Goal: Task Accomplishment & Management: Complete application form

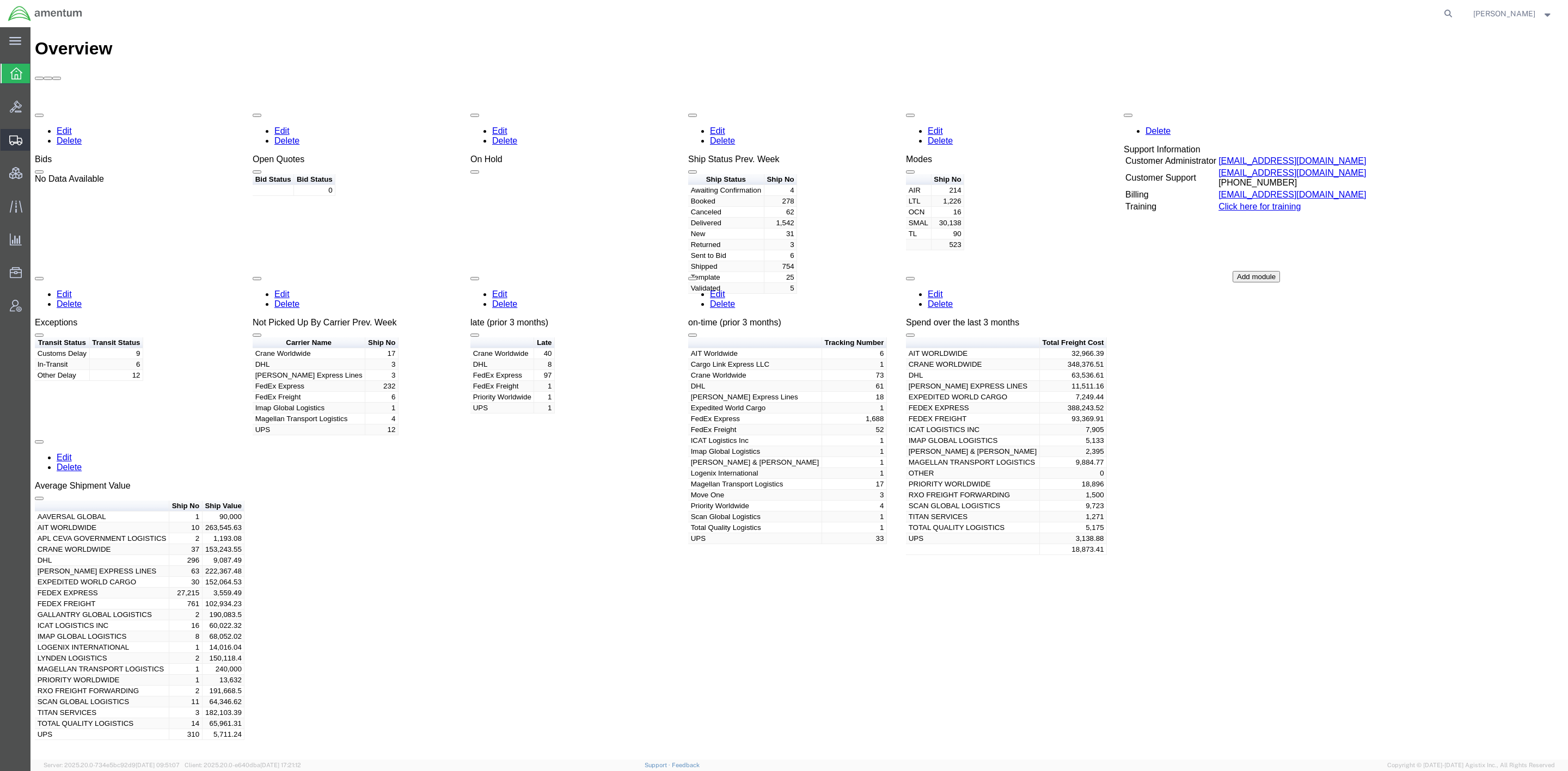
click at [38, 132] on span "Shipments" at bounding box center [34, 140] width 8 height 22
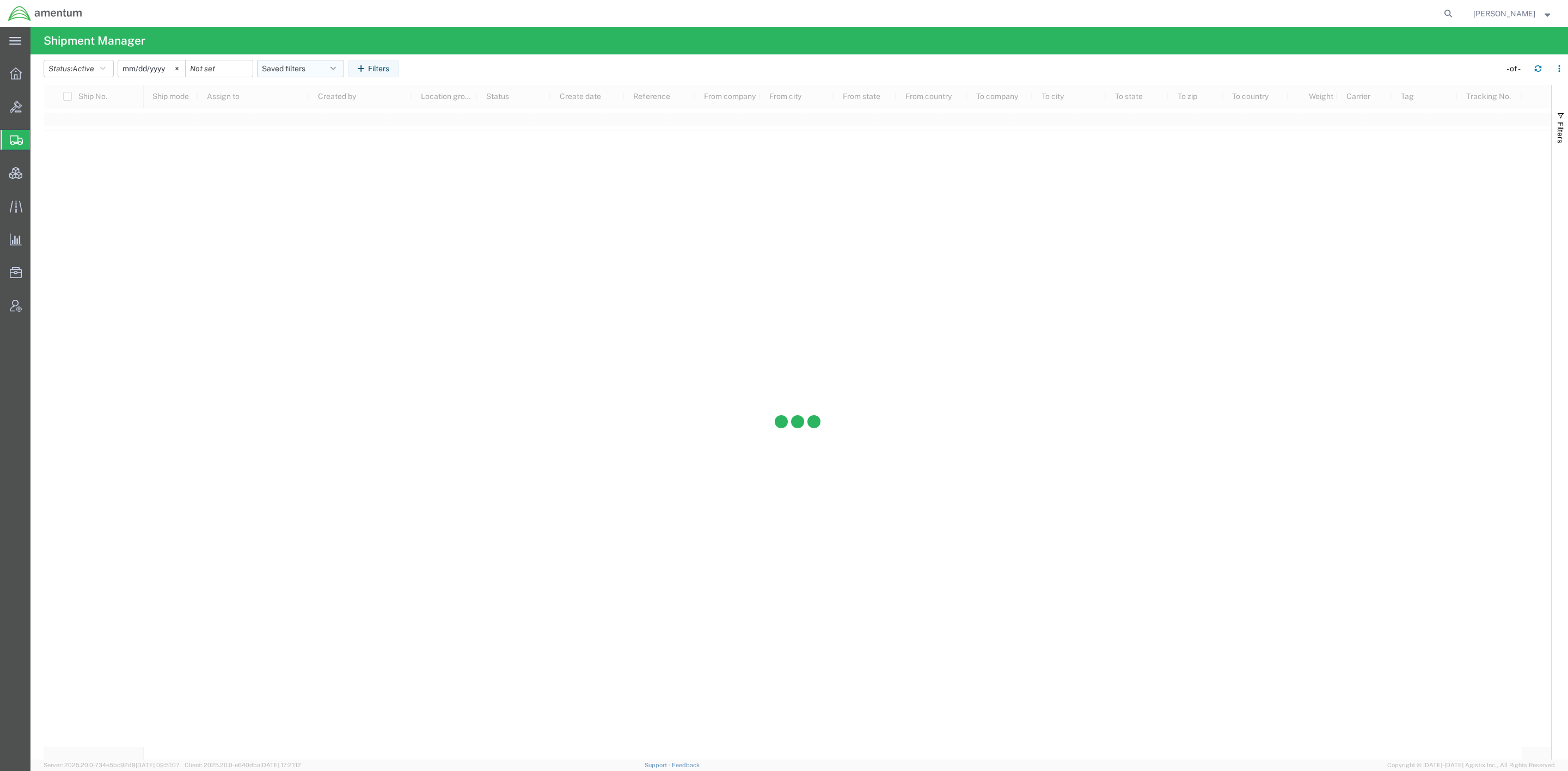
click at [314, 73] on button "Saved filters" at bounding box center [300, 69] width 87 height 18
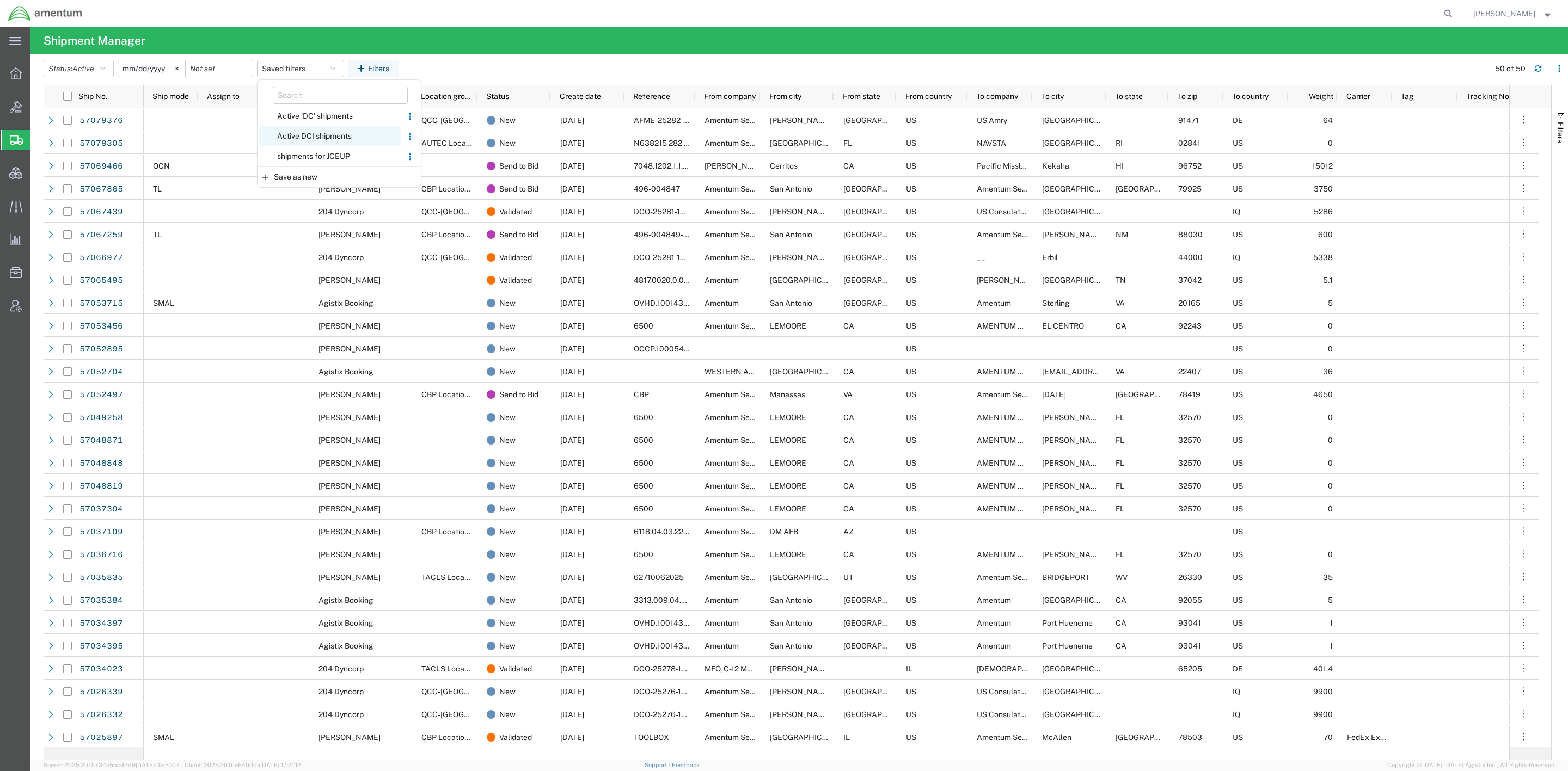
click at [317, 140] on span "Active DCI shipments" at bounding box center [330, 136] width 142 height 20
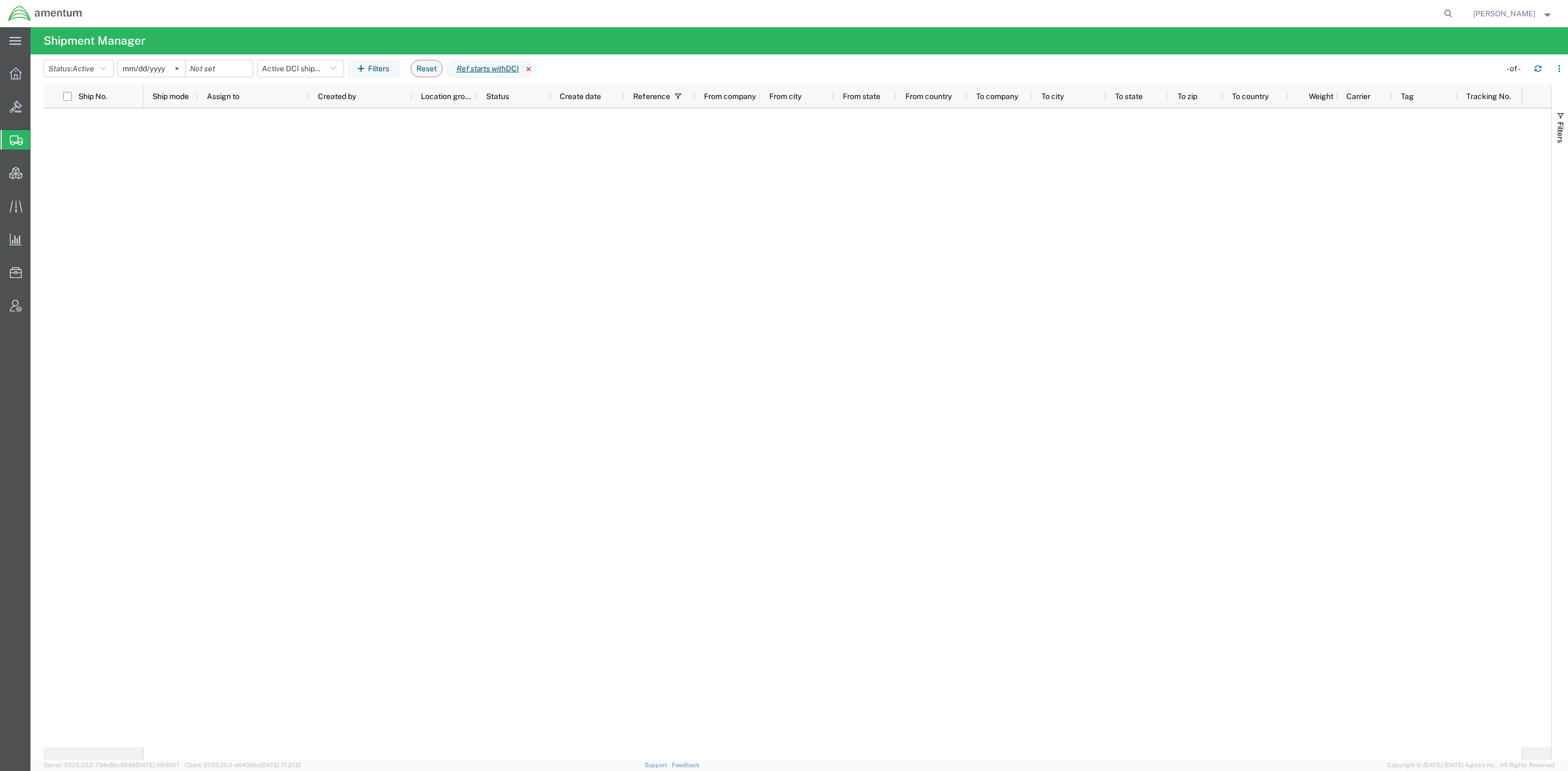
click at [535, 67] on icon at bounding box center [529, 69] width 13 height 18
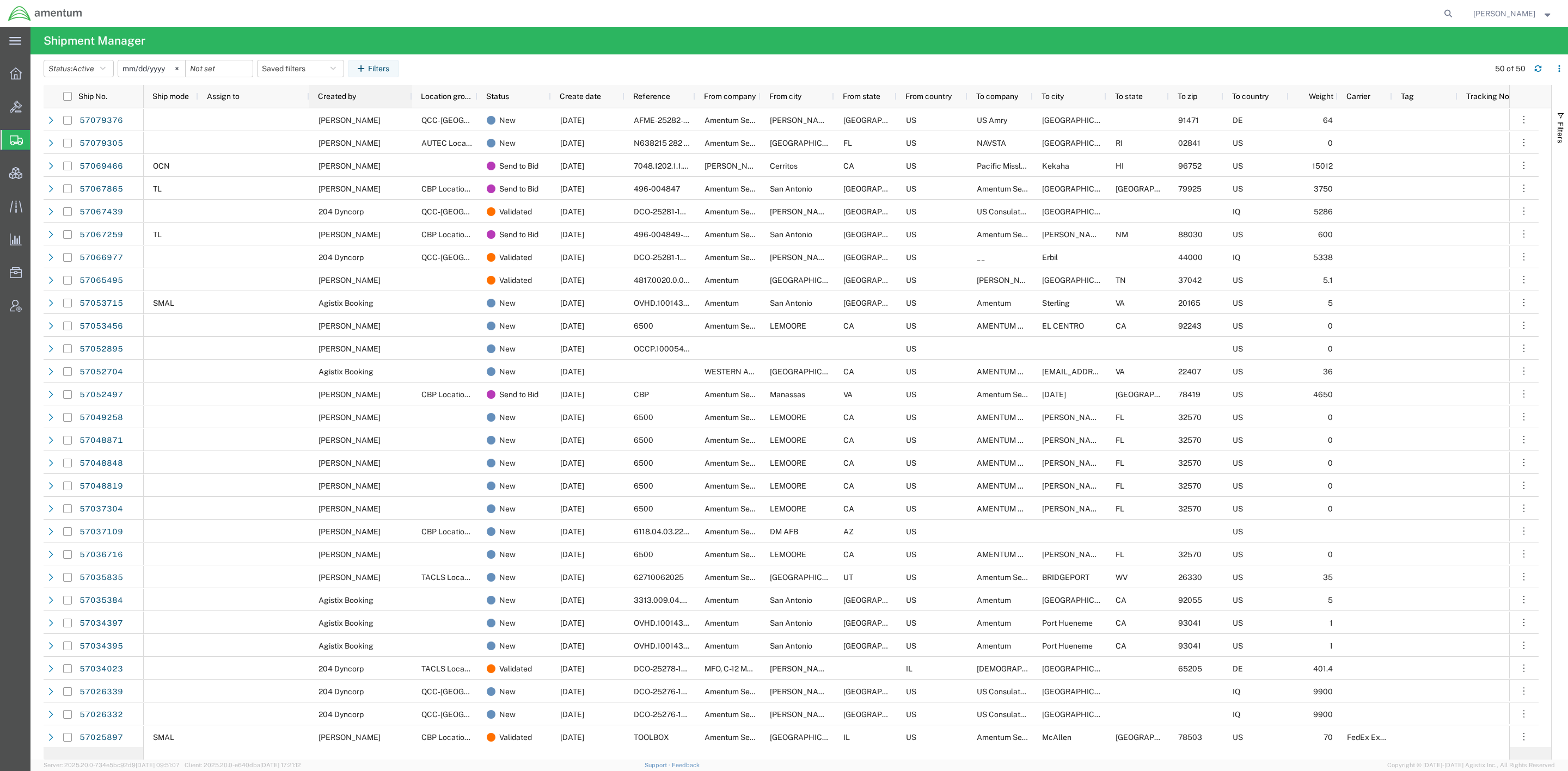
click at [351, 97] on span "Created by" at bounding box center [337, 96] width 38 height 9
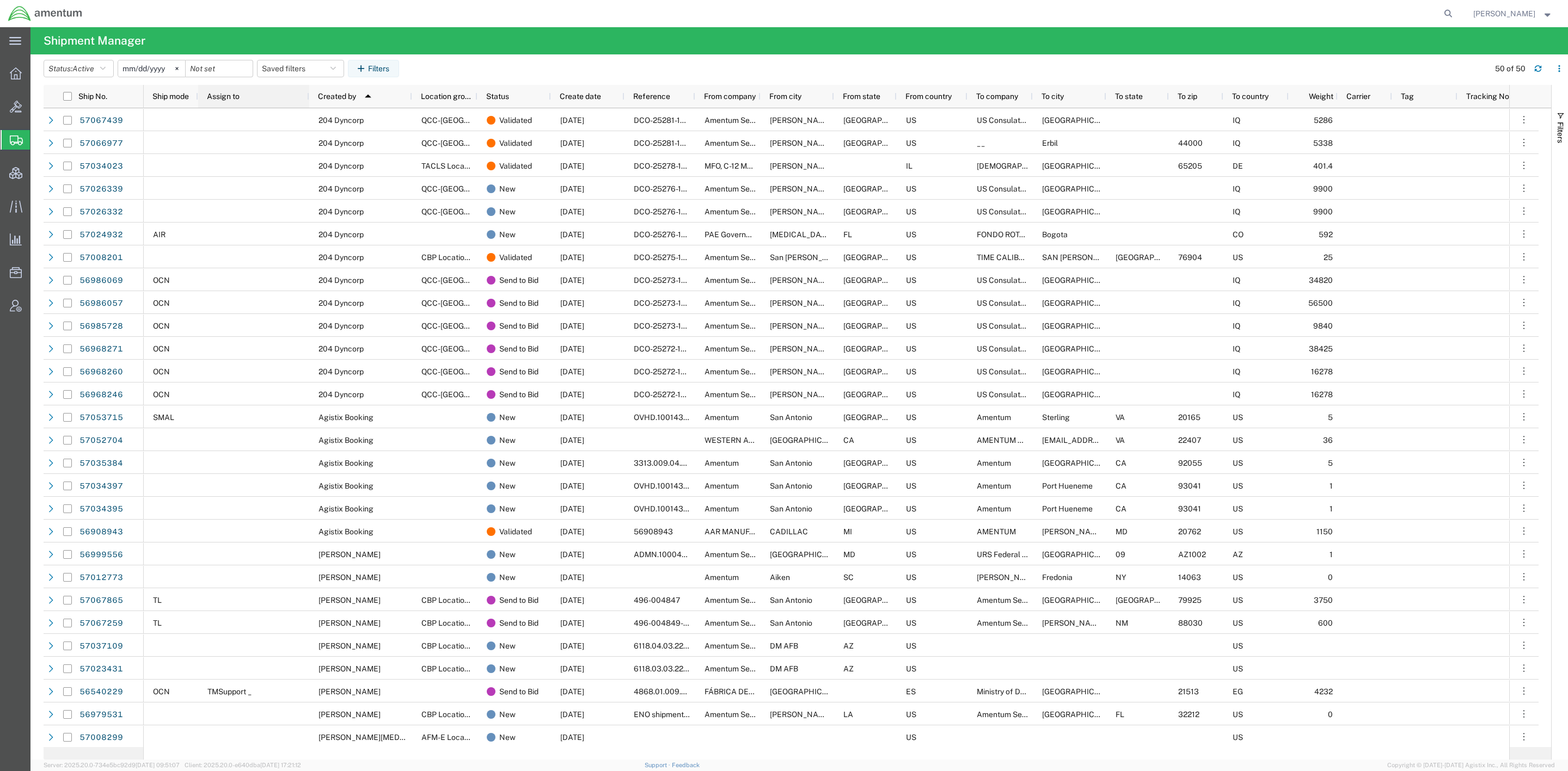
click at [234, 99] on span "Assign to" at bounding box center [223, 96] width 33 height 9
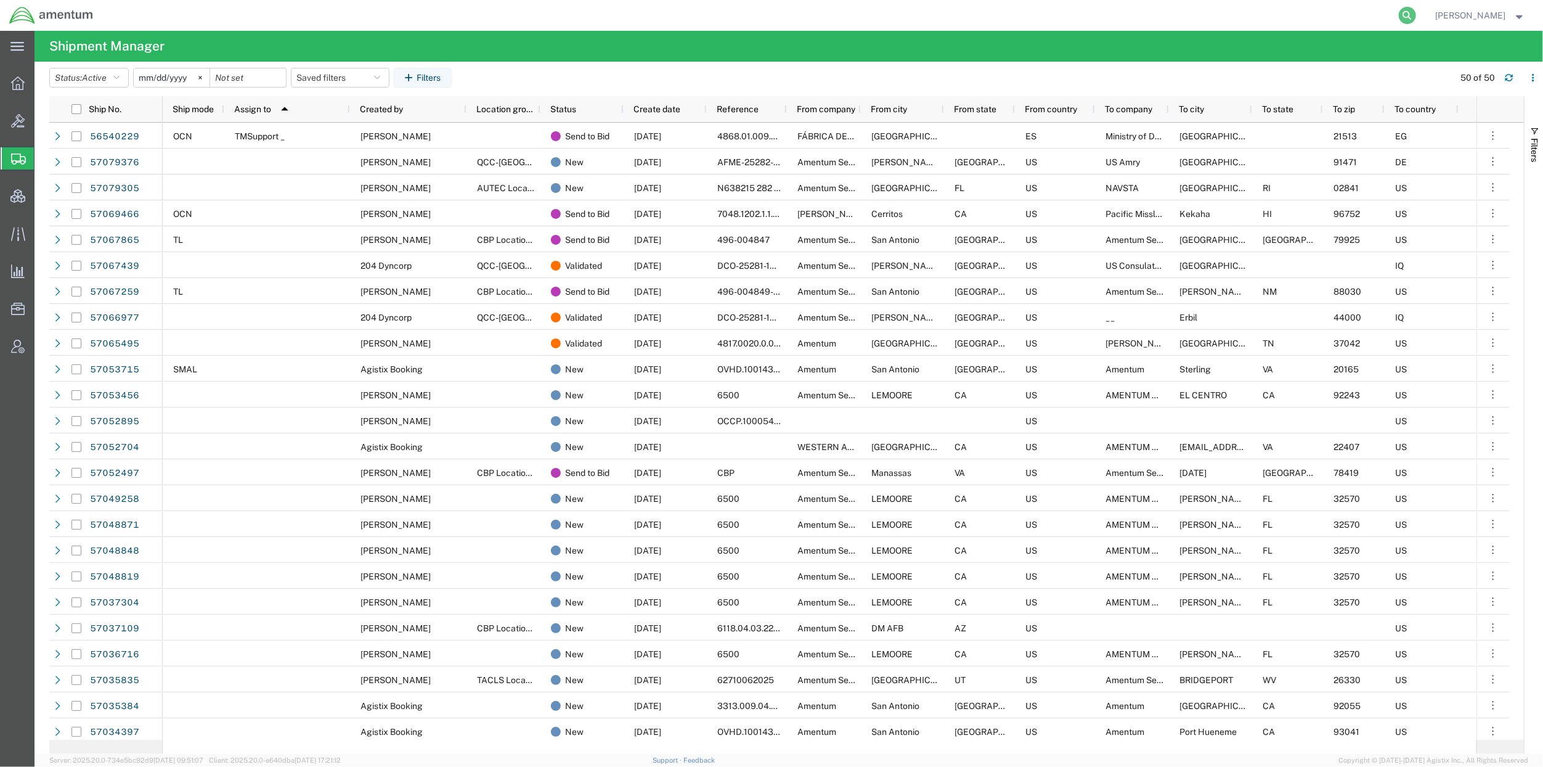
click at [1399, 15] on icon at bounding box center [1407, 15] width 17 height 17
paste input "393944238785"
type input "393944238785"
click at [1404, 19] on icon at bounding box center [1407, 15] width 17 height 17
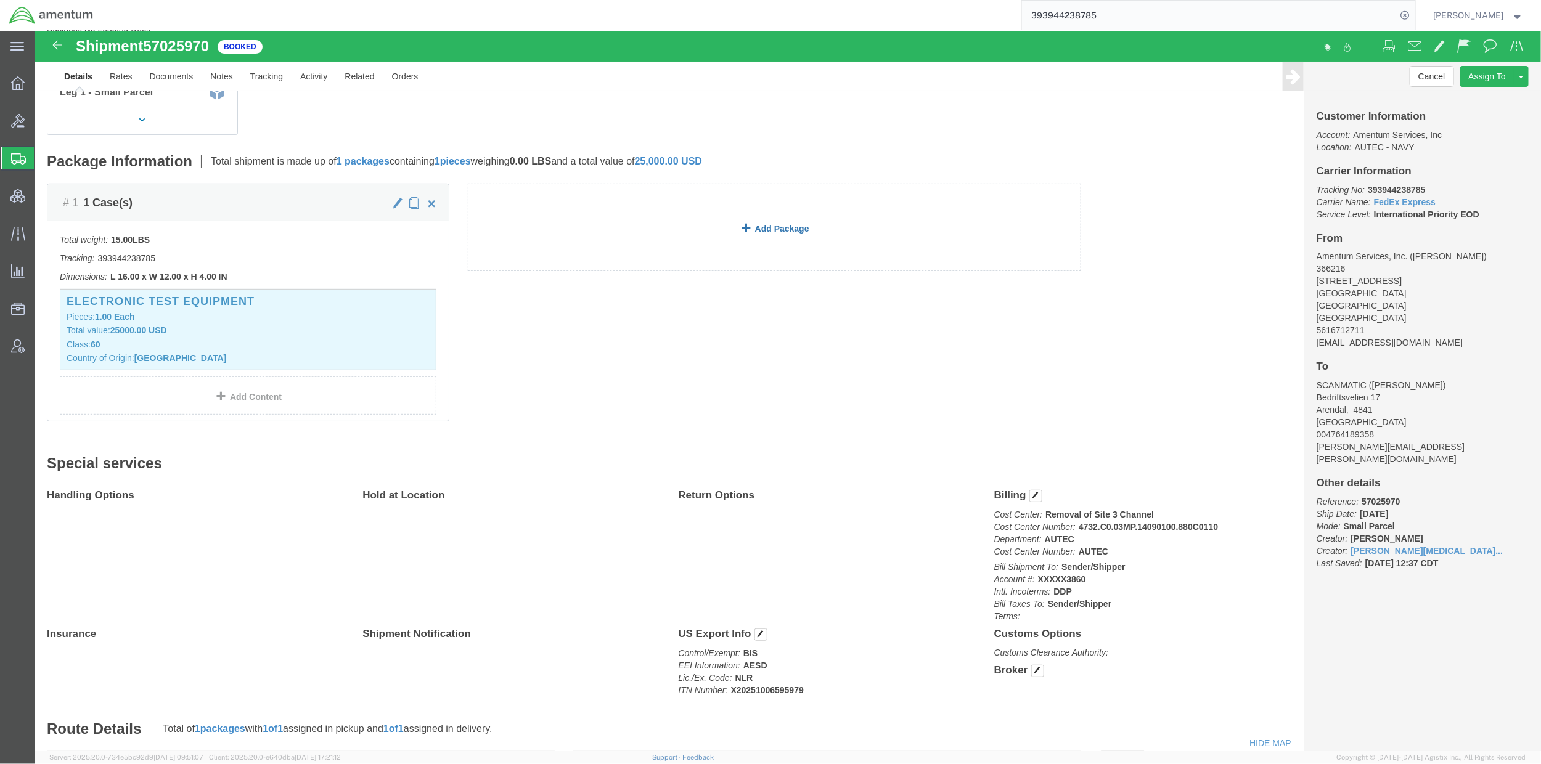
scroll to position [246, 0]
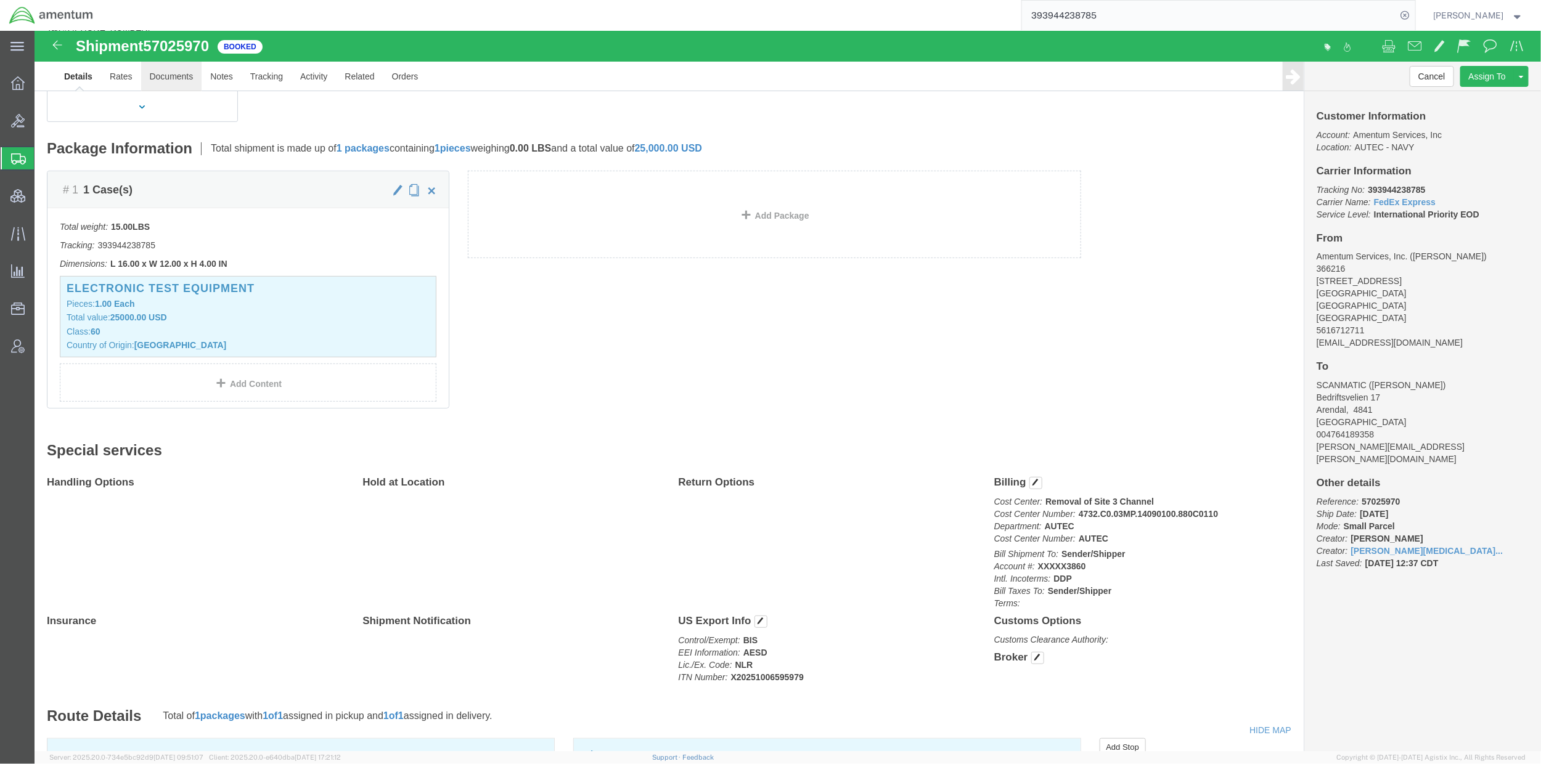
click link "Documents"
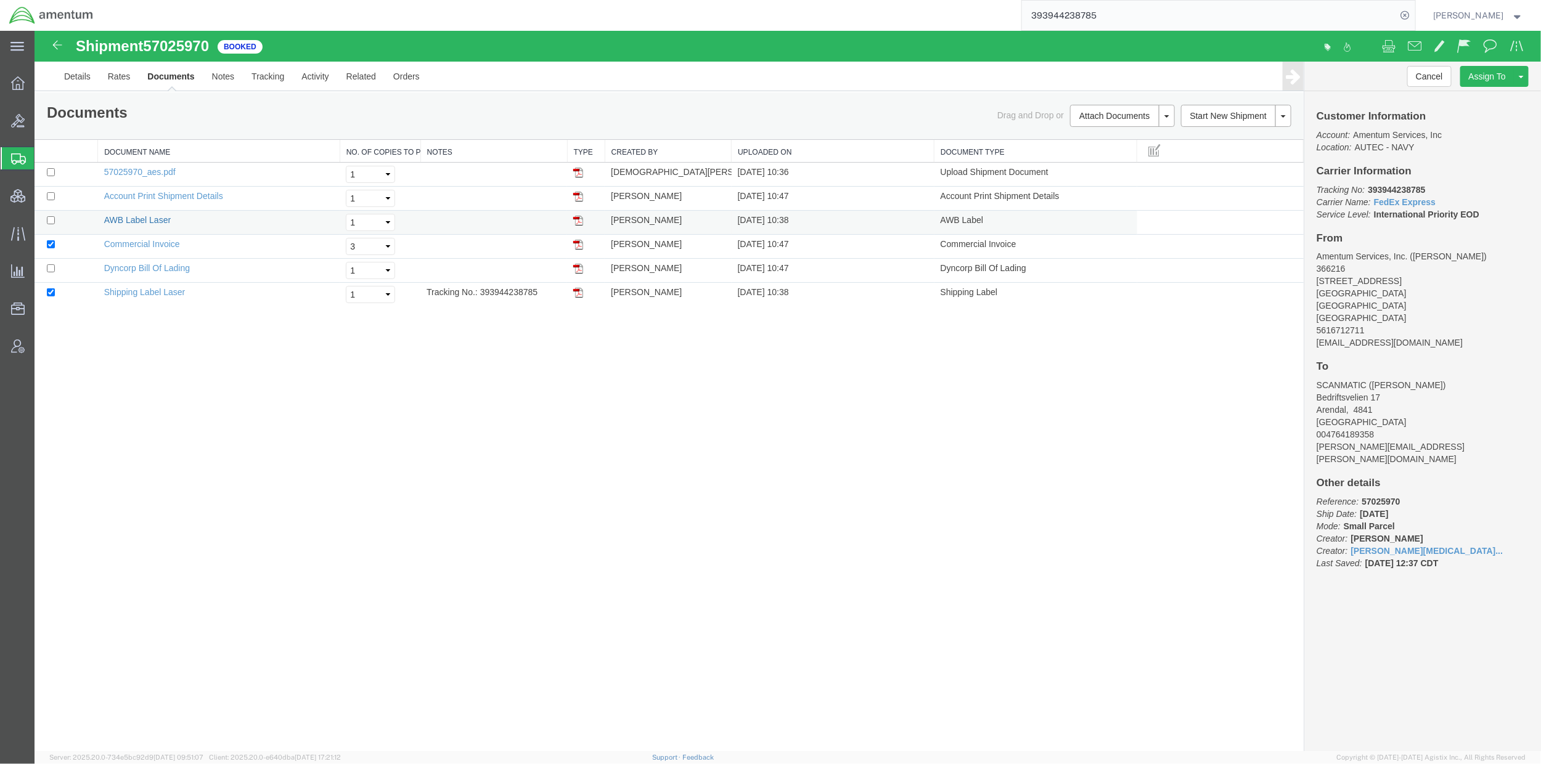
click at [168, 219] on link "AWB Label Laser" at bounding box center [137, 219] width 67 height 10
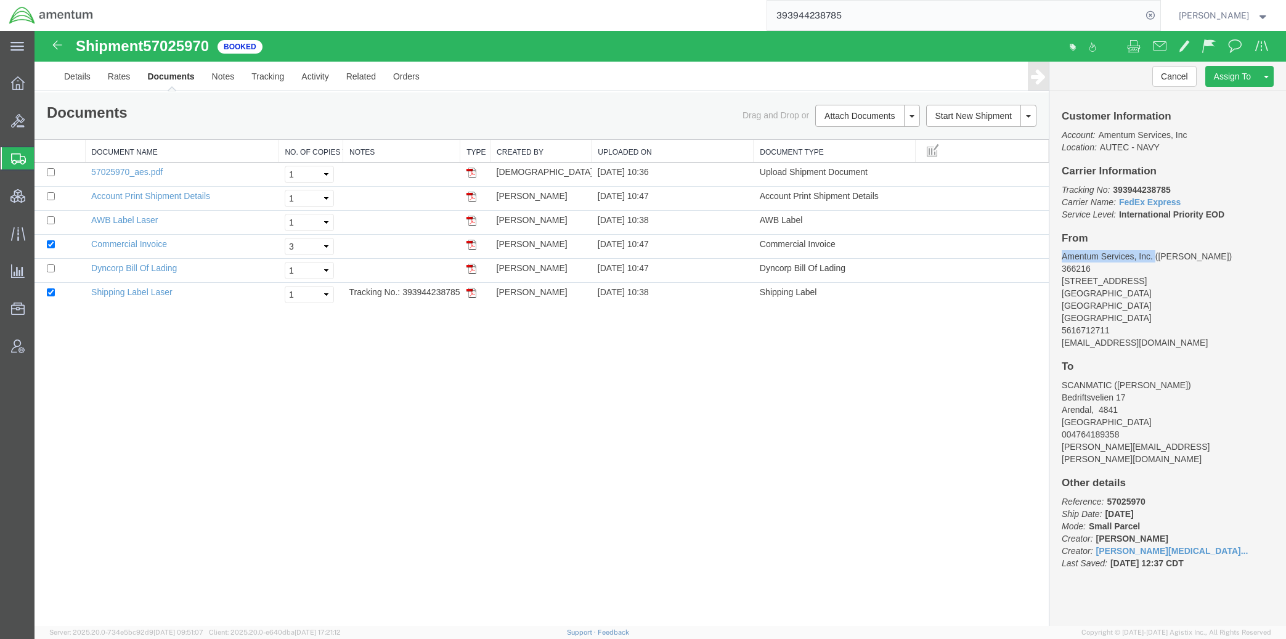
drag, startPoint x: 1154, startPoint y: 254, endPoint x: 1051, endPoint y: 260, distance: 103.7
click at [1051, 260] on div "Customer Information Account: Amentum Services, Inc Location: AUTEC - NAVY Carr…" at bounding box center [1167, 346] width 237 height 510
copy address "Amentum Services, Inc."
drag, startPoint x: 1220, startPoint y: 255, endPoint x: 1159, endPoint y: 256, distance: 61.0
click at [1159, 256] on address "Amentum Services, Inc. (Ahmed Warraiat) 366216 1624 Perimeter Rd AUTEC Air Term…" at bounding box center [1168, 299] width 212 height 99
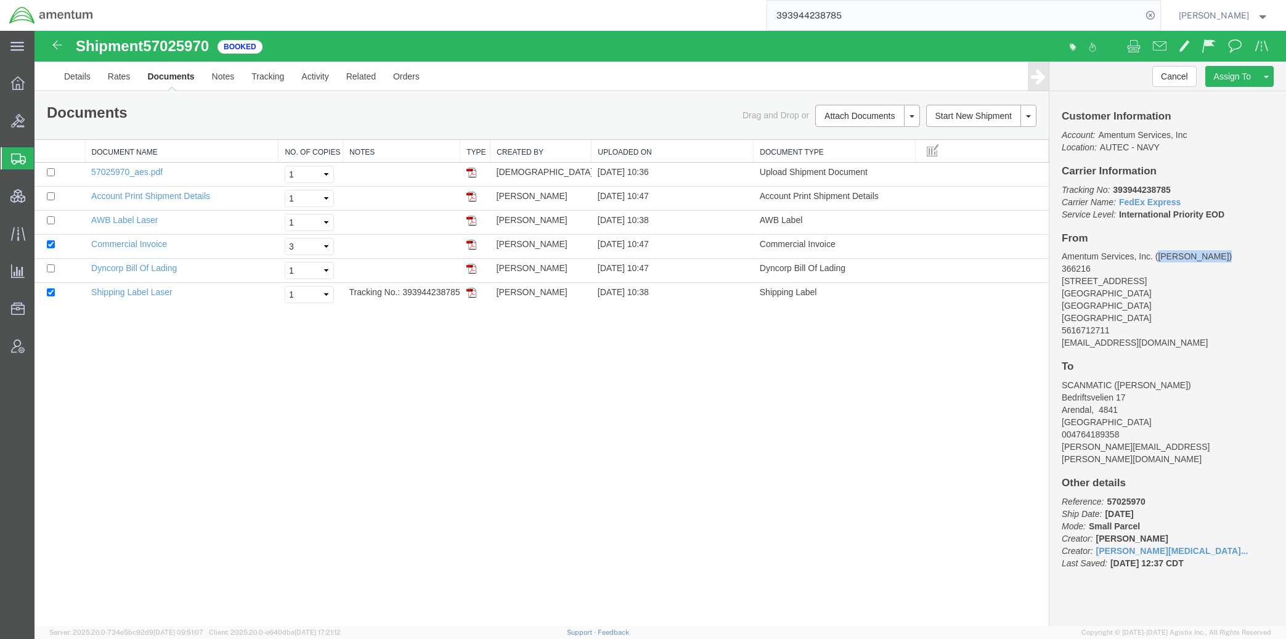
copy address "Ahmed Warraiat"
drag, startPoint x: 1119, startPoint y: 331, endPoint x: 1054, endPoint y: 328, distance: 65.4
click at [1054, 328] on div "Customer Information Account: Amentum Services, Inc Location: AUTEC - NAVY Carr…" at bounding box center [1167, 346] width 237 height 510
copy address "5616712711"
drag, startPoint x: 1117, startPoint y: 283, endPoint x: 1059, endPoint y: 284, distance: 57.9
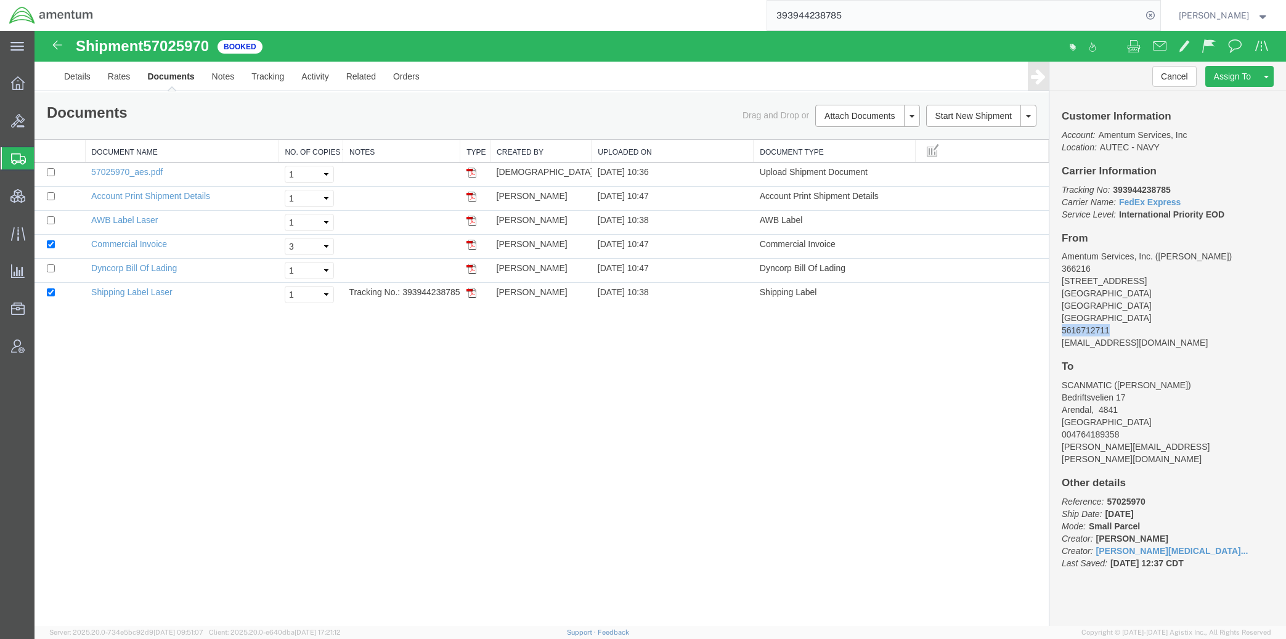
click at [1059, 284] on div "Customer Information Account: Amentum Services, Inc Location: AUTEC - NAVY Carr…" at bounding box center [1167, 346] width 237 height 510
copy address "1624 Perimeter Rd"
drag, startPoint x: 1147, startPoint y: 292, endPoint x: 1061, endPoint y: 294, distance: 85.7
click at [1061, 294] on div "Customer Information Account: Amentum Services, Inc Location: AUTEC - NAVY Carr…" at bounding box center [1167, 346] width 237 height 510
copy address "AUTEC Air Terminal"
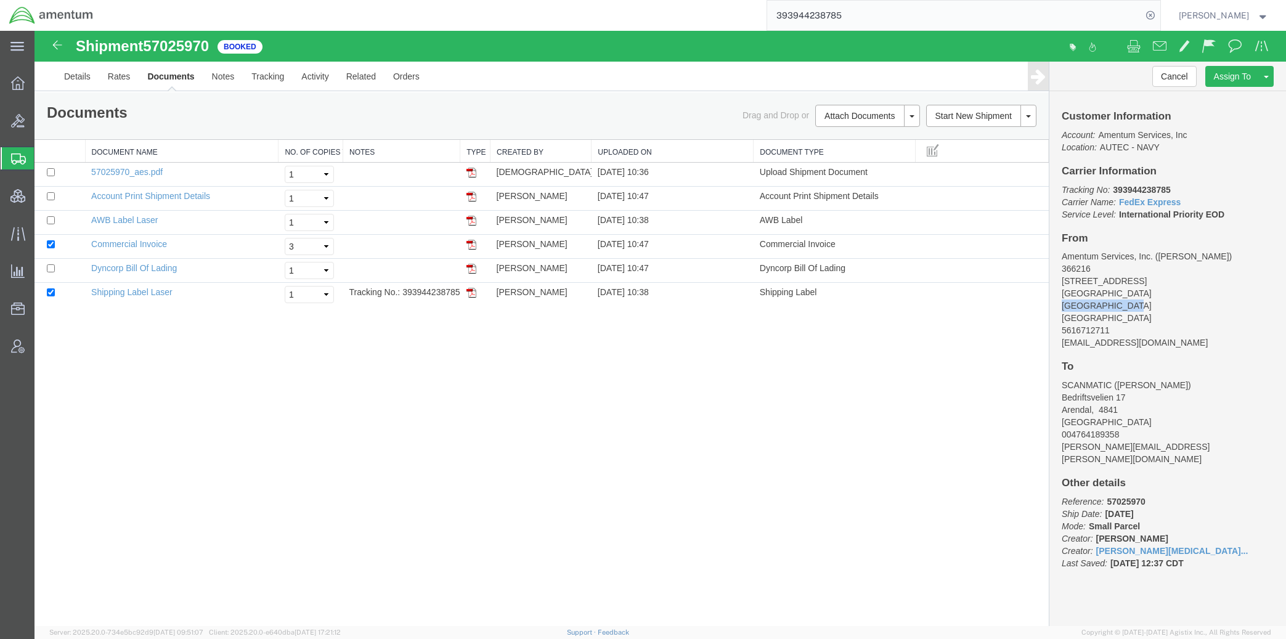
drag, startPoint x: 1130, startPoint y: 306, endPoint x: 1063, endPoint y: 306, distance: 66.6
click at [1063, 306] on address "Amentum Services, Inc. (Ahmed Warraiat) 366216 1624 Perimeter Rd AUTEC Air Term…" at bounding box center [1168, 299] width 212 height 99
copy address "West Palm Beach"
click at [72, 74] on link "Details" at bounding box center [77, 77] width 44 height 30
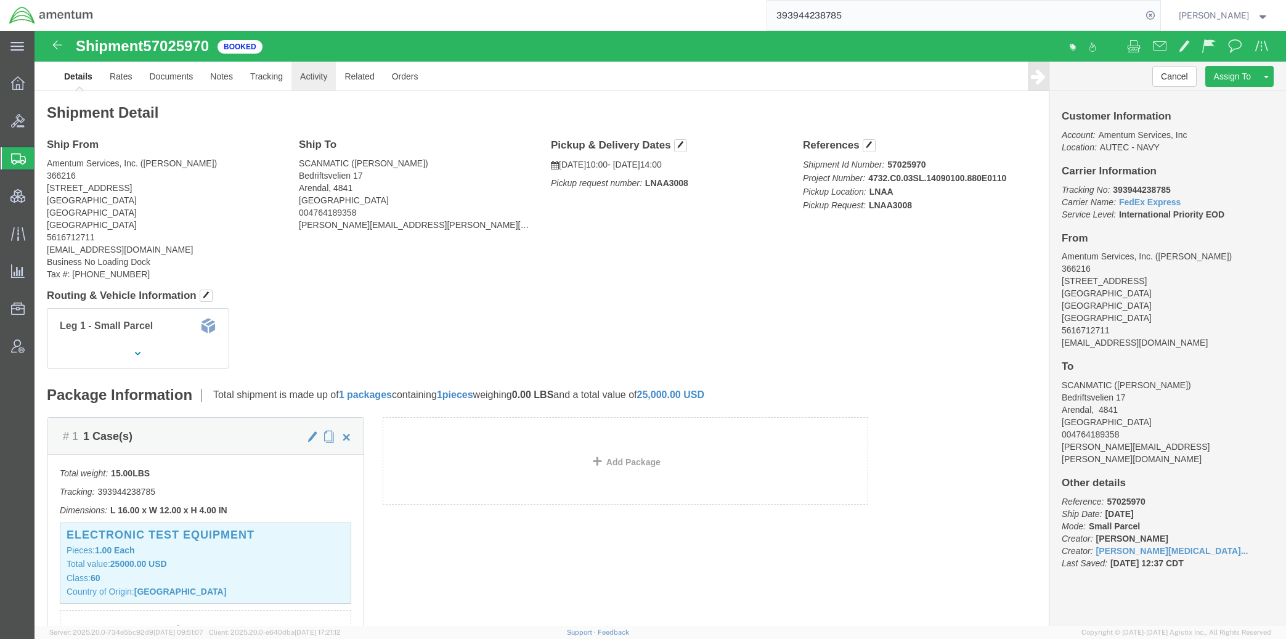
click link "Activity"
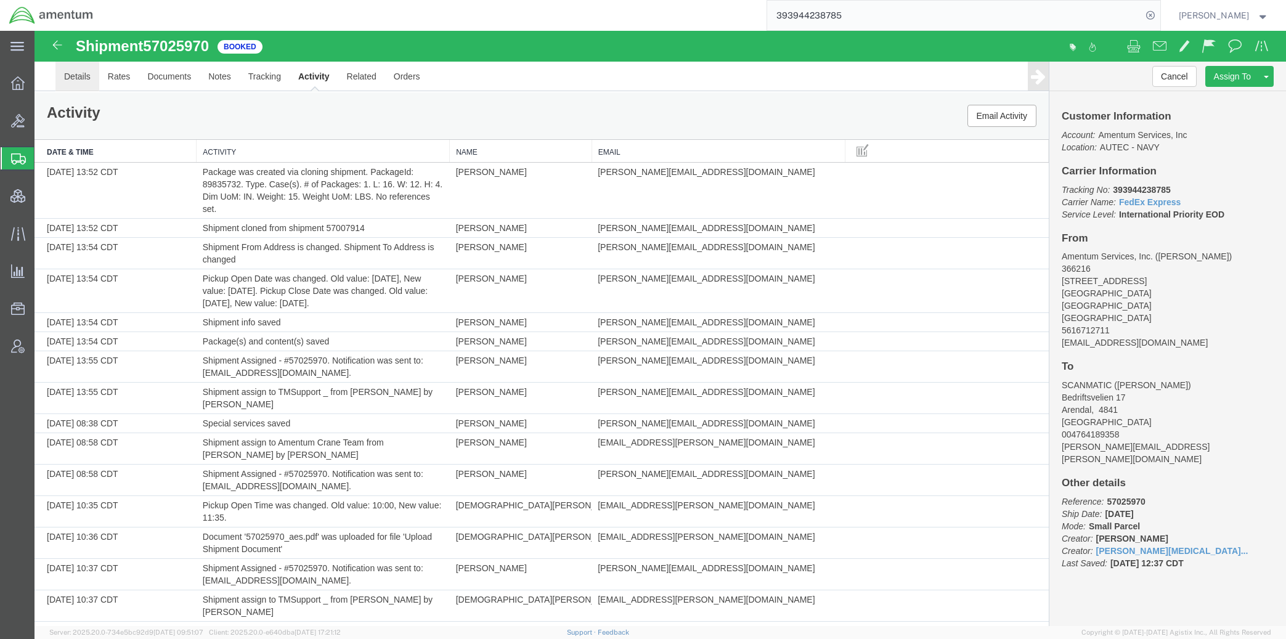
click at [80, 82] on link "Details" at bounding box center [77, 77] width 44 height 30
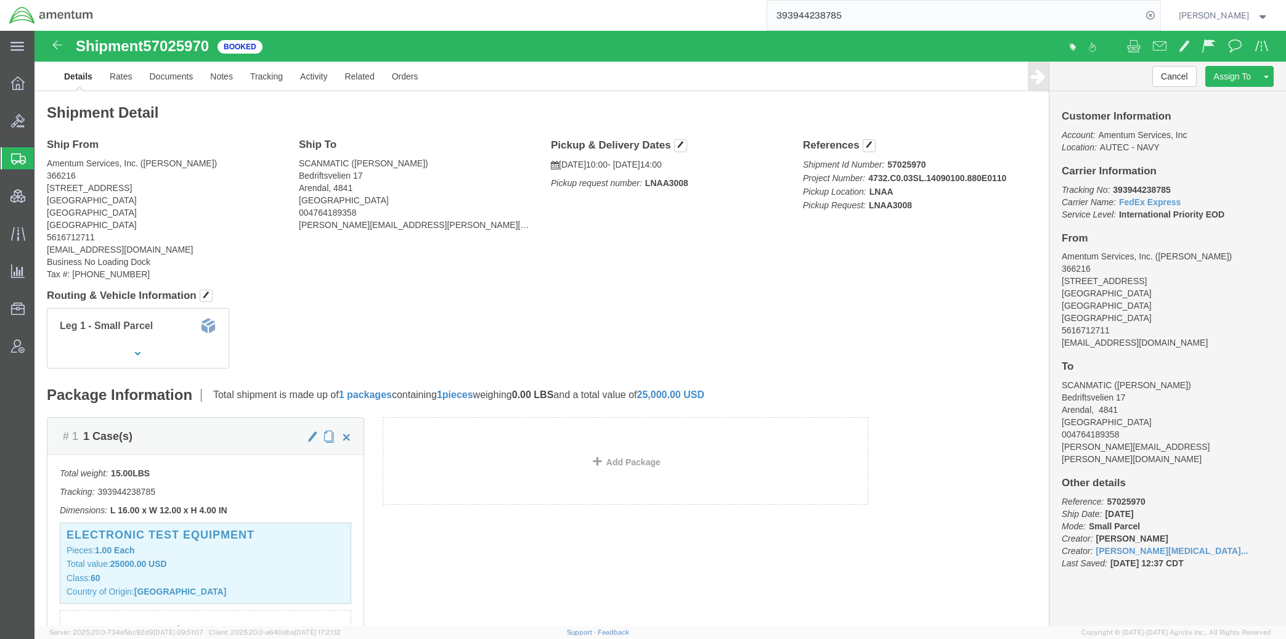
drag, startPoint x: 1153, startPoint y: 309, endPoint x: 1020, endPoint y: 312, distance: 133.1
click address "Amentum Services, Inc. (Ahmed Warraiat) 366216 1624 Perimeter Rd AUTEC Air Term…"
copy address "ahmed.o.warraiat.ctr@us.navy.mil"
click link "Documents"
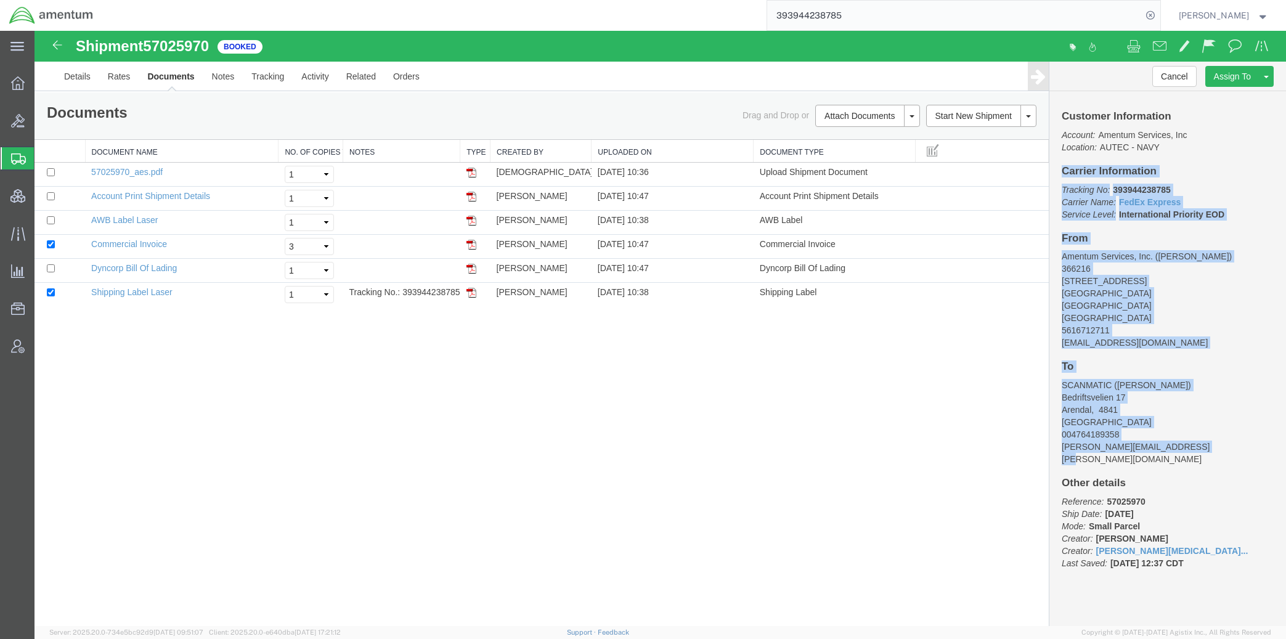
drag, startPoint x: 1064, startPoint y: 171, endPoint x: 1217, endPoint y: 447, distance: 316.1
click at [1217, 447] on div "Customer Information Account: Amentum Services, Inc Location: AUTEC - NAVY Carr…" at bounding box center [1167, 346] width 237 height 510
copy div "Carrier Information Tracking No: 393944238785 Carrier Name: FedEx Express FedEx…"
click at [81, 83] on link "Details" at bounding box center [77, 77] width 44 height 30
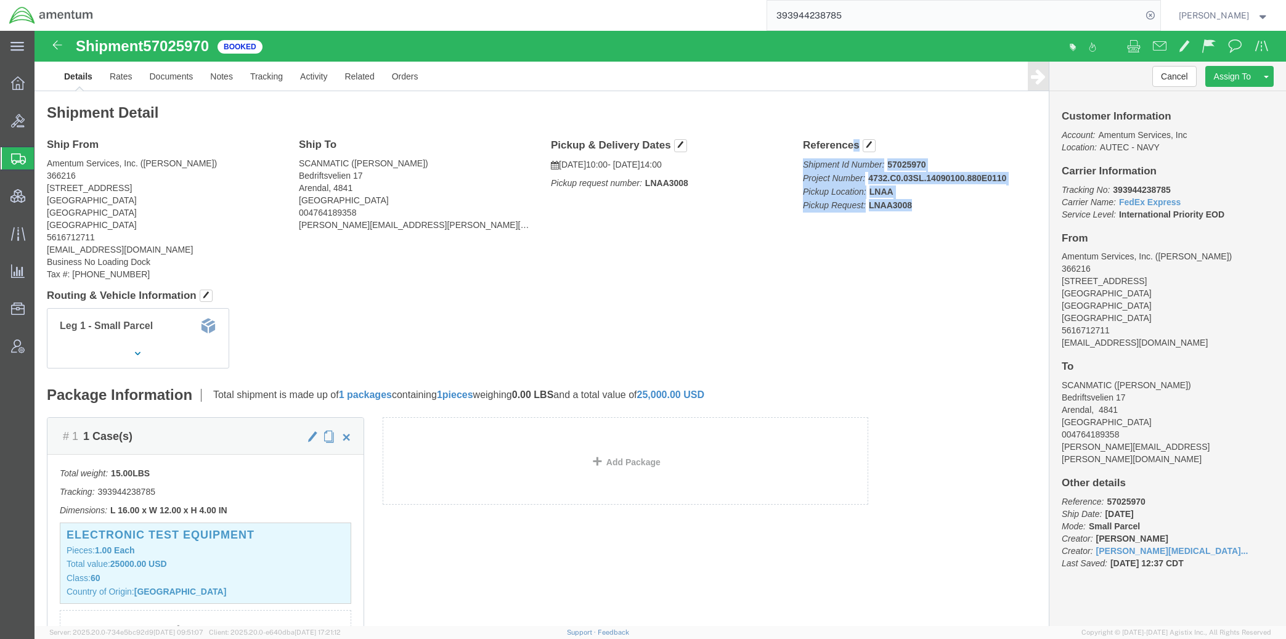
drag, startPoint x: 764, startPoint y: 112, endPoint x: 874, endPoint y: 174, distance: 126.7
click div "References Shipment Id Number: 57025970 Project Number: 4732.C0.03SL.14090100.8…"
copy div "References Shipment Id Number: 57025970 Project Number: 4732.C0.03SL.14090100.8…"
drag, startPoint x: 566, startPoint y: 261, endPoint x: 473, endPoint y: 225, distance: 99.7
click h4 "Routing & Vehicle Information"
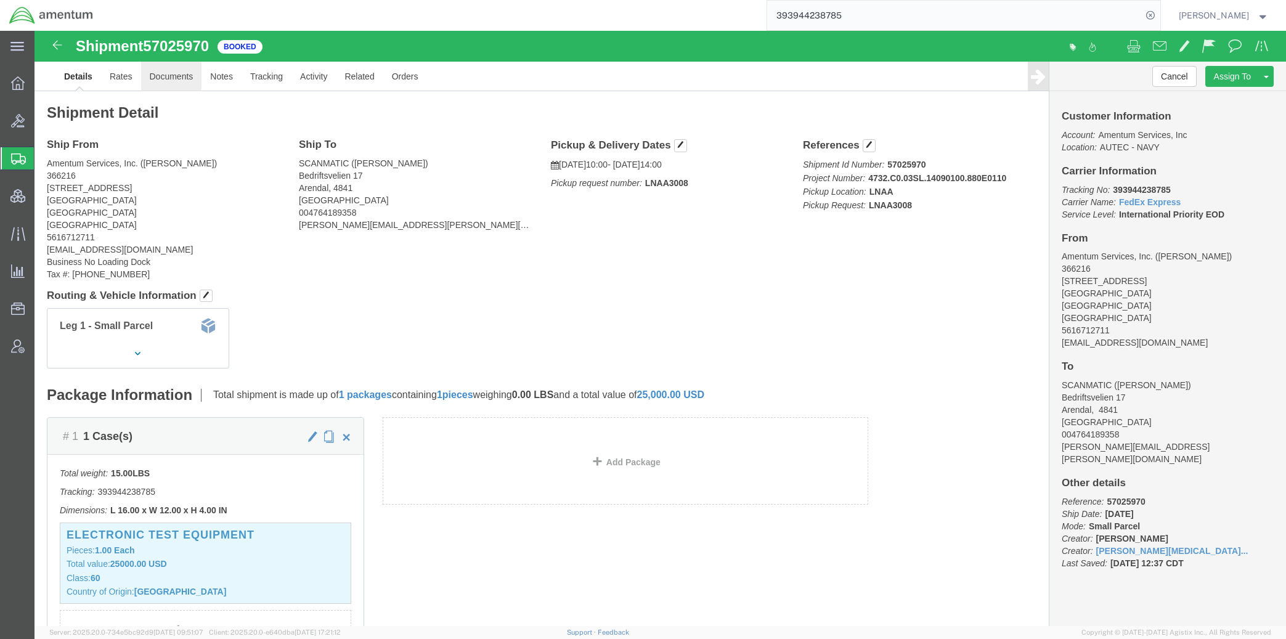
click link "Documents"
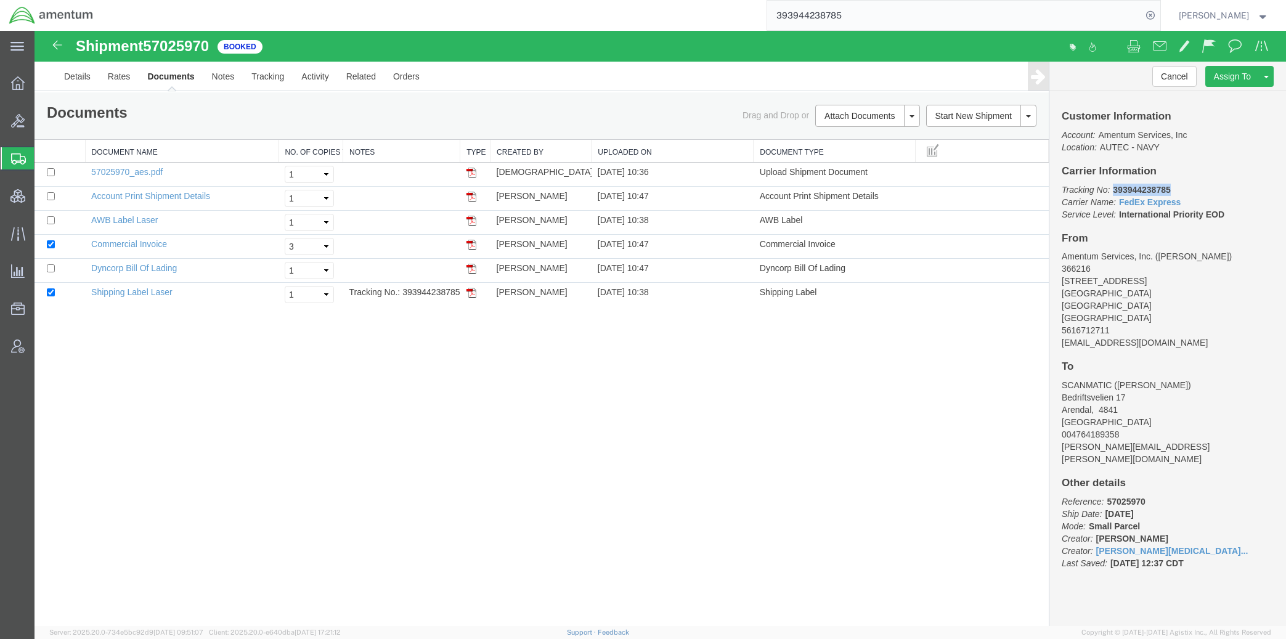
drag, startPoint x: 1182, startPoint y: 187, endPoint x: 1114, endPoint y: 192, distance: 68.0
click at [1114, 192] on p "Tracking No: 393944238785 Carrier Name: FedEx Express FedEx Express Service Lev…" at bounding box center [1168, 202] width 212 height 37
copy b "393944238785"
click at [53, 222] on input "checkbox" at bounding box center [51, 220] width 8 height 8
checkbox input "true"
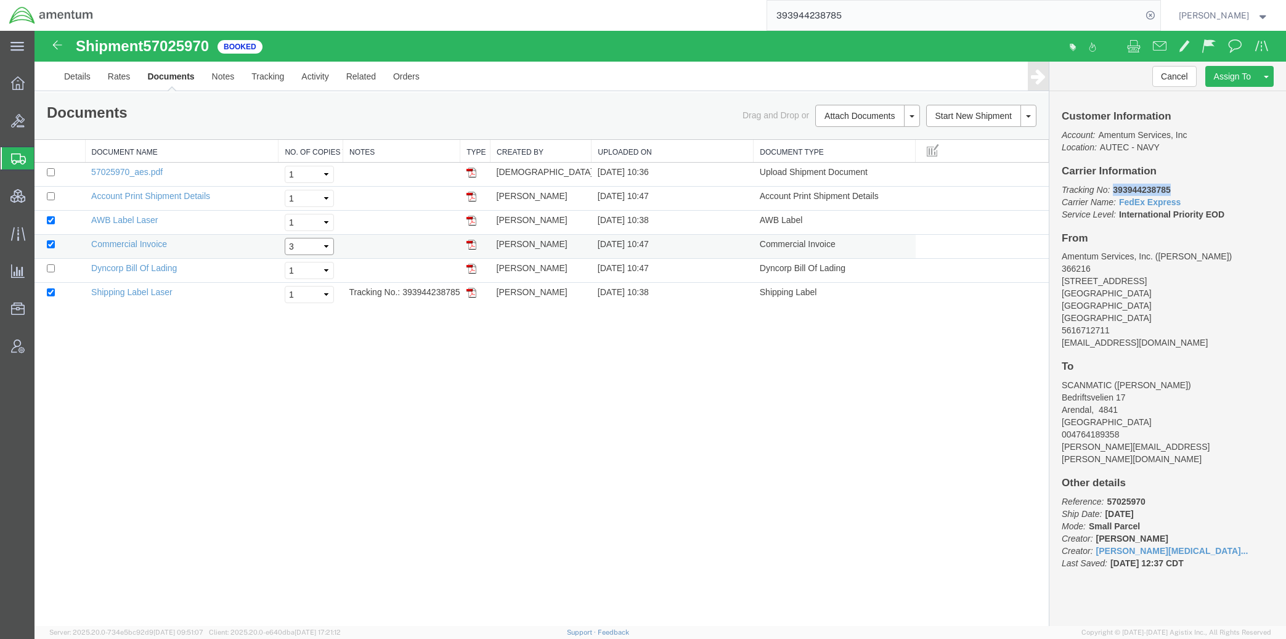
click at [303, 243] on select "Select 1 2 3 4 5" at bounding box center [309, 246] width 49 height 17
select select "1"
click at [285, 238] on select "Select 1 2 3 4 5" at bounding box center [309, 246] width 49 height 17
click at [887, 134] on link "Print Documents" at bounding box center [865, 137] width 107 height 18
click at [1213, 39] on span at bounding box center [1209, 45] width 14 height 15
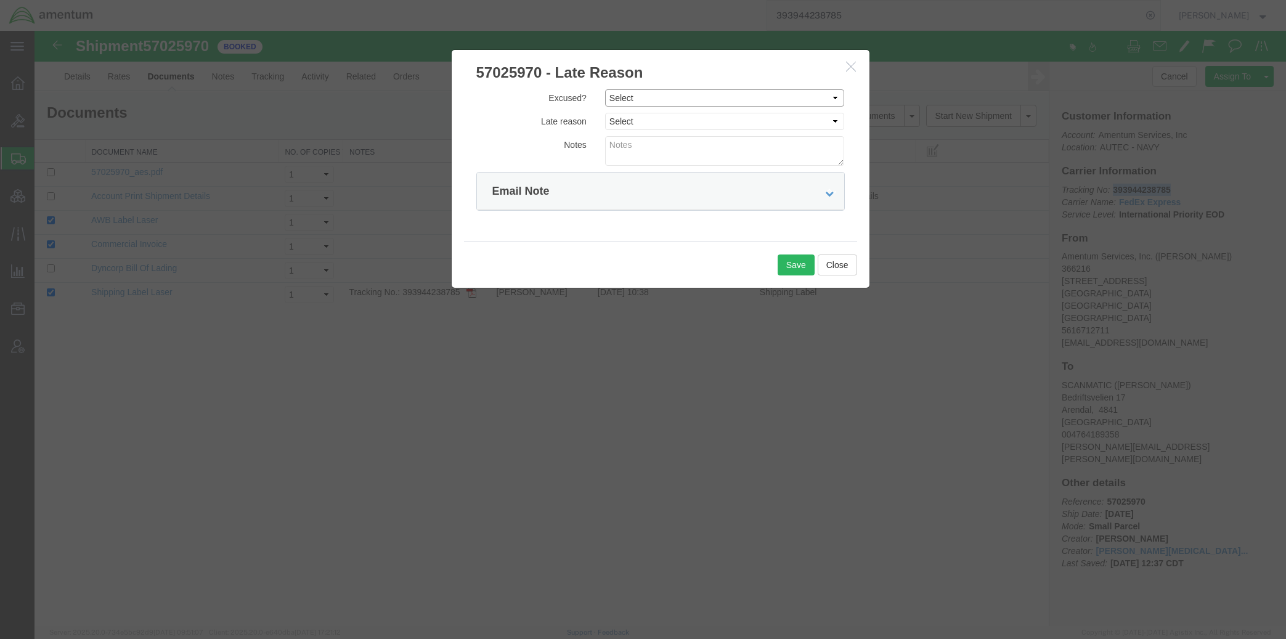
click at [702, 101] on select "Select Excused Not Excused" at bounding box center [725, 97] width 240 height 17
select select "NOT_EXCUSED"
click at [605, 89] on select "Select Excused Not Excused" at bounding box center [725, 97] width 240 height 17
click at [693, 120] on select "Select Bad Carrier Data Carrier Admin Error Delay Accident Driver Error Lack of…" at bounding box center [725, 121] width 240 height 17
select select "OTHER"
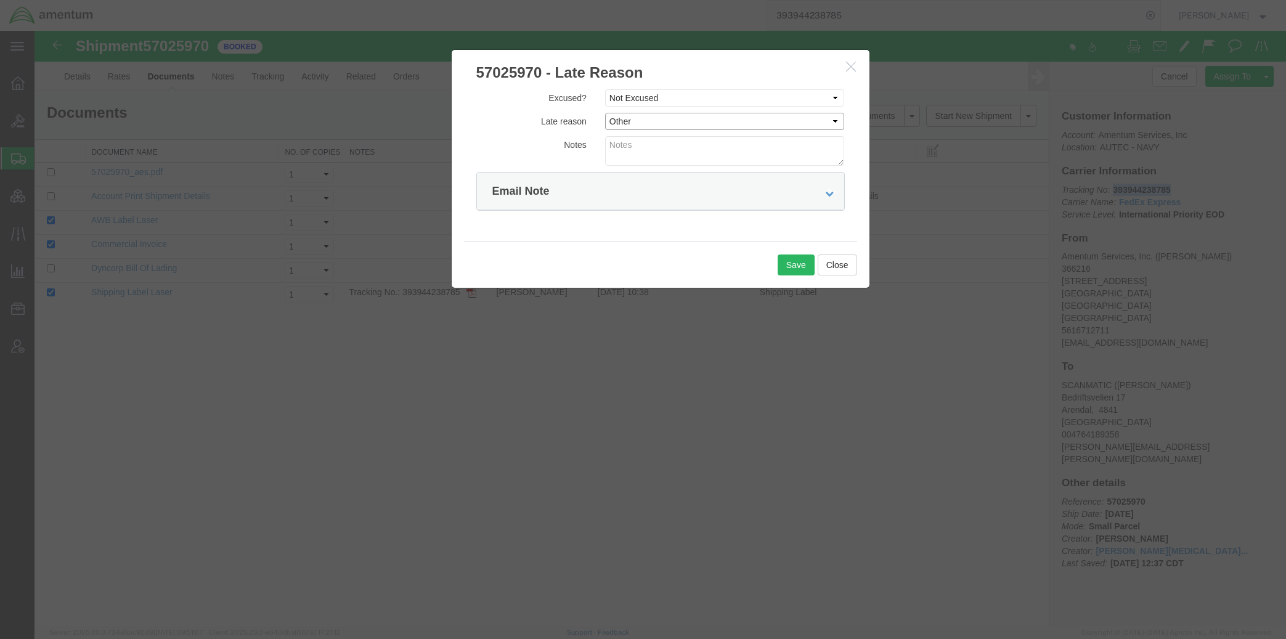
click at [605, 113] on select "Select Bad Carrier Data Carrier Admin Error Delay Accident Driver Error Lack of…" at bounding box center [725, 121] width 240 height 17
click at [680, 146] on textarea at bounding box center [725, 151] width 240 height 30
click at [985, 422] on div at bounding box center [661, 328] width 1252 height 595
click at [688, 159] on textarea at bounding box center [725, 151] width 240 height 30
paste textarea "The pickup was missed on 10/6, 10/7 and 10/8!"
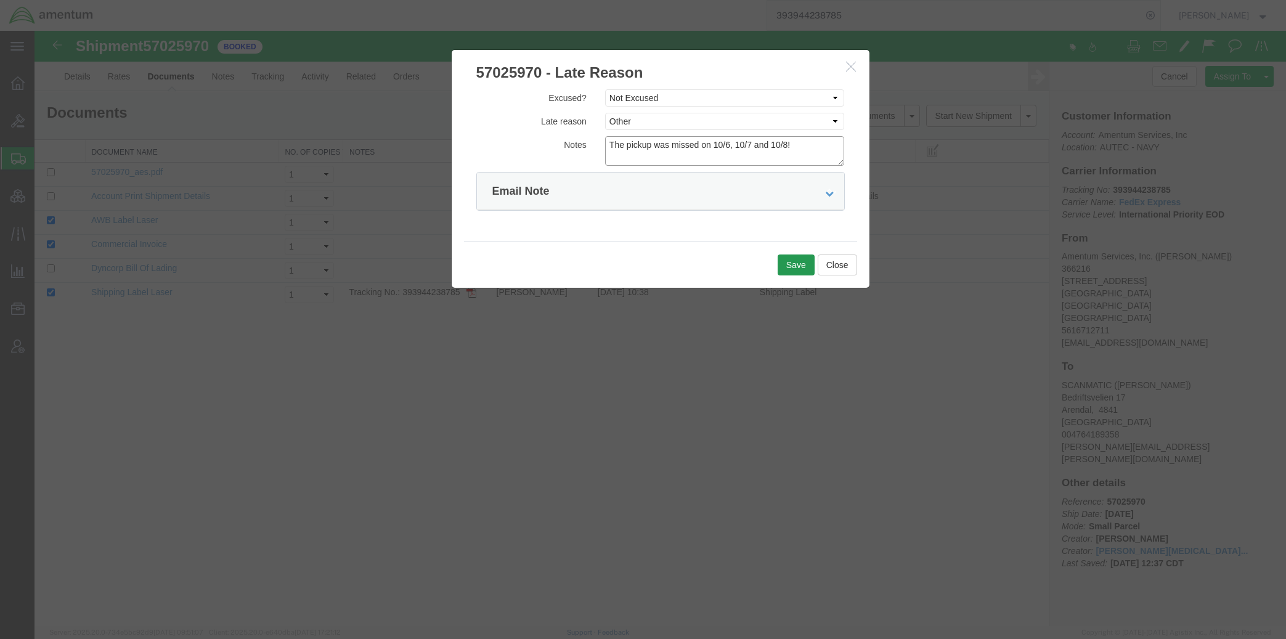
type textarea "The pickup was missed on 10/6, 10/7 and 10/8!"
click at [796, 265] on button "Save" at bounding box center [796, 265] width 37 height 21
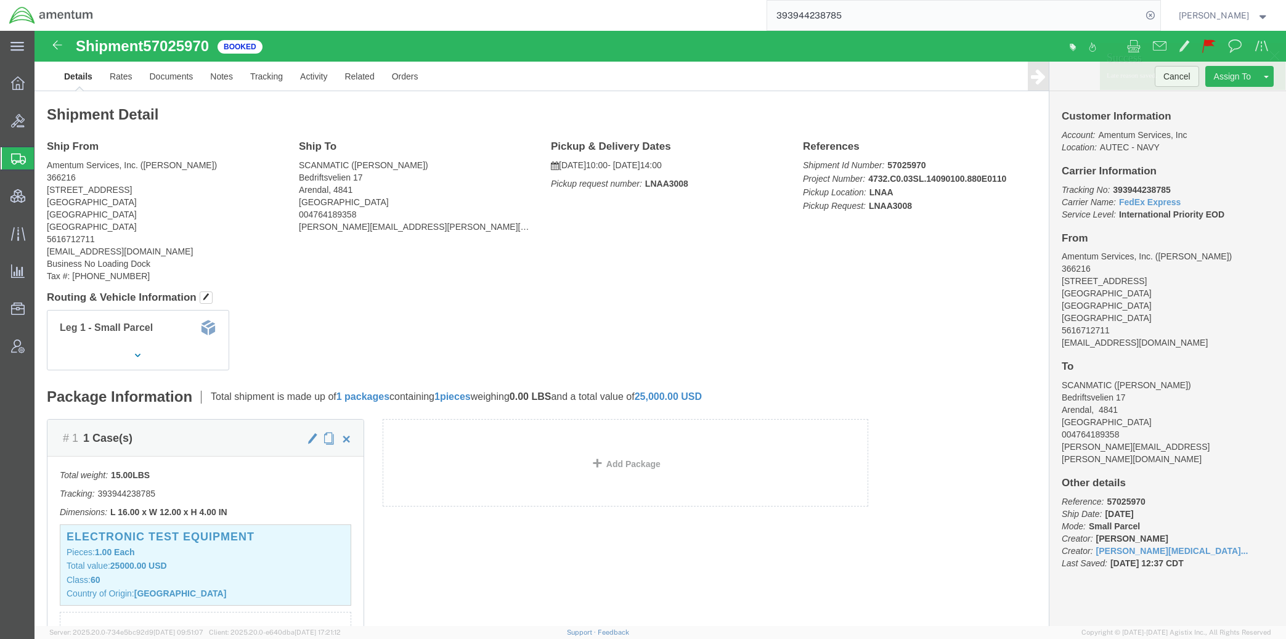
click at [44, 157] on span "Shipments" at bounding box center [39, 158] width 10 height 25
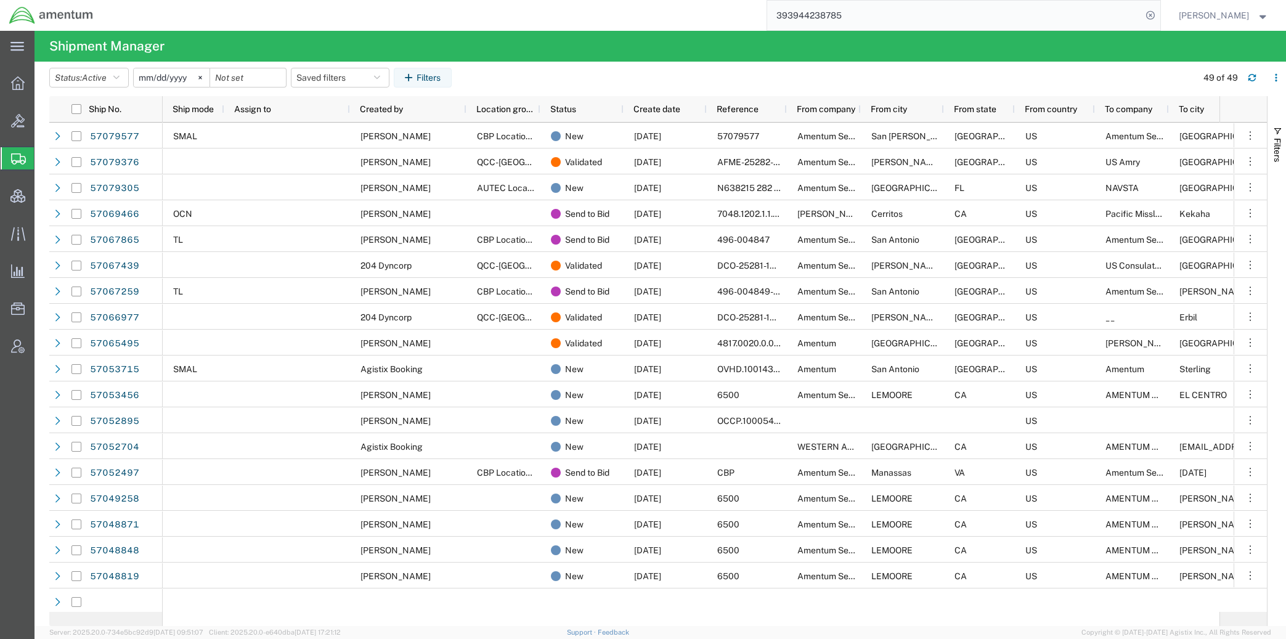
click at [873, 19] on input "393944238785" at bounding box center [954, 16] width 375 height 30
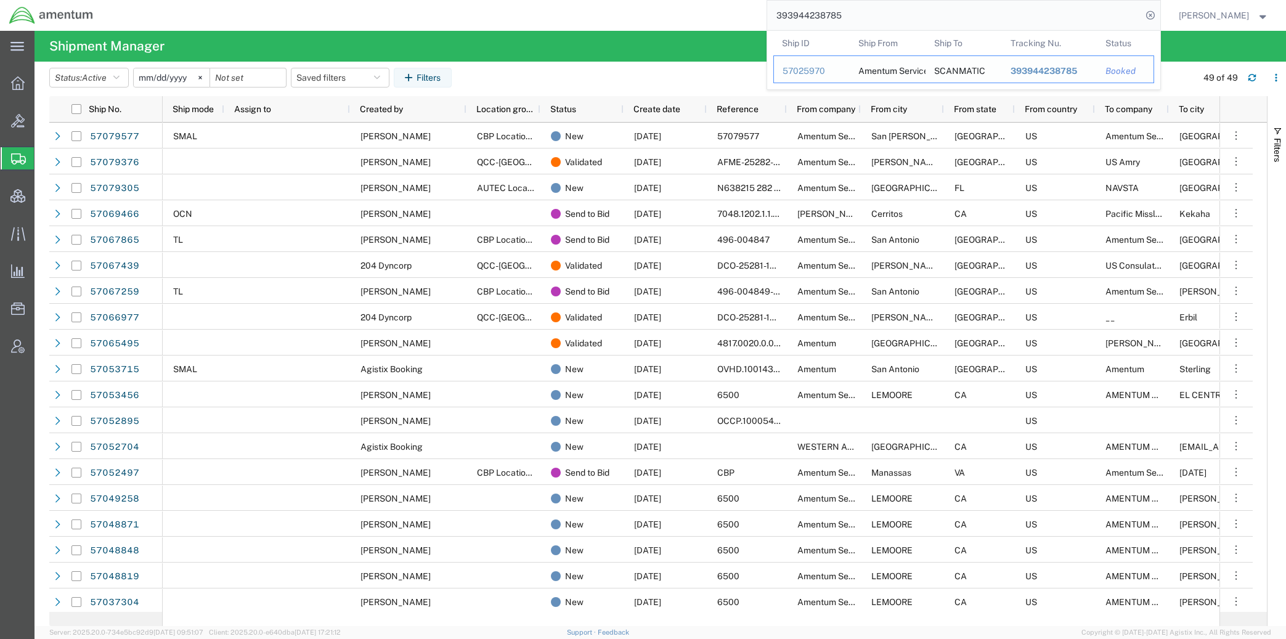
click at [799, 75] on div "57025970" at bounding box center [812, 71] width 59 height 13
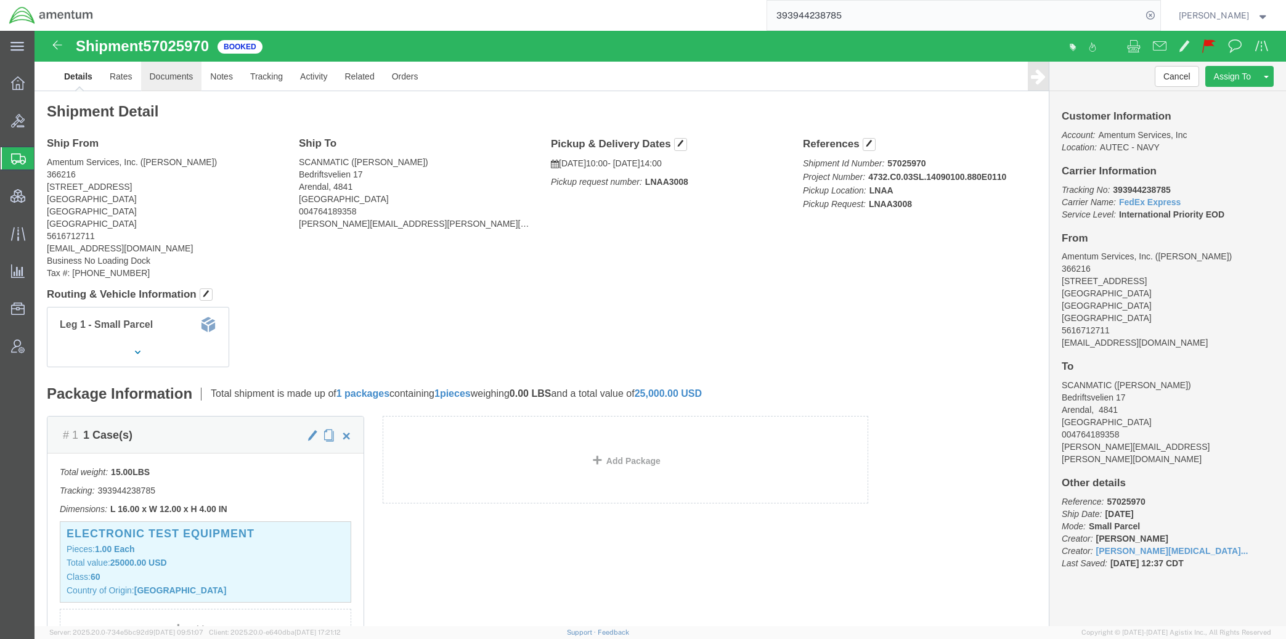
click link "Documents"
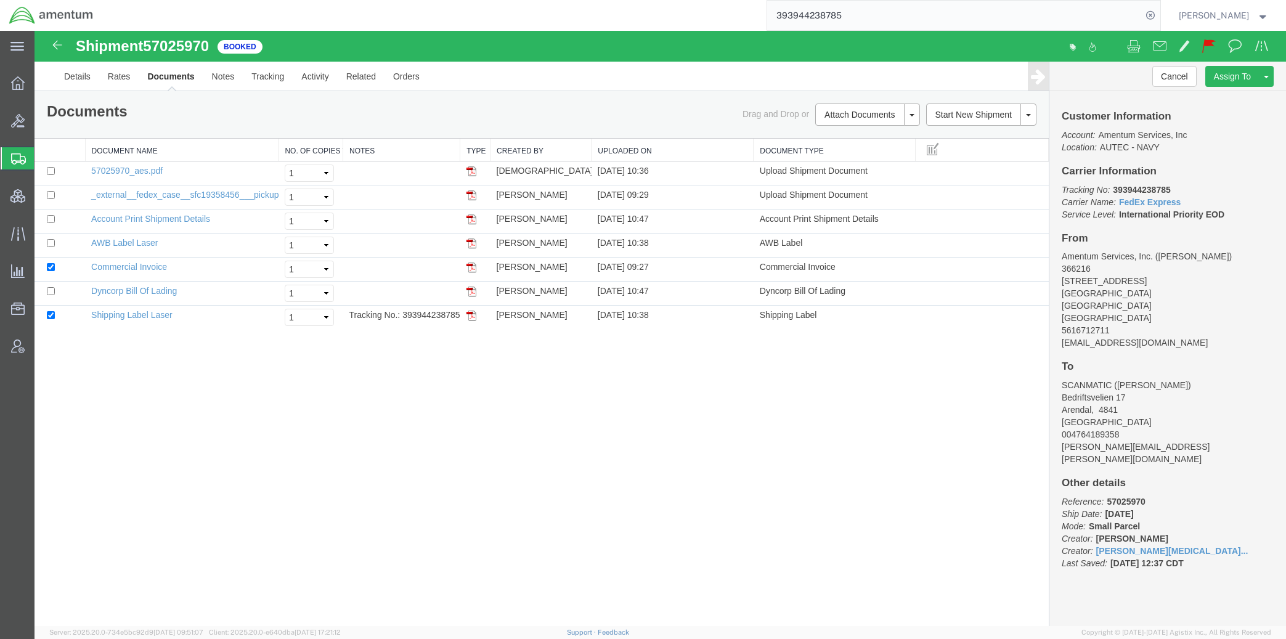
click at [1046, 591] on div "Shipment 57025970 7 of 7 Booked Details Rates Documents Notes Tracking Activity…" at bounding box center [661, 328] width 1252 height 595
drag, startPoint x: 60, startPoint y: 162, endPoint x: 119, endPoint y: 187, distance: 64.3
click at [44, 162] on span "Shipments" at bounding box center [39, 158] width 10 height 25
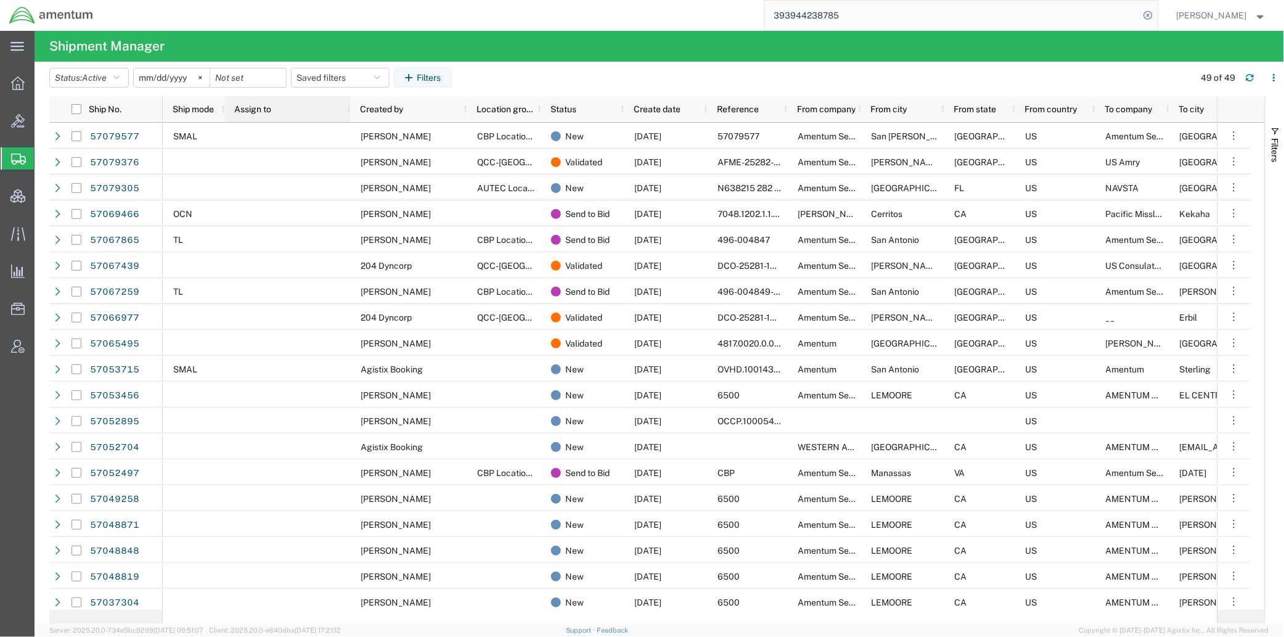
click at [253, 105] on span "Assign to" at bounding box center [252, 109] width 37 height 10
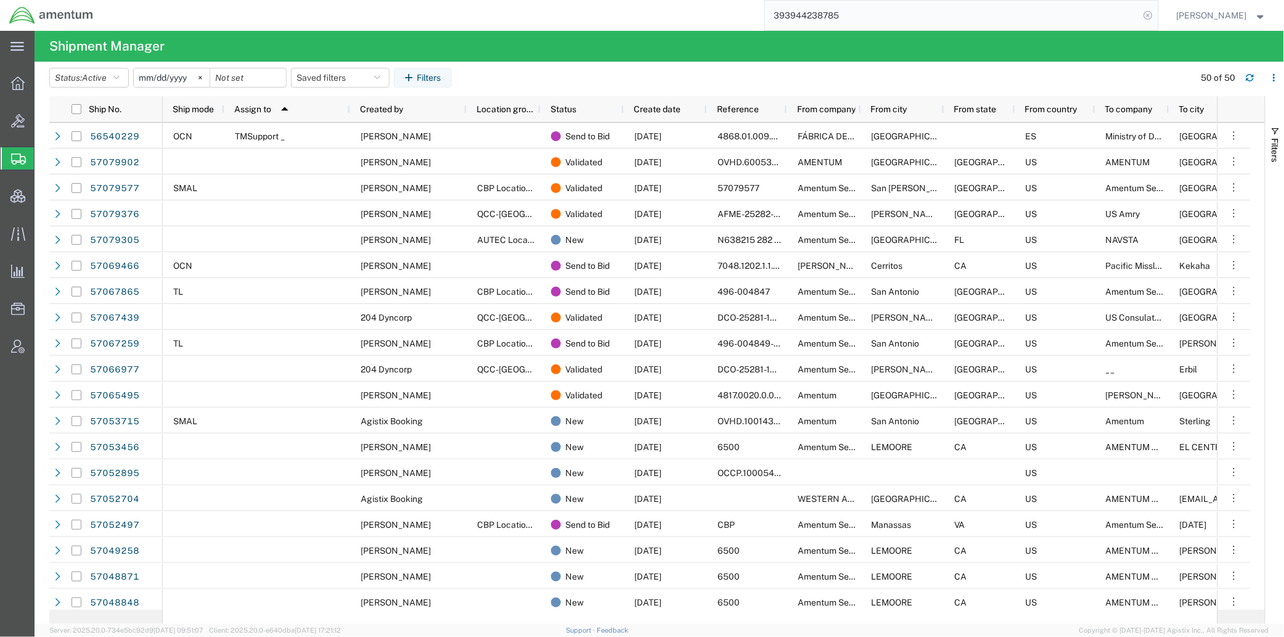
click at [1139, 18] on icon at bounding box center [1147, 15] width 17 height 17
click at [1141, 14] on icon at bounding box center [1147, 15] width 17 height 17
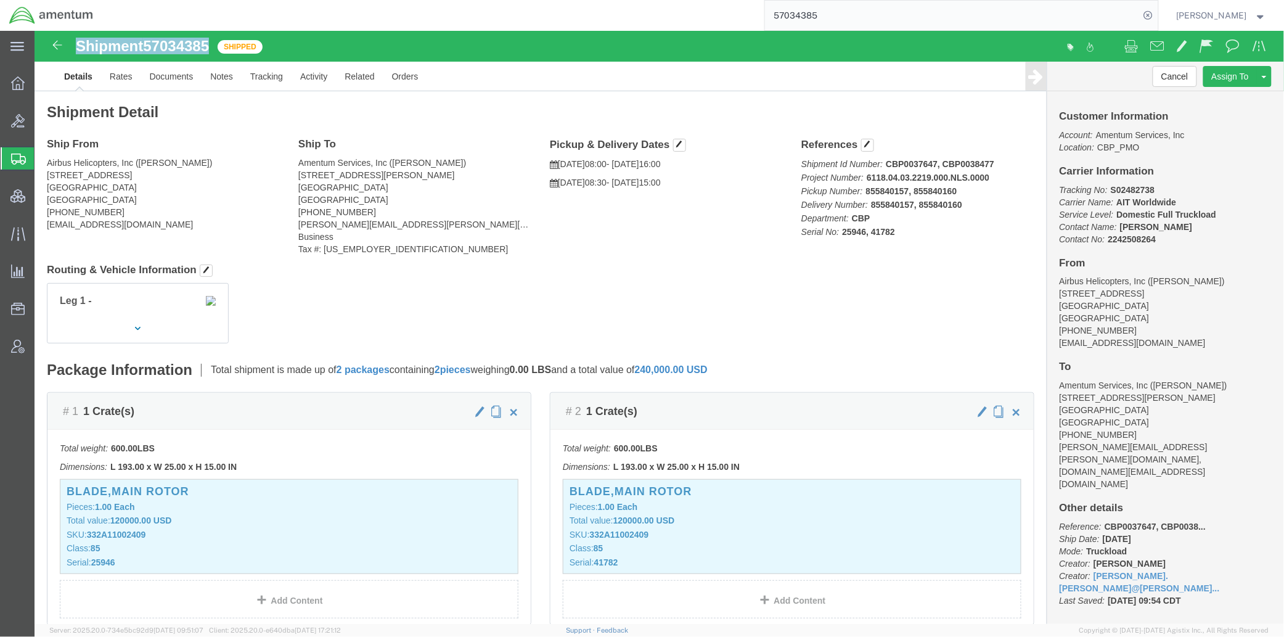
drag, startPoint x: 182, startPoint y: 22, endPoint x: 43, endPoint y: 22, distance: 139.9
click div "Shipment 57034385 Shipped"
click link "Rates"
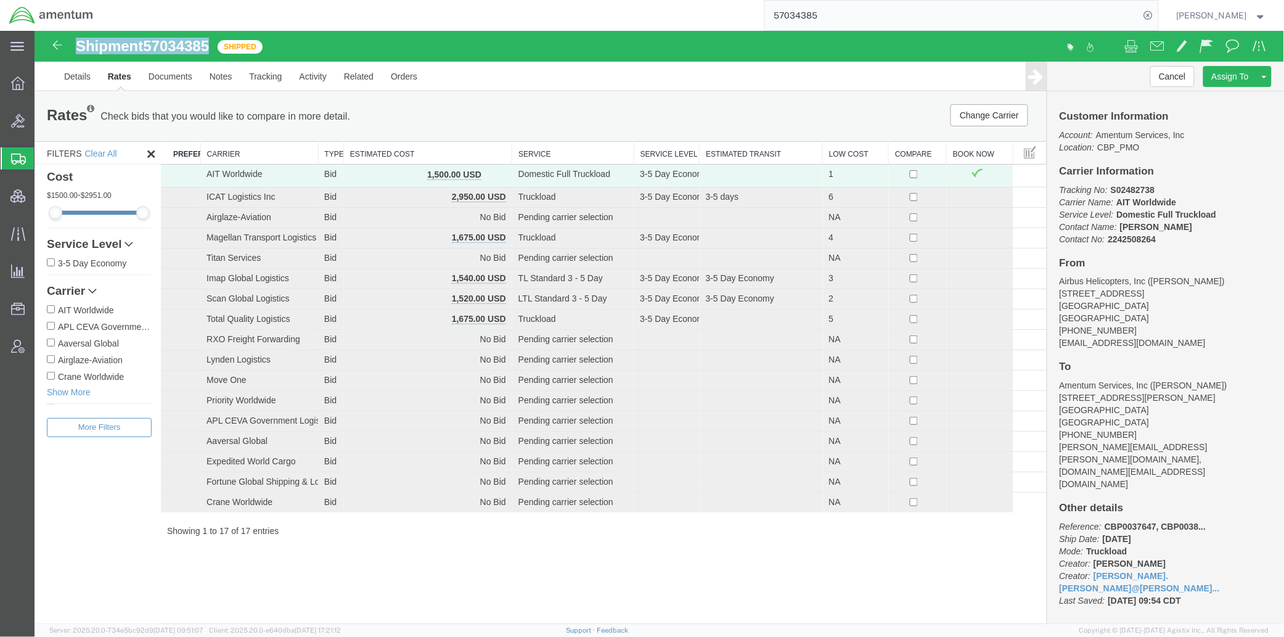
click at [448, 141] on th "Estimated Cost" at bounding box center [427, 152] width 168 height 23
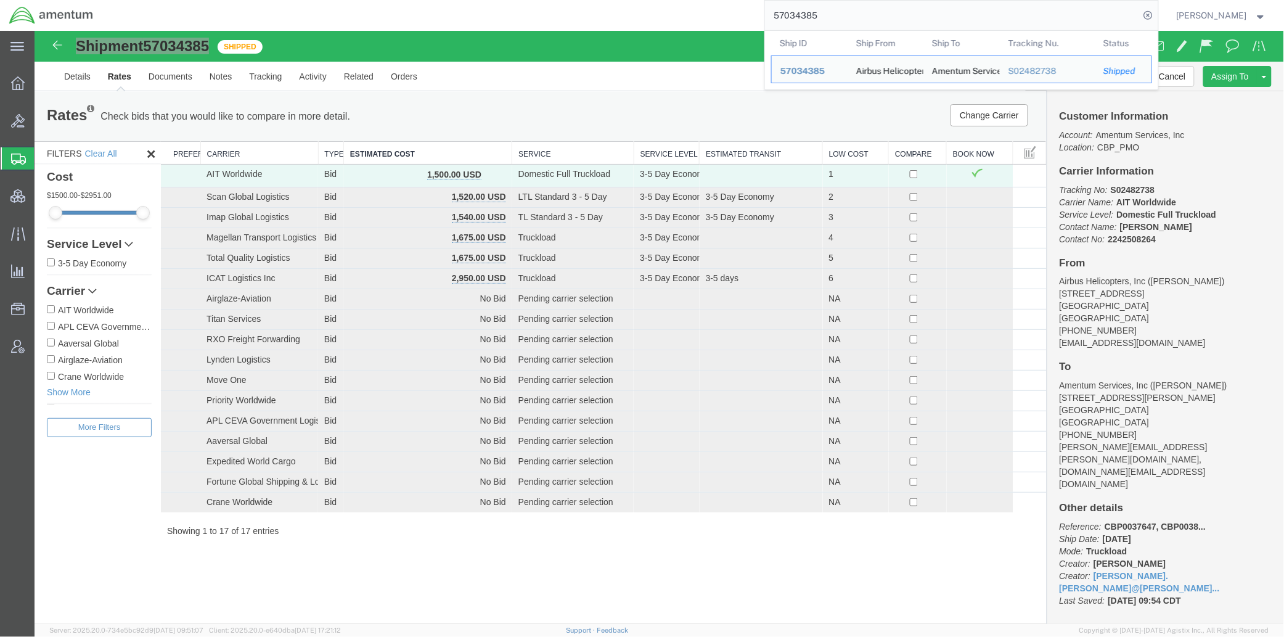
drag, startPoint x: 852, startPoint y: 22, endPoint x: 543, endPoint y: -3, distance: 310.4
click at [543, 0] on html "main_menu Created with Sketch. Collapse Menu Overview Bids Shipments Shipment M…" at bounding box center [642, 318] width 1284 height 637
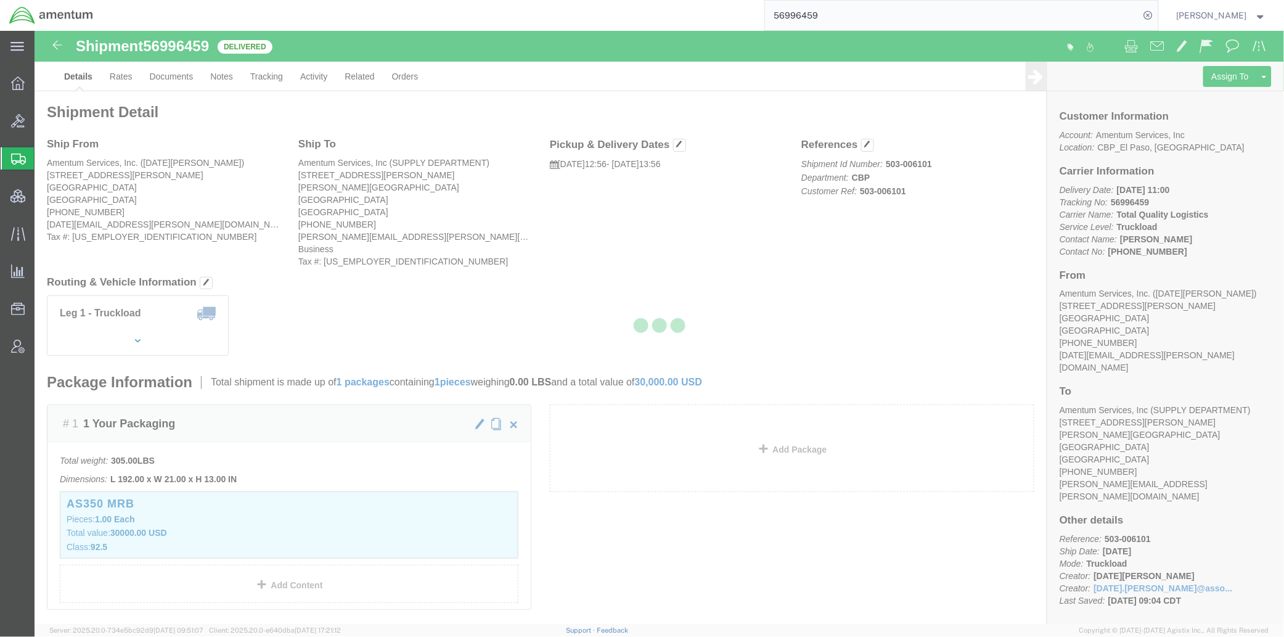
drag, startPoint x: 213, startPoint y: 51, endPoint x: 155, endPoint y: 54, distance: 58.0
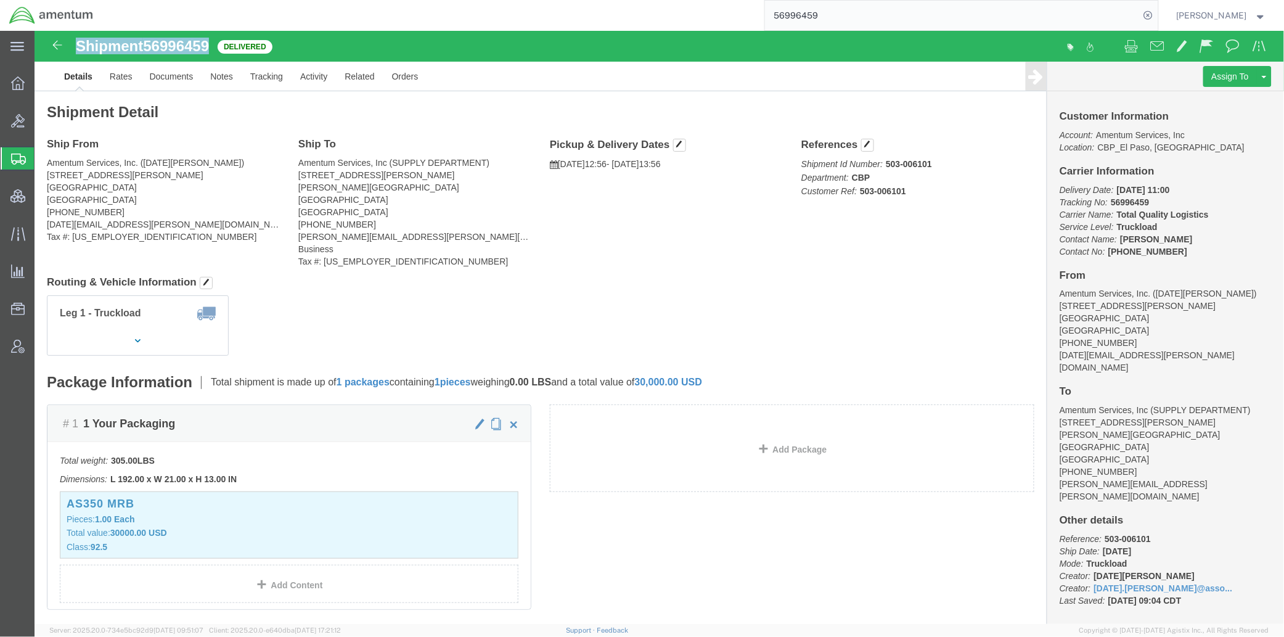
drag, startPoint x: 181, startPoint y: 15, endPoint x: 43, endPoint y: 16, distance: 138.7
click div "Shipment 56996459 Delivered"
click link "Rates"
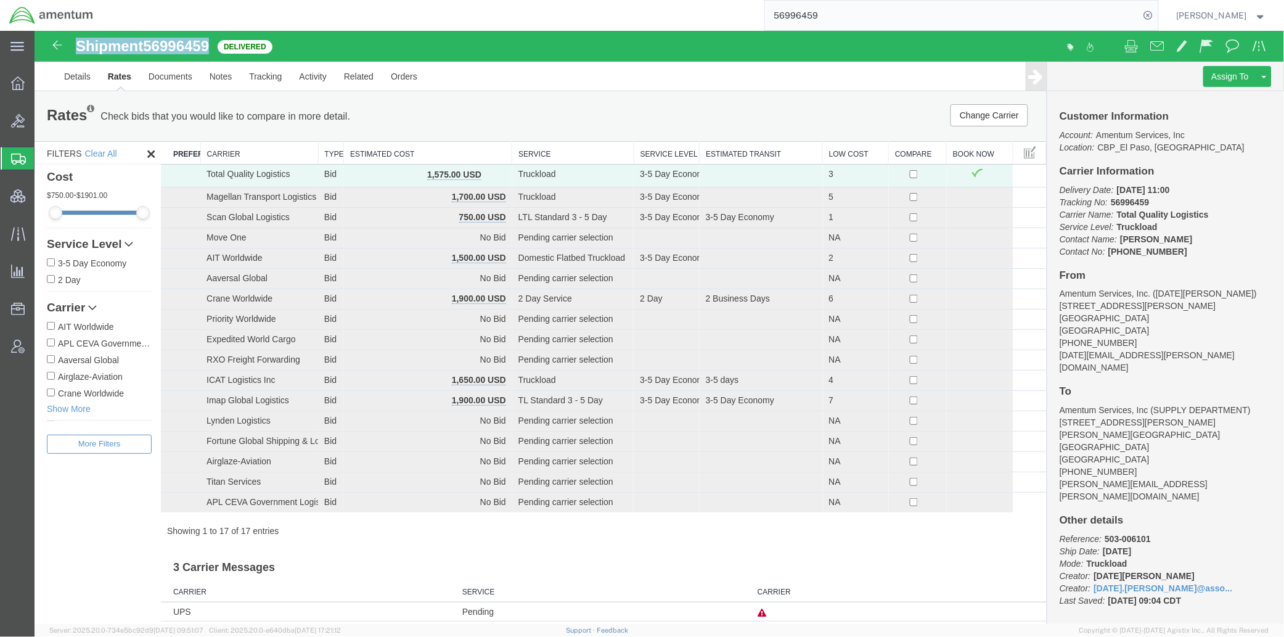
click at [448, 147] on th "Estimated Cost" at bounding box center [427, 152] width 168 height 23
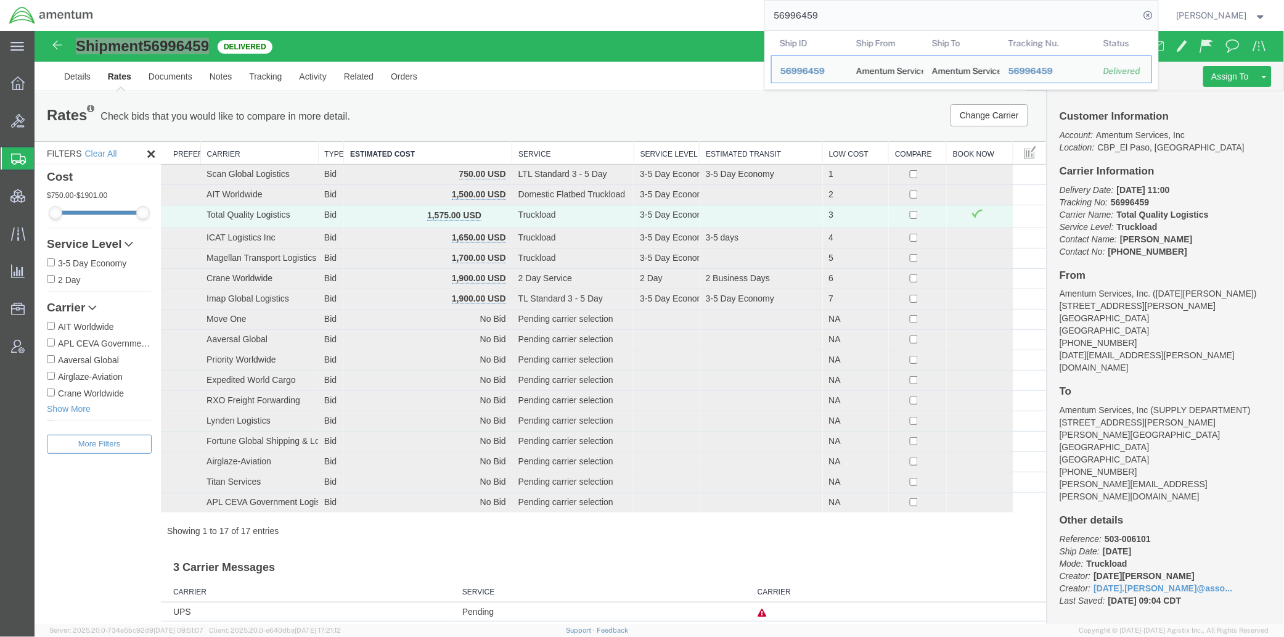
drag, startPoint x: 792, startPoint y: 16, endPoint x: 1111, endPoint y: 13, distance: 319.2
click at [1111, 13] on input "56996459" at bounding box center [952, 16] width 375 height 30
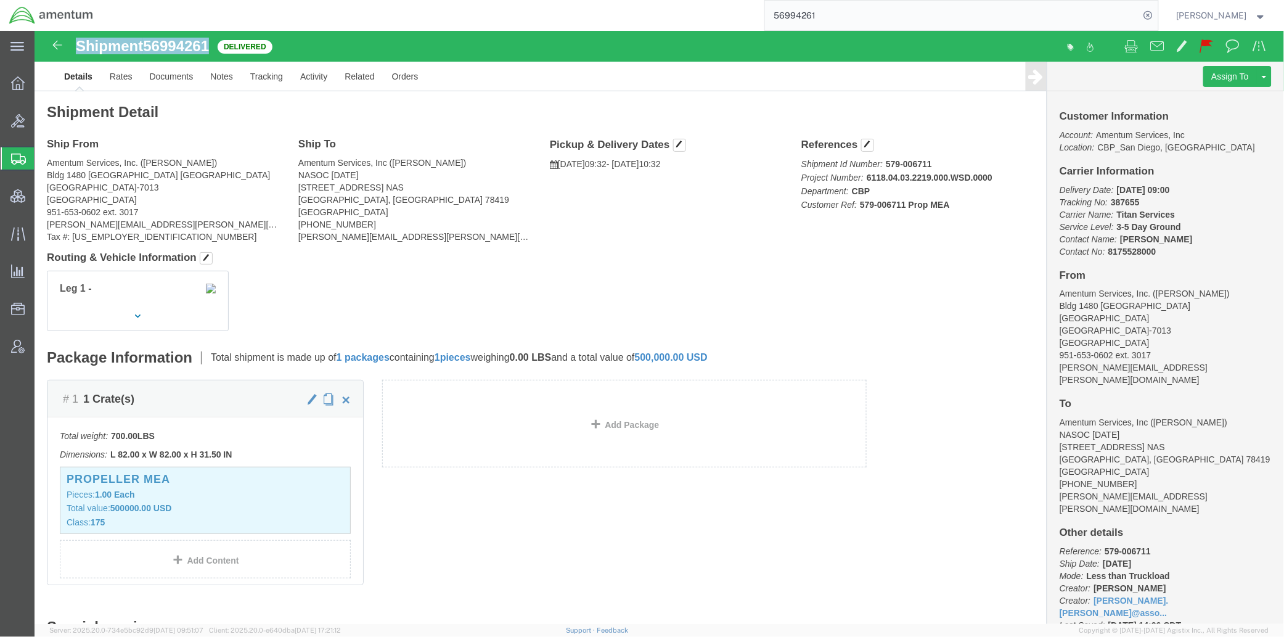
drag, startPoint x: 182, startPoint y: 22, endPoint x: 36, endPoint y: 14, distance: 145.6
click div "Shipment 56994261 Delivered"
click link "Rates"
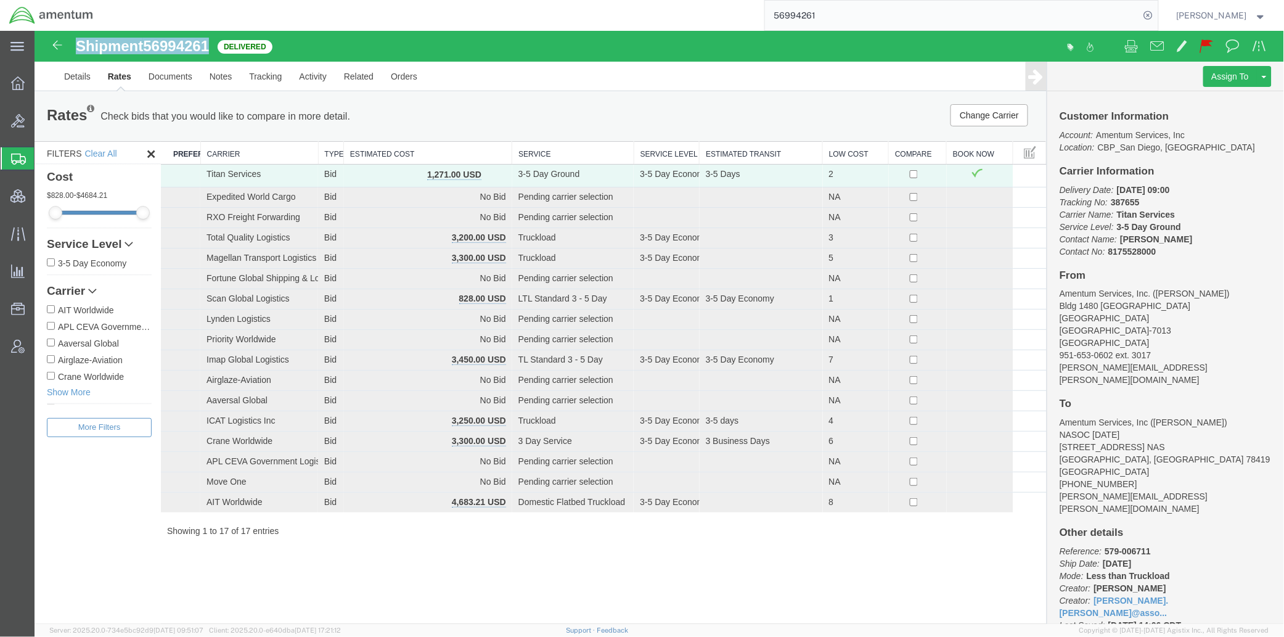
click at [401, 150] on th "Estimated Cost" at bounding box center [427, 152] width 168 height 23
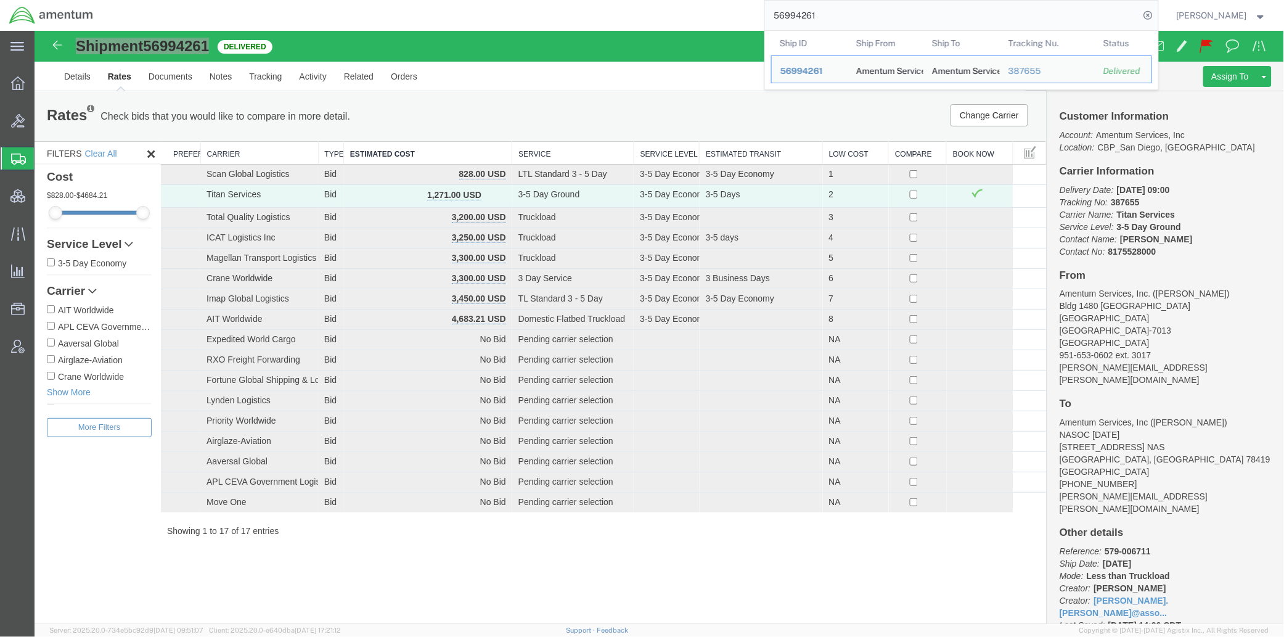
drag, startPoint x: 848, startPoint y: 18, endPoint x: 789, endPoint y: 13, distance: 59.4
click at [789, 13] on input "56994261" at bounding box center [952, 16] width 375 height 30
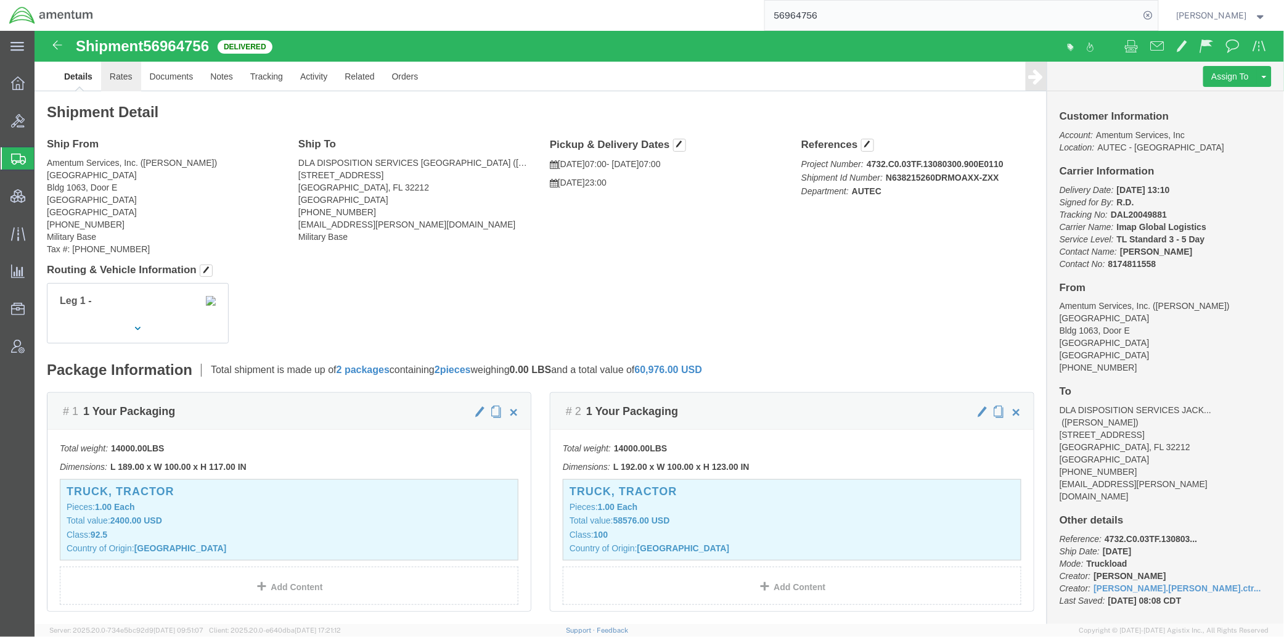
click link "Rates"
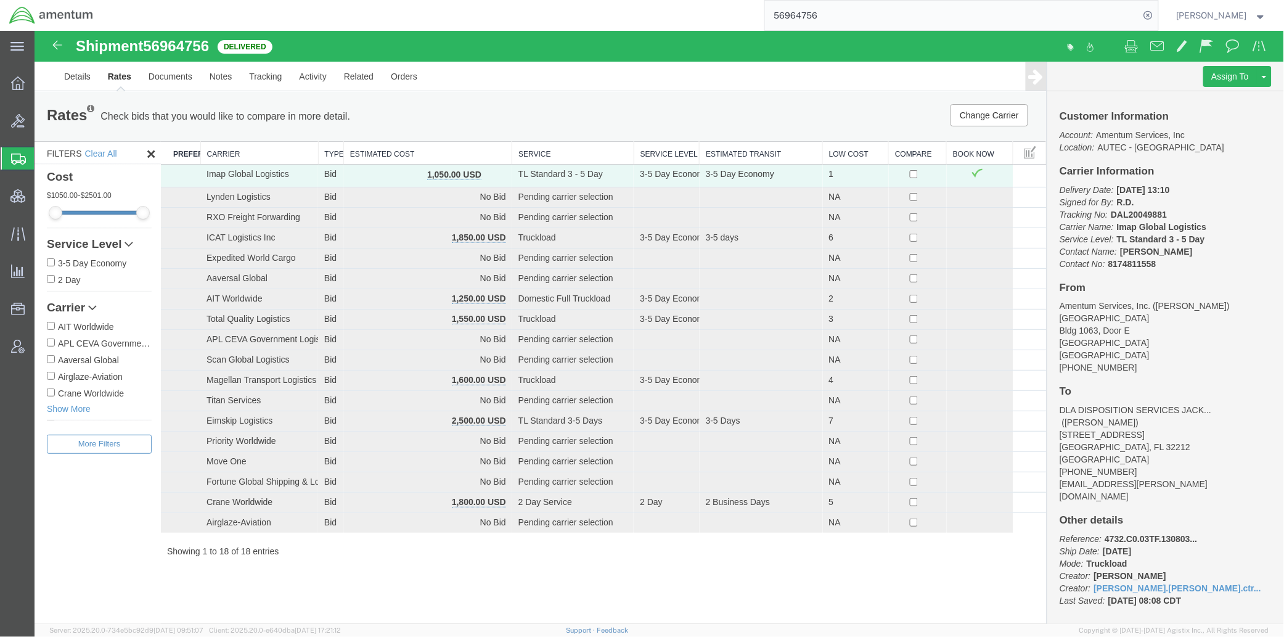
click at [393, 160] on th "Estimated Cost" at bounding box center [427, 152] width 168 height 23
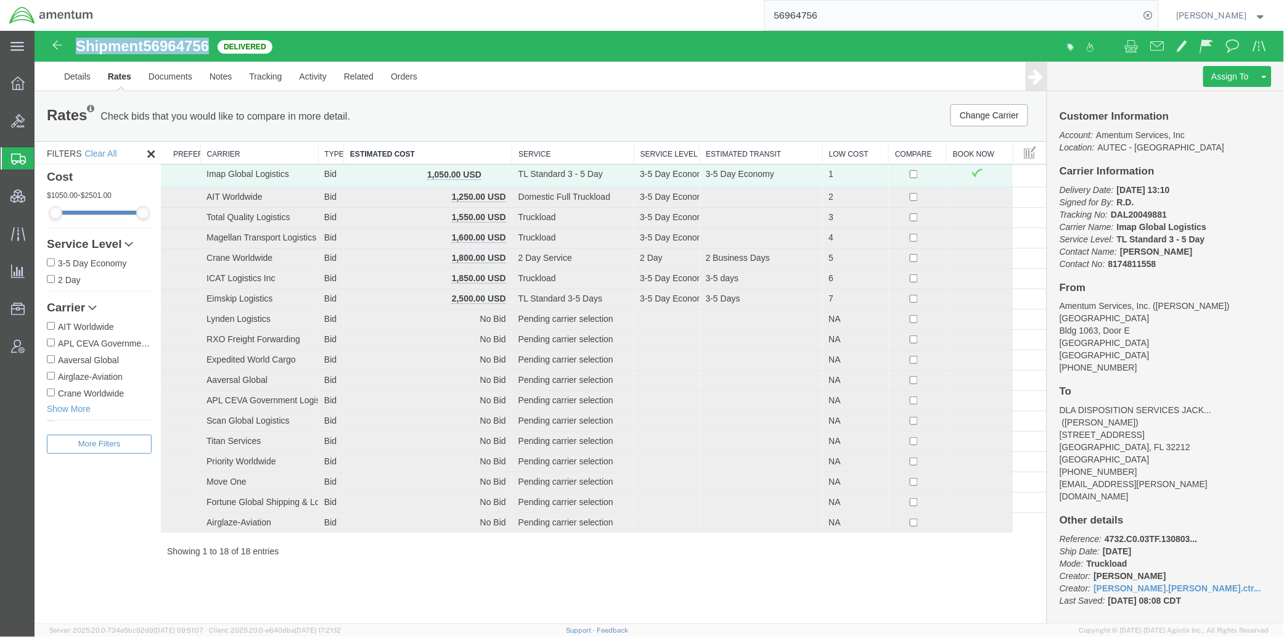
drag, startPoint x: 210, startPoint y: 49, endPoint x: 78, endPoint y: 46, distance: 131.9
click at [78, 46] on h1 "Shipment 56964756" at bounding box center [141, 46] width 133 height 16
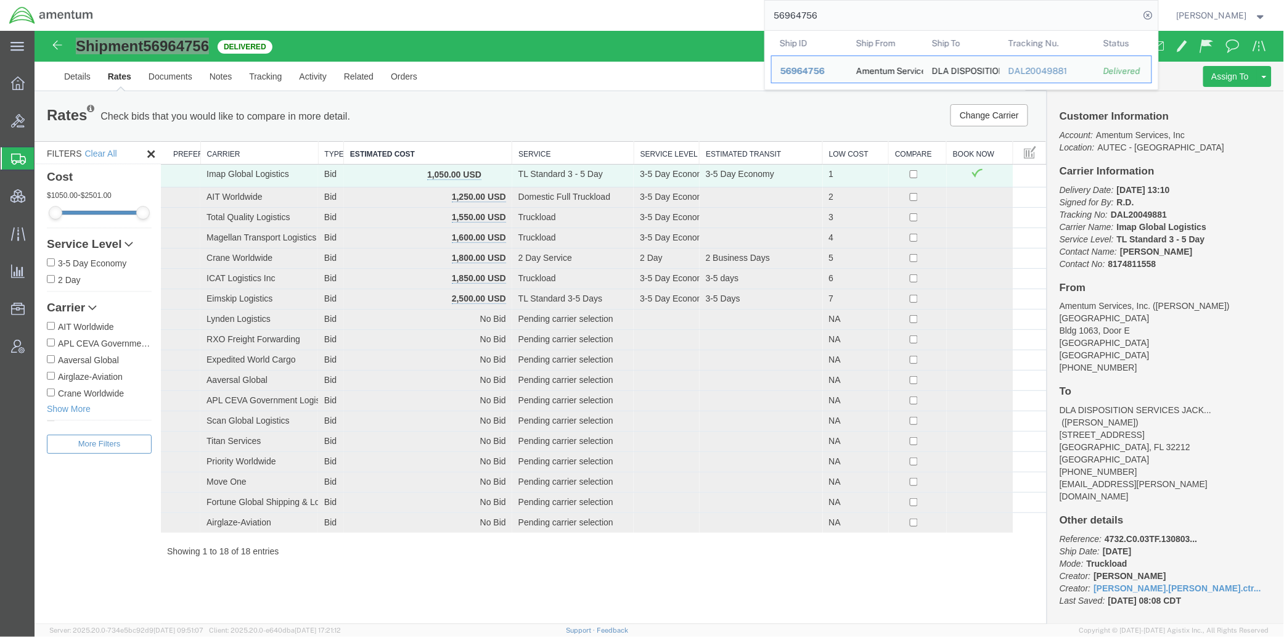
drag, startPoint x: 792, startPoint y: 19, endPoint x: 1149, endPoint y: 4, distance: 357.7
click at [1149, 4] on form "56964756 Ship ID Ship From Ship To Tracking Nu. Status Ship ID 56964756 Ship Fr…" at bounding box center [961, 15] width 394 height 31
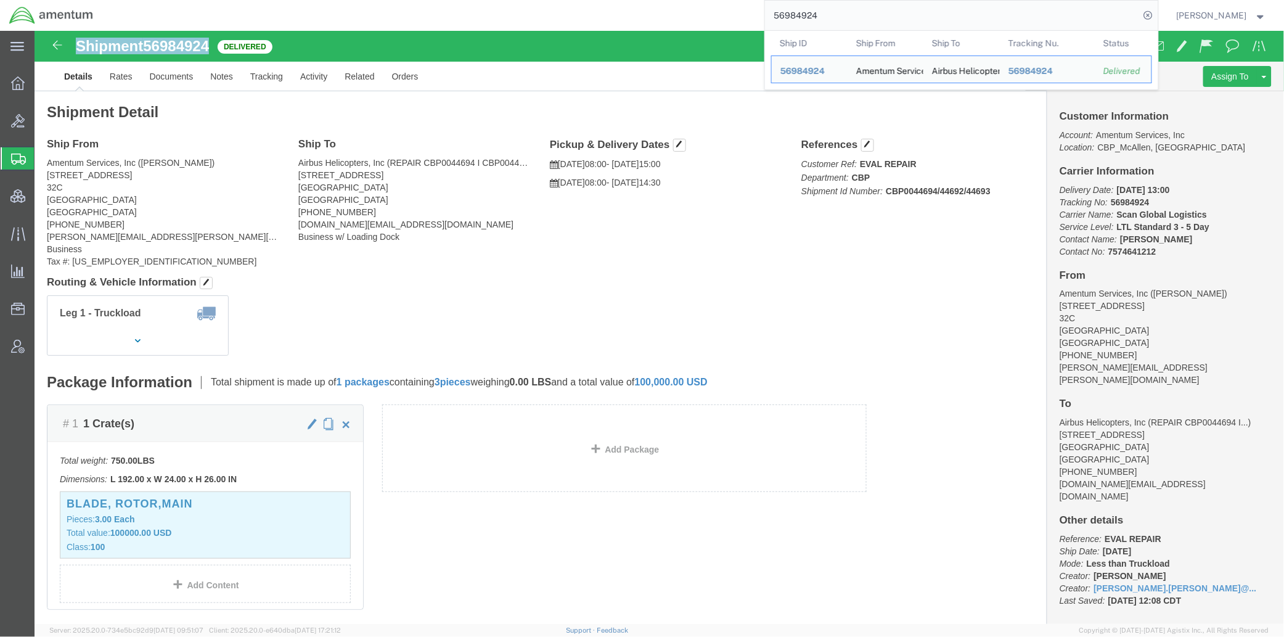
drag, startPoint x: 181, startPoint y: 12, endPoint x: 41, endPoint y: 17, distance: 140.6
click div "Shipment 56984924 Delivered"
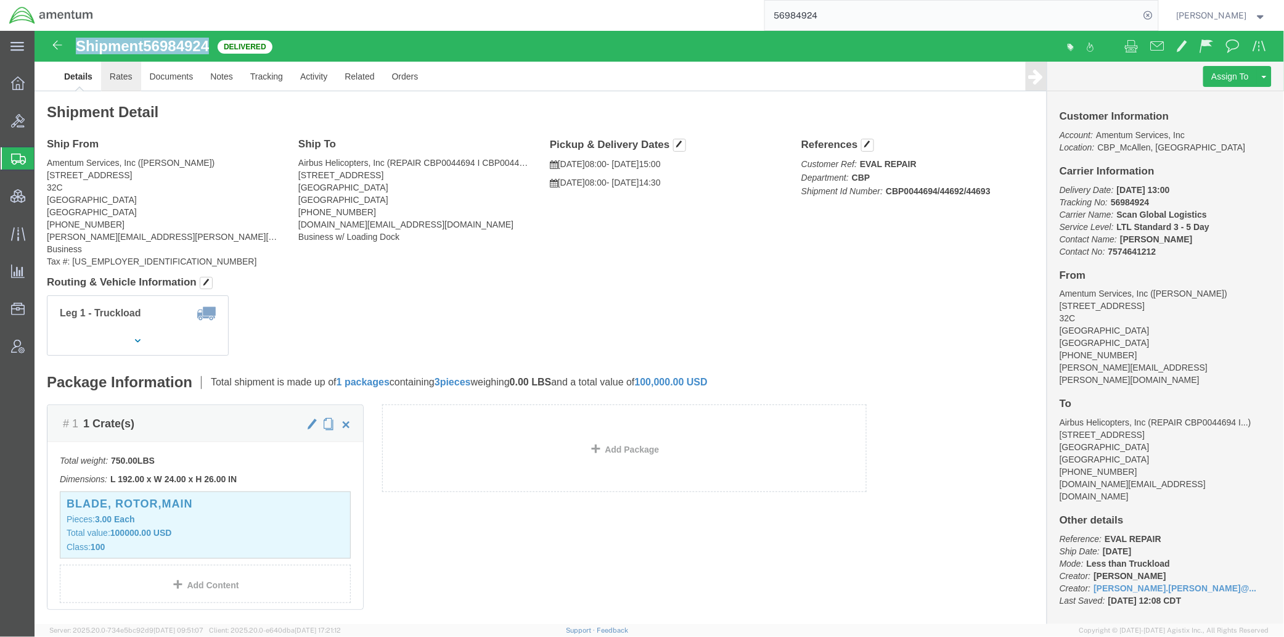
click link "Rates"
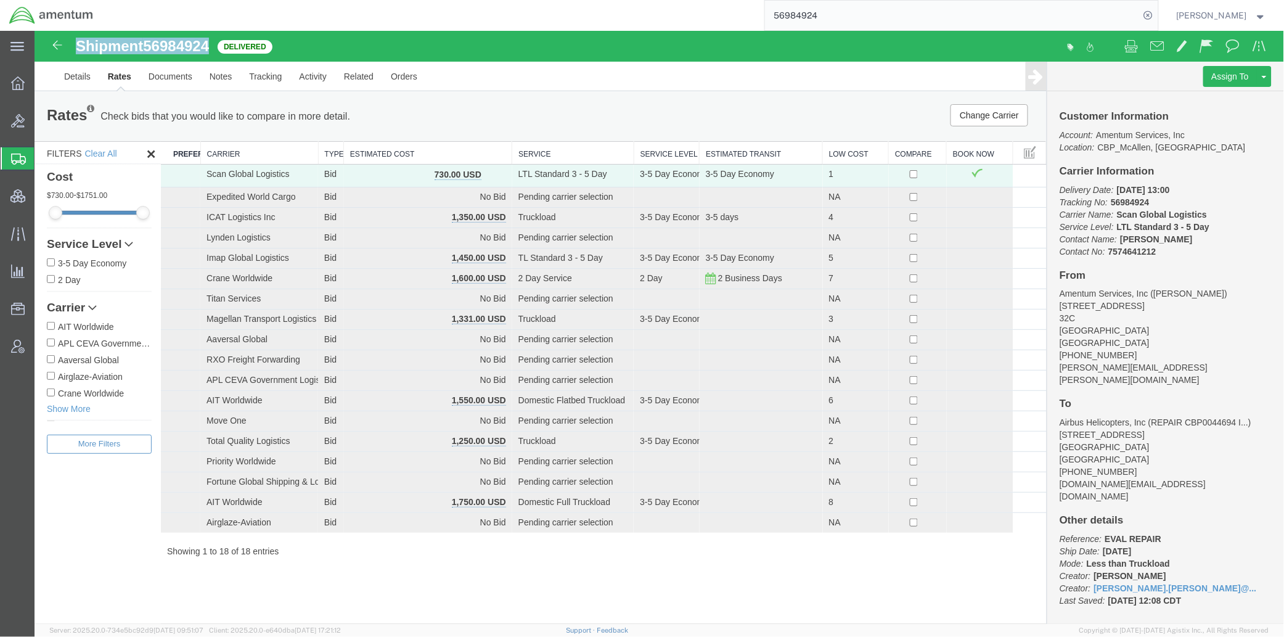
click at [426, 147] on th "Estimated Cost" at bounding box center [427, 152] width 168 height 23
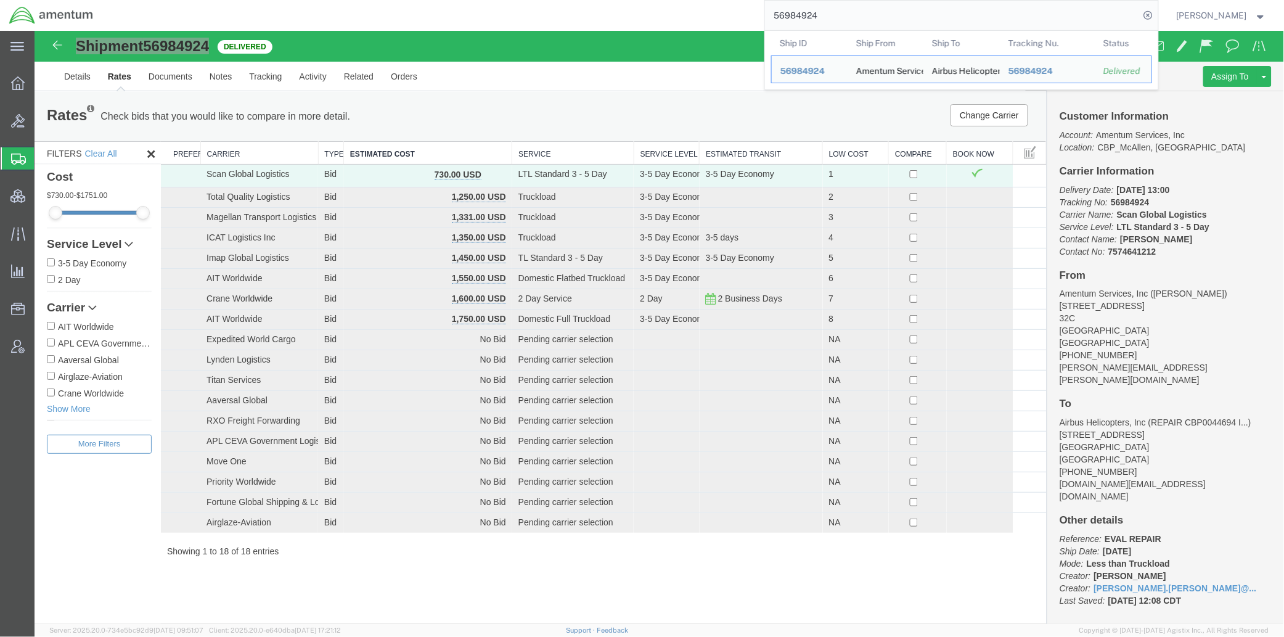
drag, startPoint x: 834, startPoint y: 20, endPoint x: 770, endPoint y: 23, distance: 63.5
click at [770, 23] on input "56984924" at bounding box center [952, 16] width 375 height 30
click at [793, 9] on input "56984924" at bounding box center [952, 16] width 375 height 30
drag, startPoint x: 792, startPoint y: 20, endPoint x: 947, endPoint y: -3, distance: 156.4
click at [947, 0] on html "main_menu Created with Sketch. Collapse Menu Overview Bids Shipments Shipment M…" at bounding box center [642, 318] width 1284 height 637
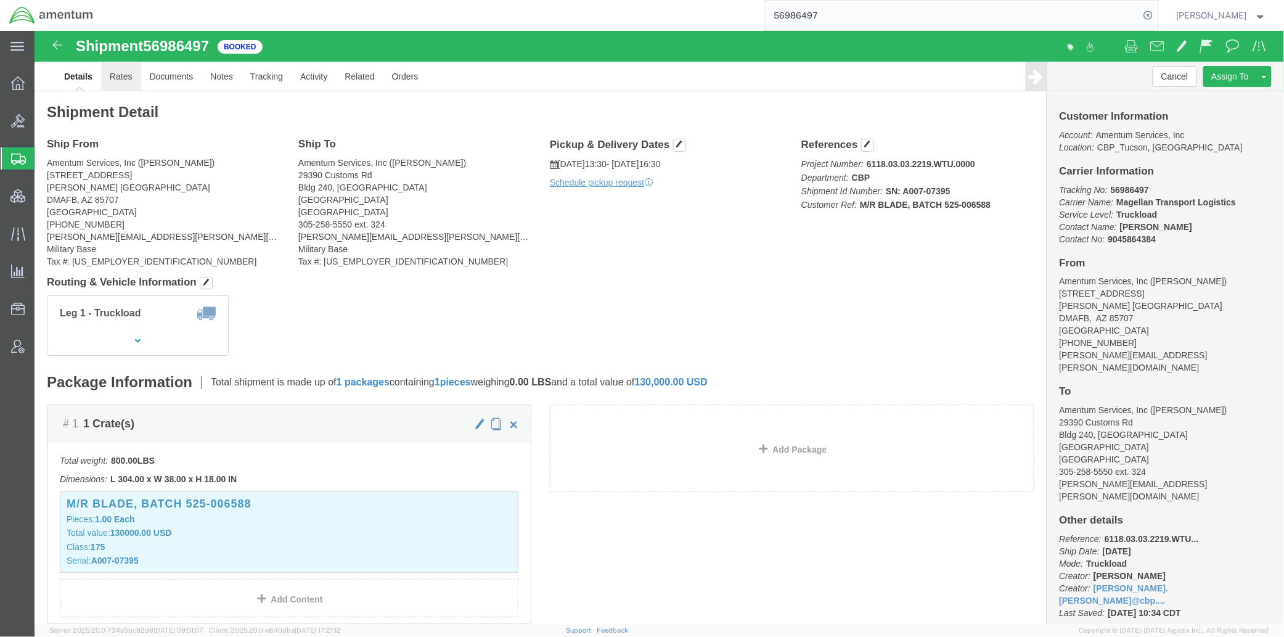
drag, startPoint x: 89, startPoint y: 51, endPoint x: 118, endPoint y: 51, distance: 28.3
click link "Rates"
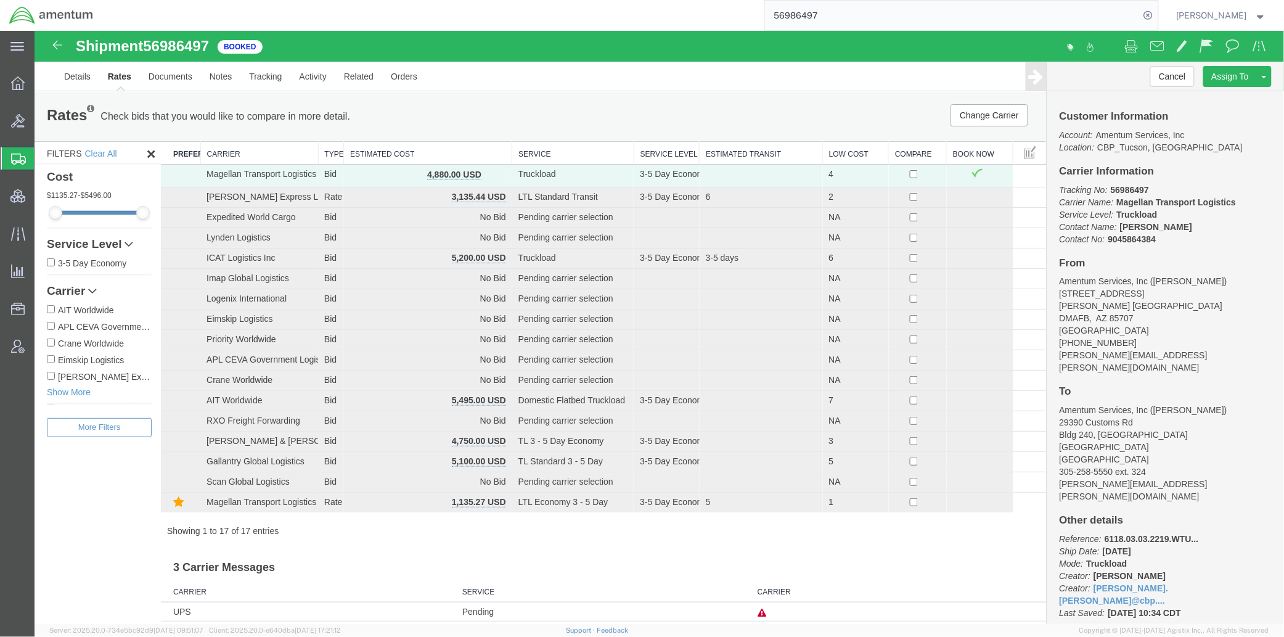
click at [494, 161] on th "Estimated Cost" at bounding box center [427, 152] width 168 height 23
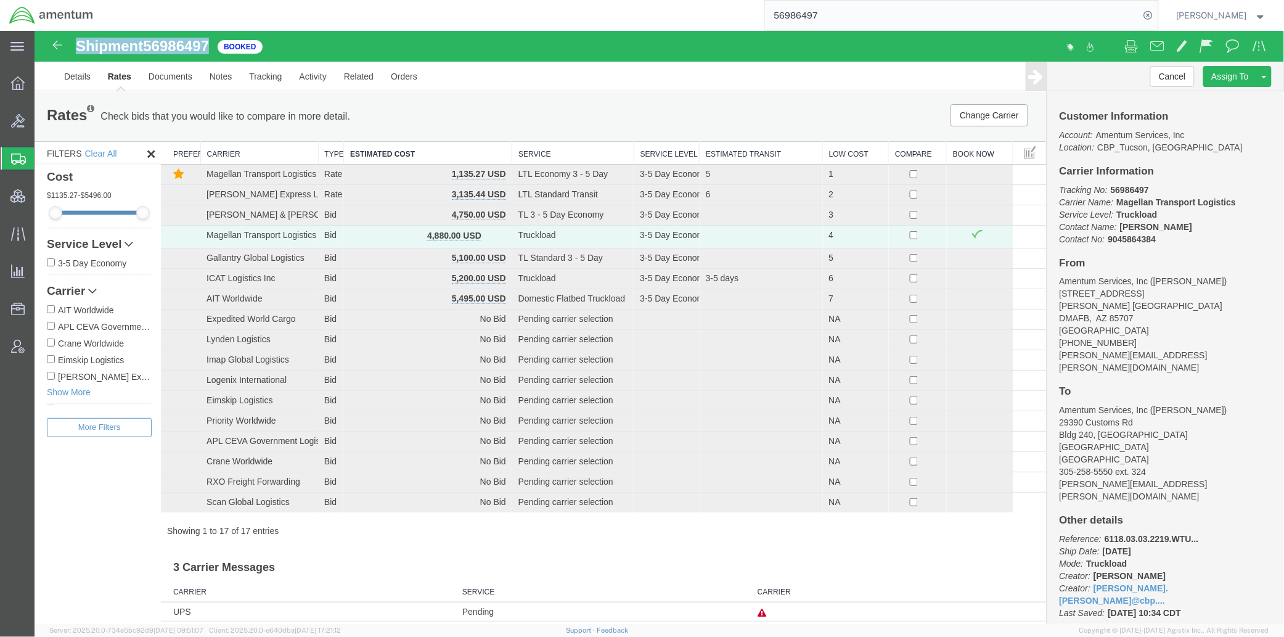
drag, startPoint x: 171, startPoint y: 47, endPoint x: 79, endPoint y: 47, distance: 91.2
click at [79, 47] on div "Shipment 56986497 17 of 17 Booked" at bounding box center [347, 49] width 624 height 23
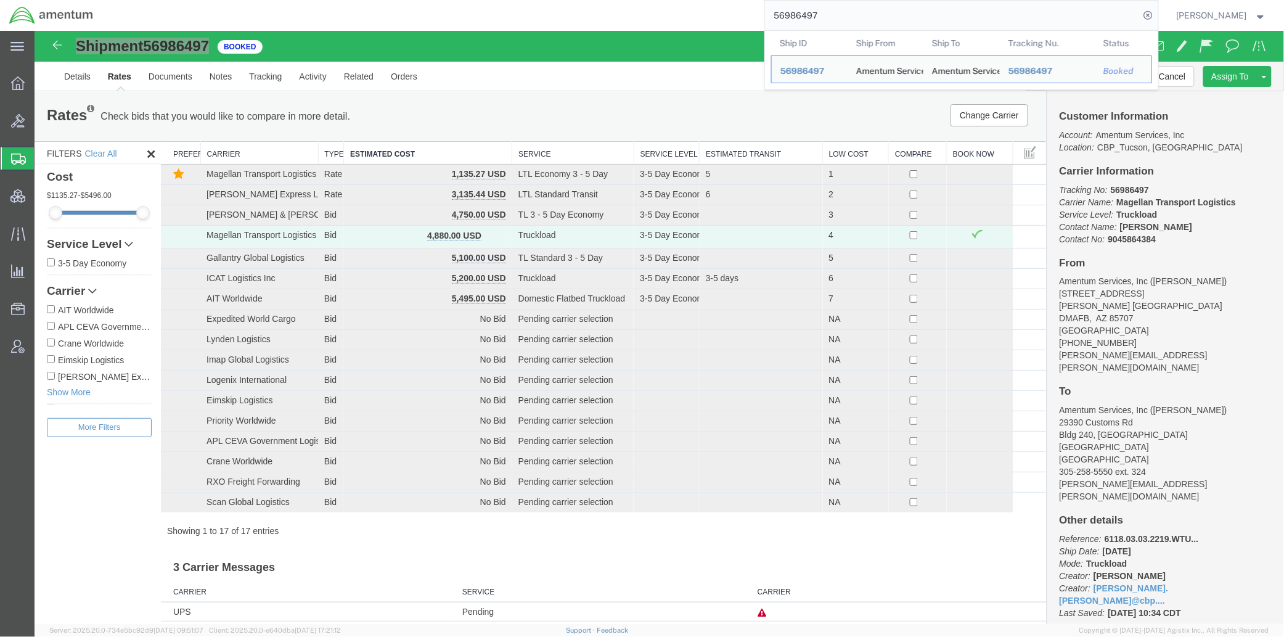
drag, startPoint x: 836, startPoint y: 14, endPoint x: 691, endPoint y: 16, distance: 145.5
click at [691, 16] on div "56986497 Ship ID Ship From Ship To Tracking Nu. Status Ship ID 56986497 Ship Fr…" at bounding box center [630, 15] width 1056 height 31
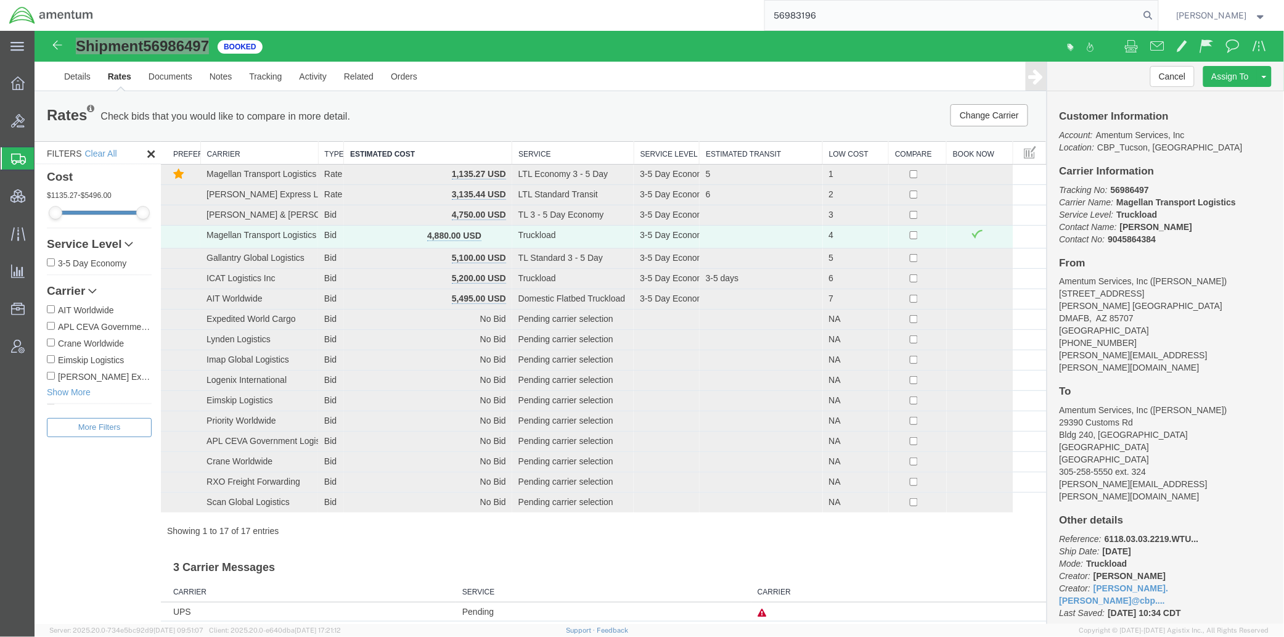
type input "56983196"
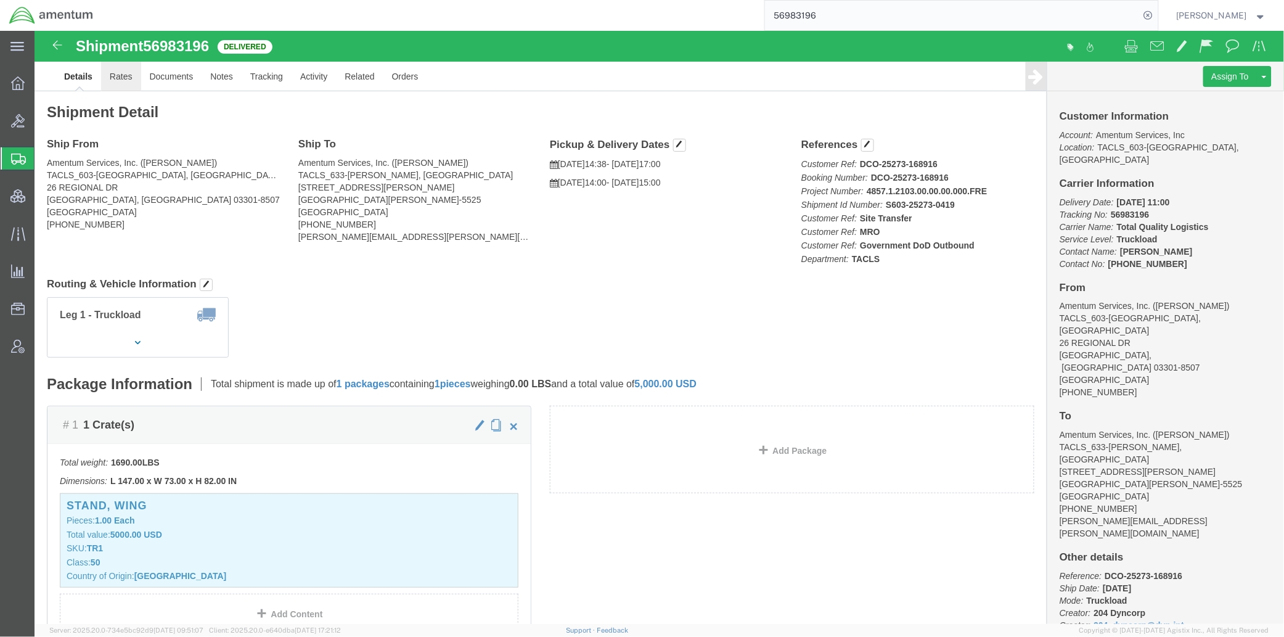
click link "Rates"
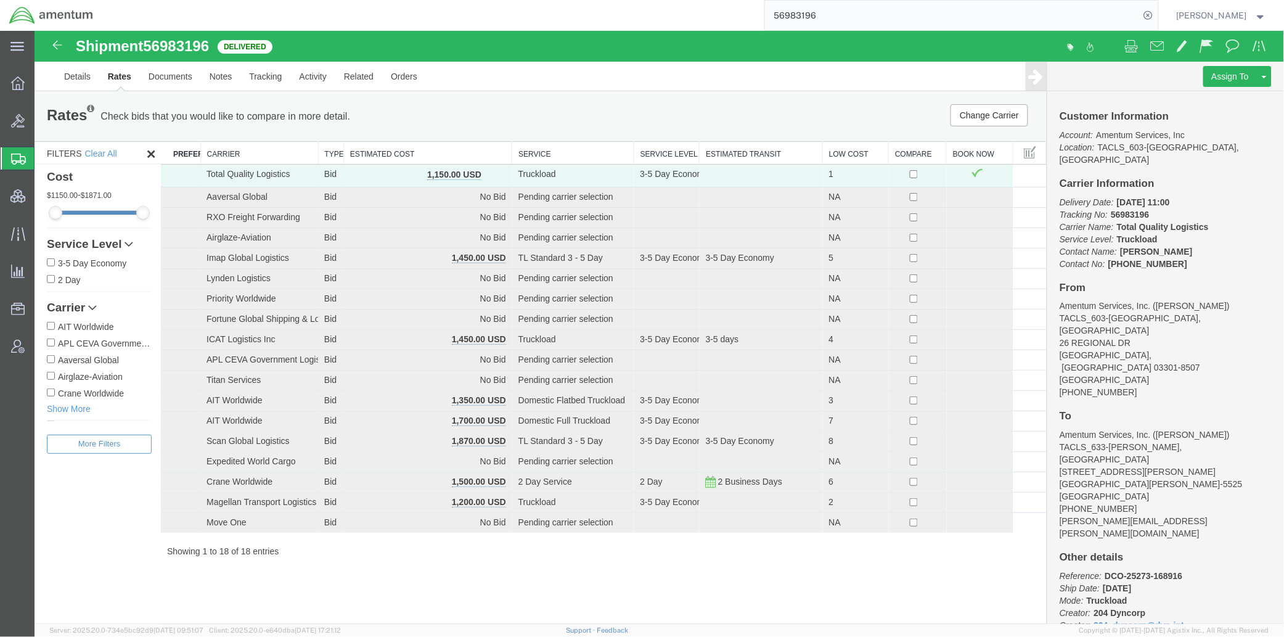
click at [351, 147] on th "Estimated Cost" at bounding box center [427, 152] width 168 height 23
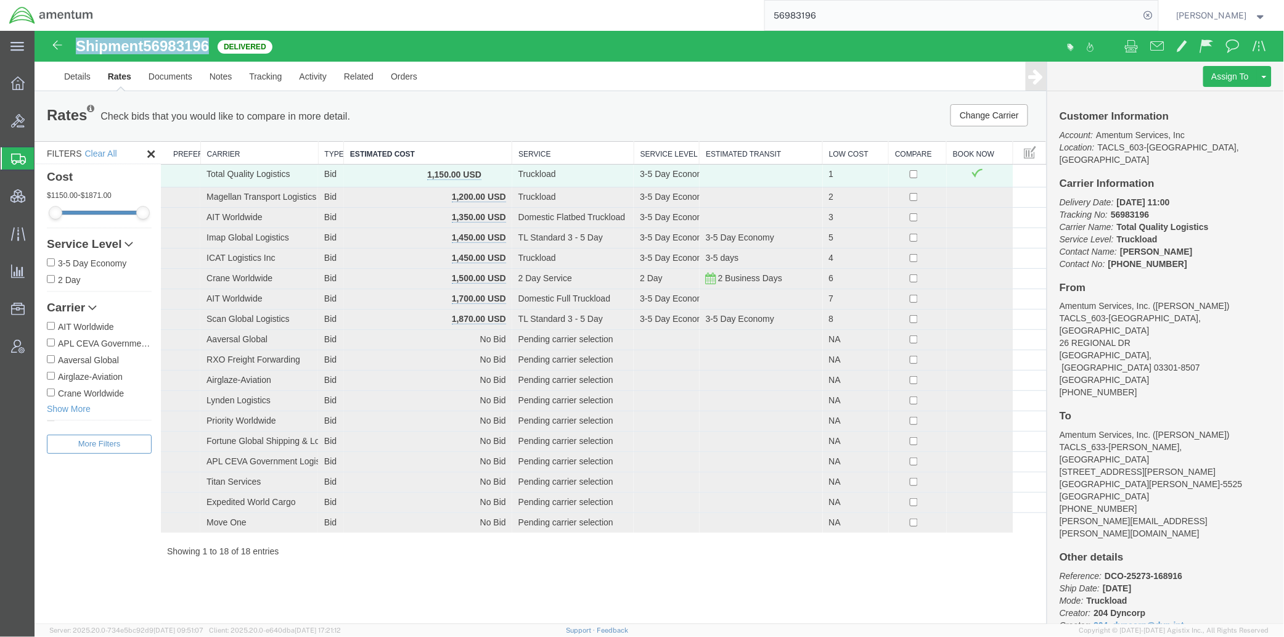
drag, startPoint x: 212, startPoint y: 52, endPoint x: 71, endPoint y: 39, distance: 141.0
click at [71, 39] on div "Shipment 56983196 18 of 18 Delivered" at bounding box center [347, 49] width 624 height 23
drag, startPoint x: 52, startPoint y: 156, endPoint x: 100, endPoint y: 227, distance: 85.6
click at [44, 156] on span "Shipments" at bounding box center [39, 158] width 10 height 25
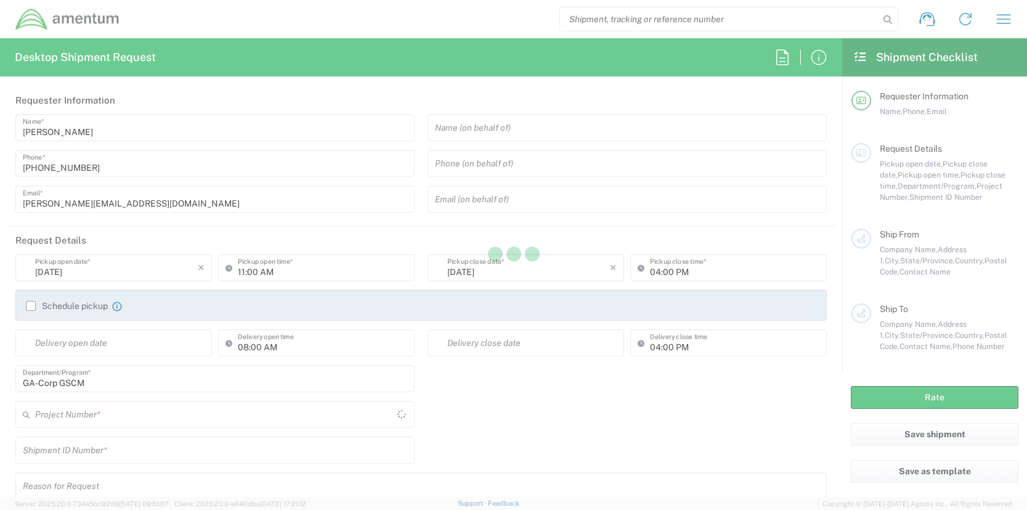
type input "[GEOGRAPHIC_DATA]"
type input "United States"
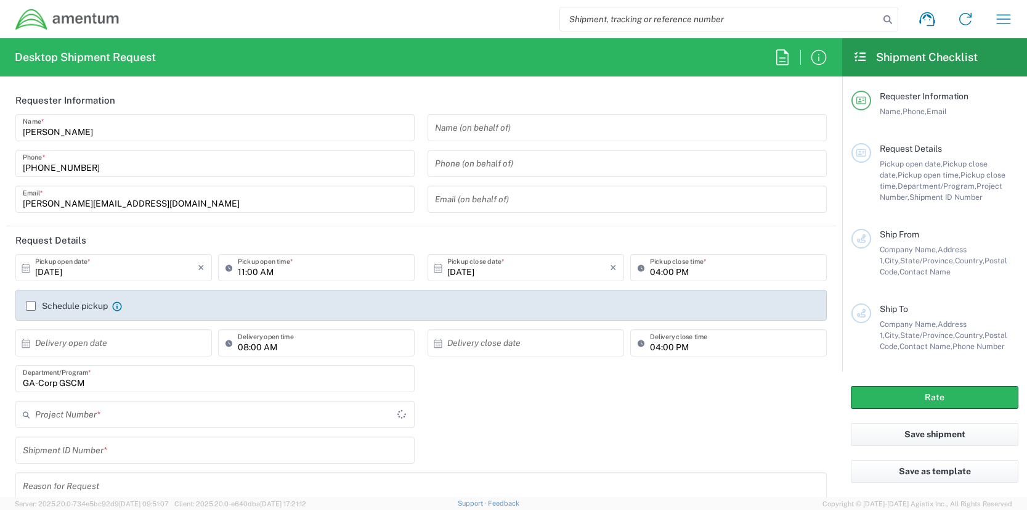
type input "ADMN.600294.MHMGT"
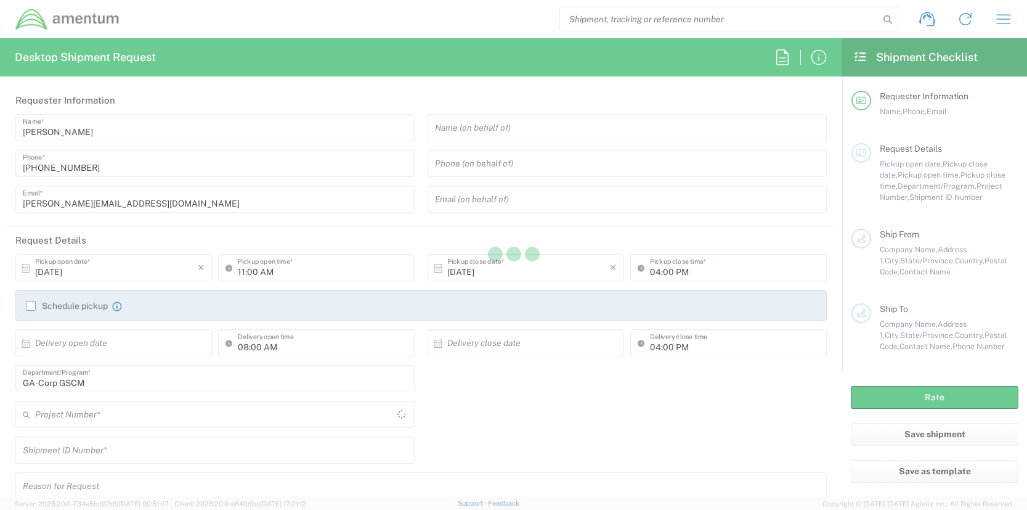
type input "[GEOGRAPHIC_DATA]"
type input "ADMN.600294.MHMGT"
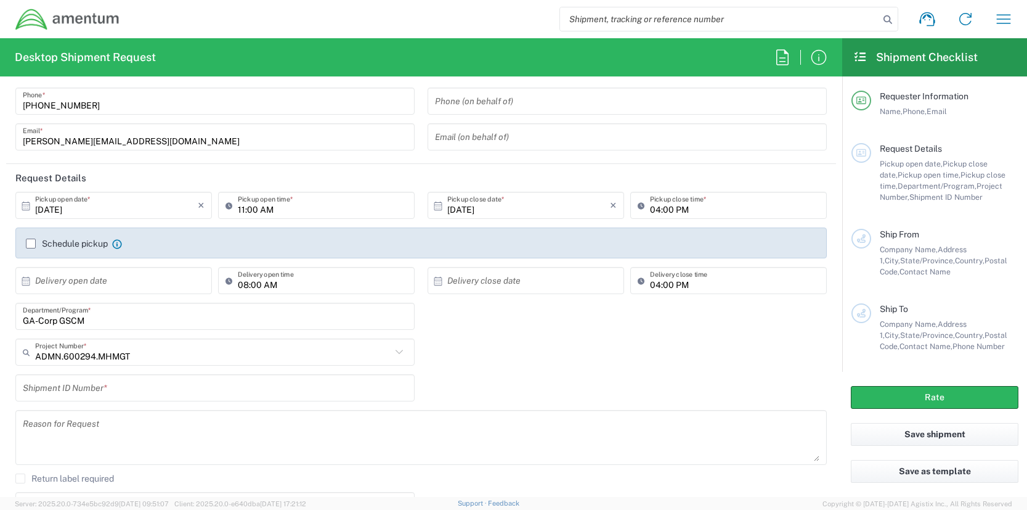
scroll to position [165, 0]
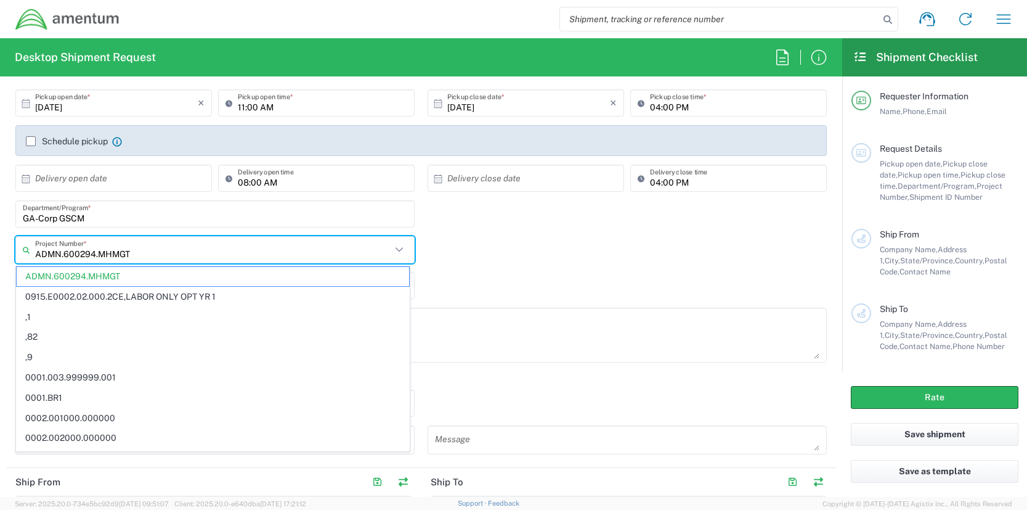
click at [143, 250] on input "ADMN.600294.MHMGT" at bounding box center [213, 250] width 356 height 22
paste input "ADMN.100123.4NWKX"
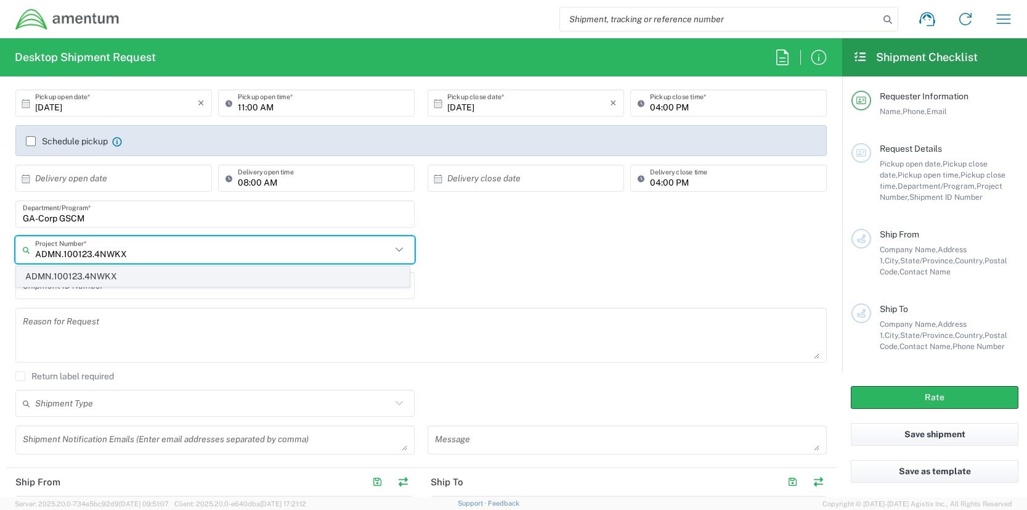
type input "ADMN.100123.4NWKX"
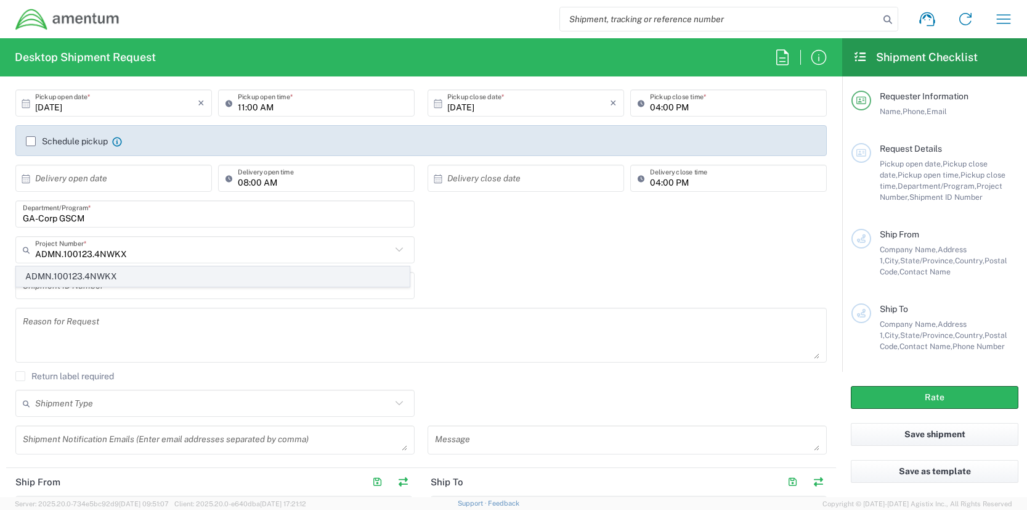
click at [101, 277] on span "ADMN.100123.4NWKX" at bounding box center [213, 276] width 393 height 19
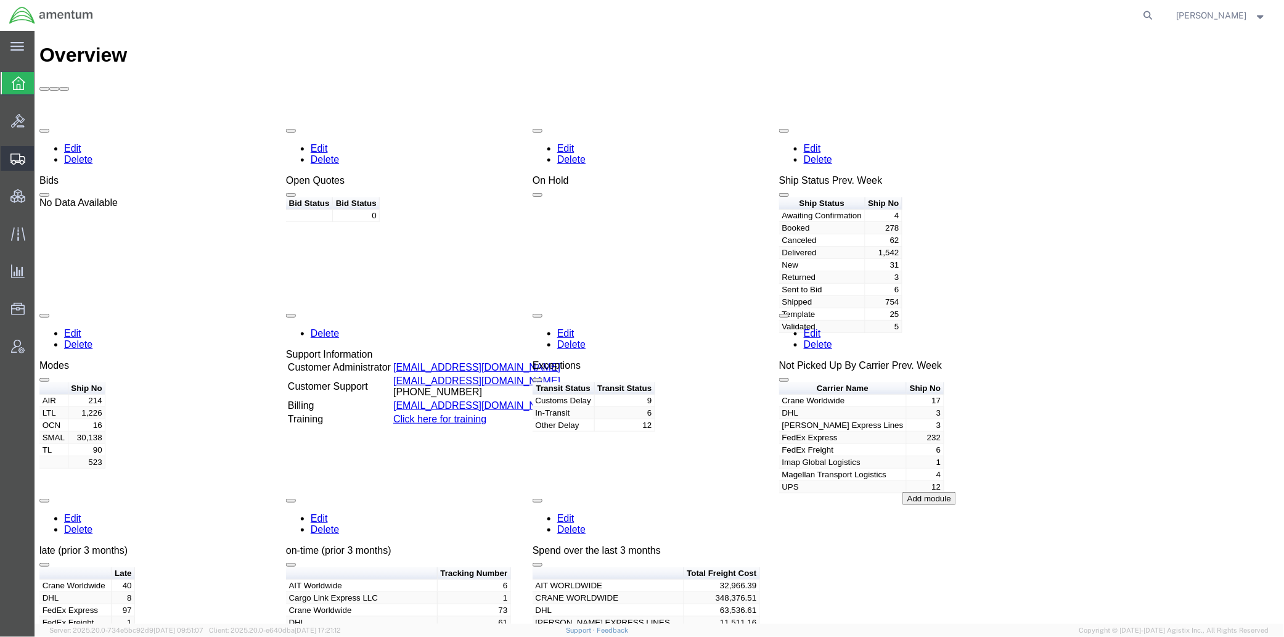
click at [0, 0] on span "Shipment Manager" at bounding box center [0, 0] width 0 height 0
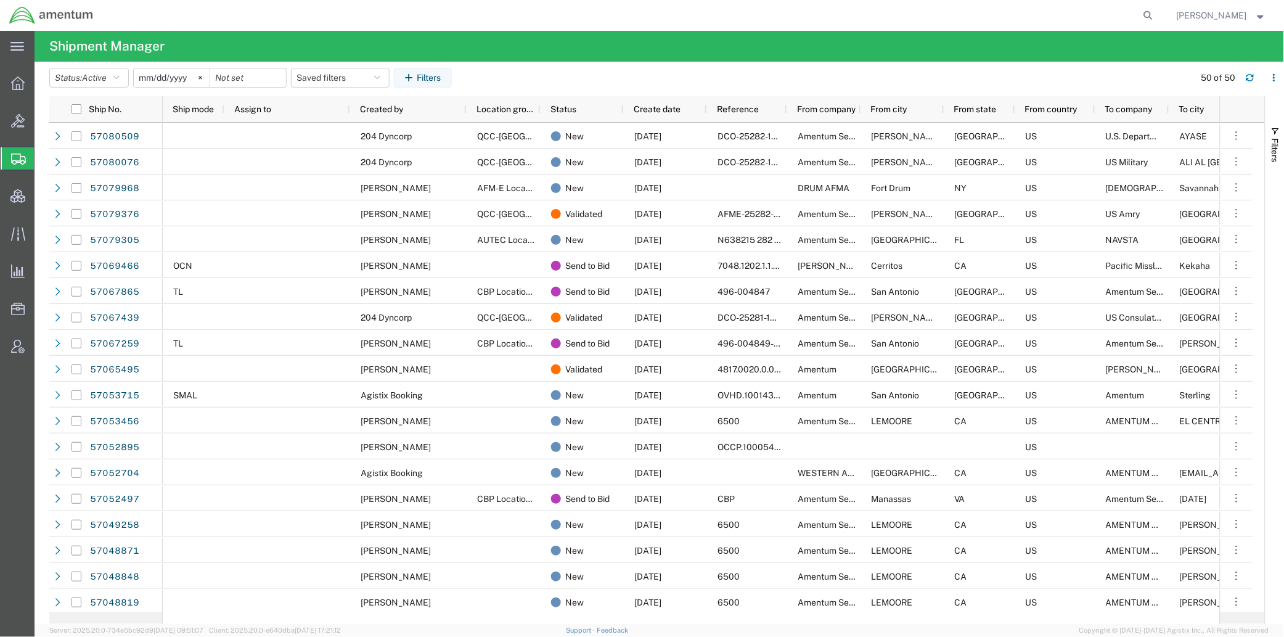
click at [0, 0] on span "Simple Shipment" at bounding box center [0, 0] width 0 height 0
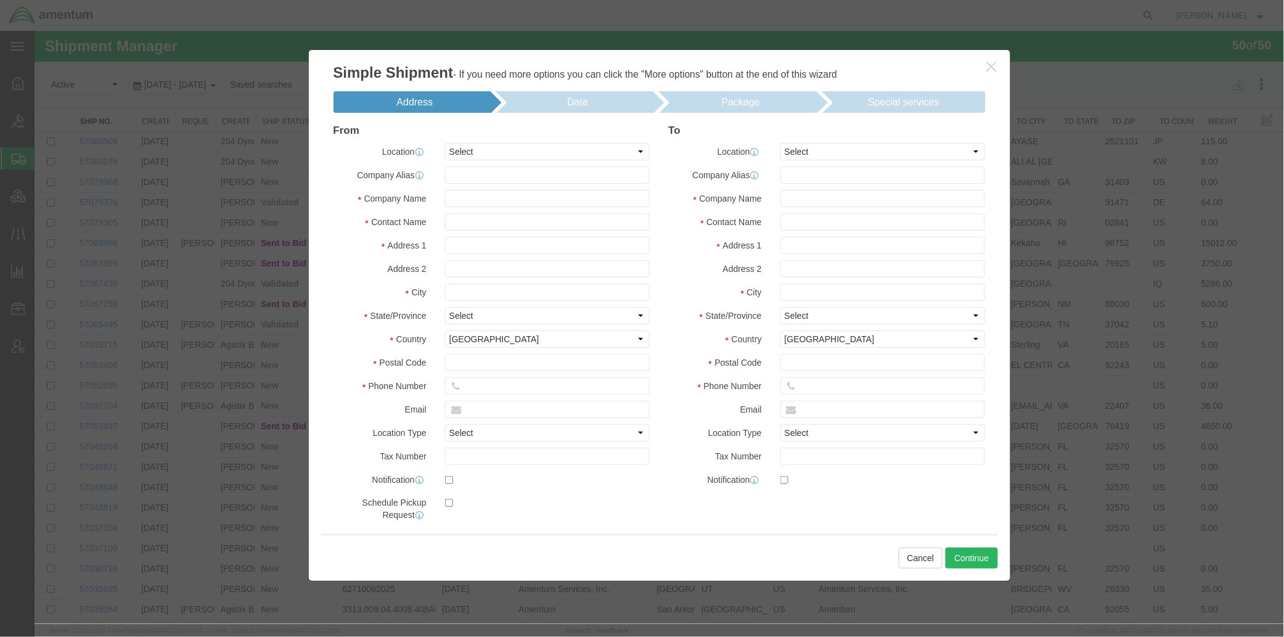
click at [992, 66] on button "button" at bounding box center [992, 66] width 15 height 15
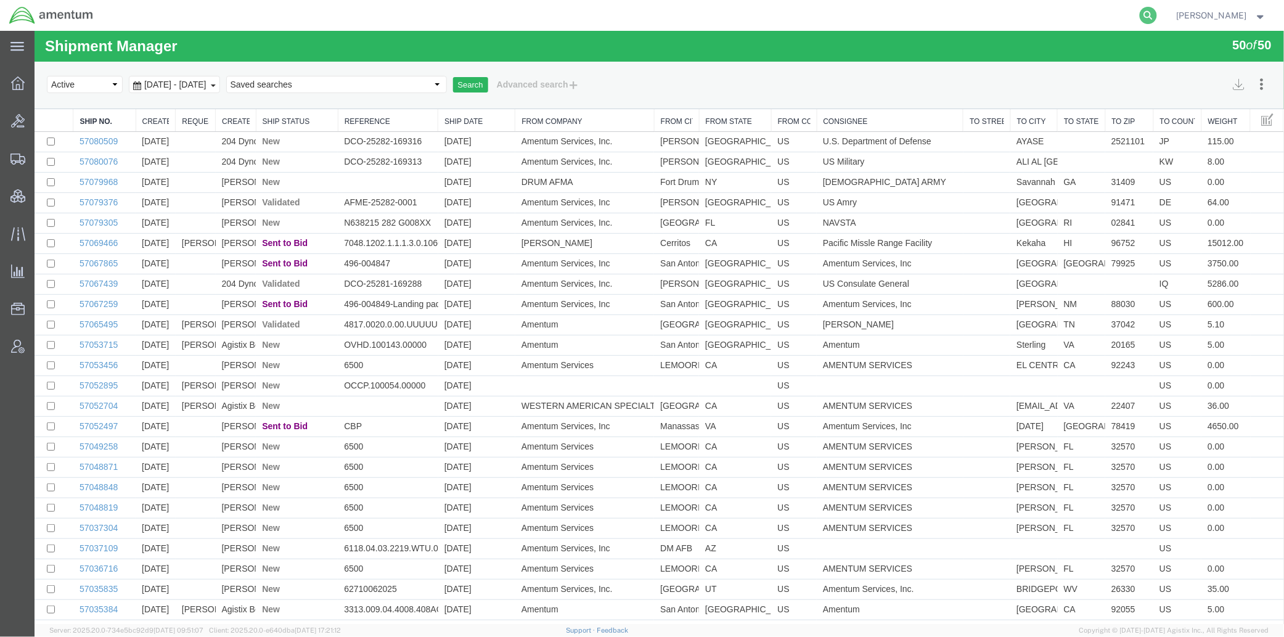
click at [1143, 13] on icon at bounding box center [1147, 15] width 17 height 17
paste input "7818362020"
type input "7818362020"
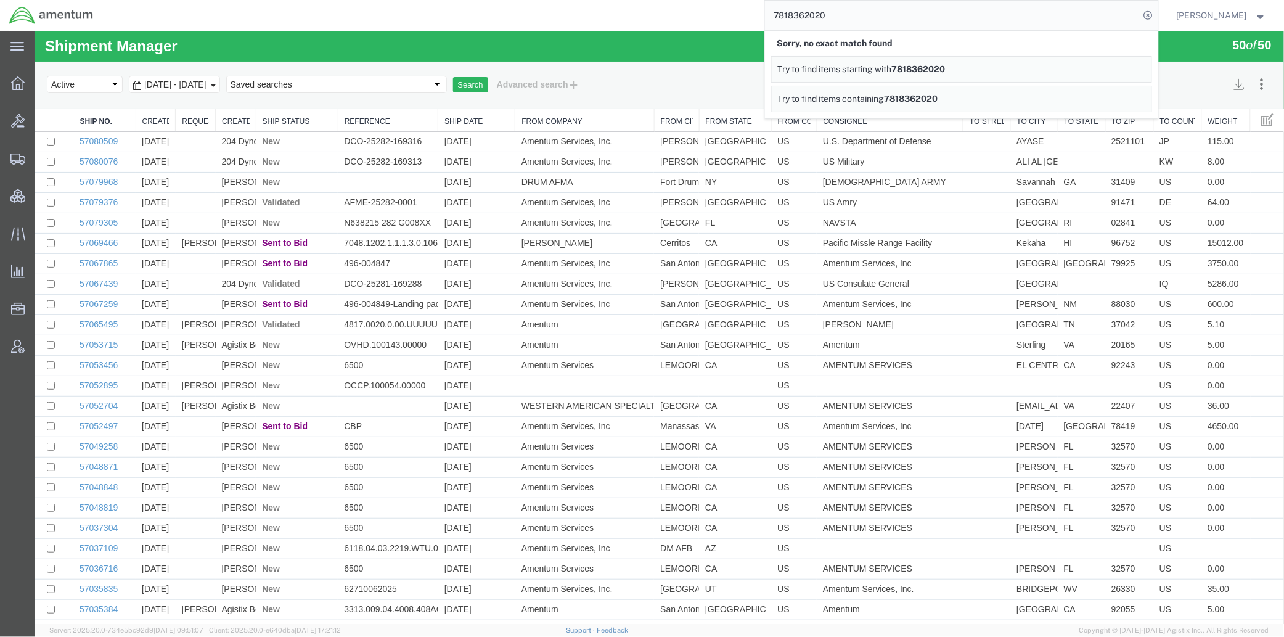
click at [651, 43] on div "Shipment Manager 50 of 50 Search Assign To Batch Processing Cancel Shipments Co…" at bounding box center [658, 69] width 1249 height 78
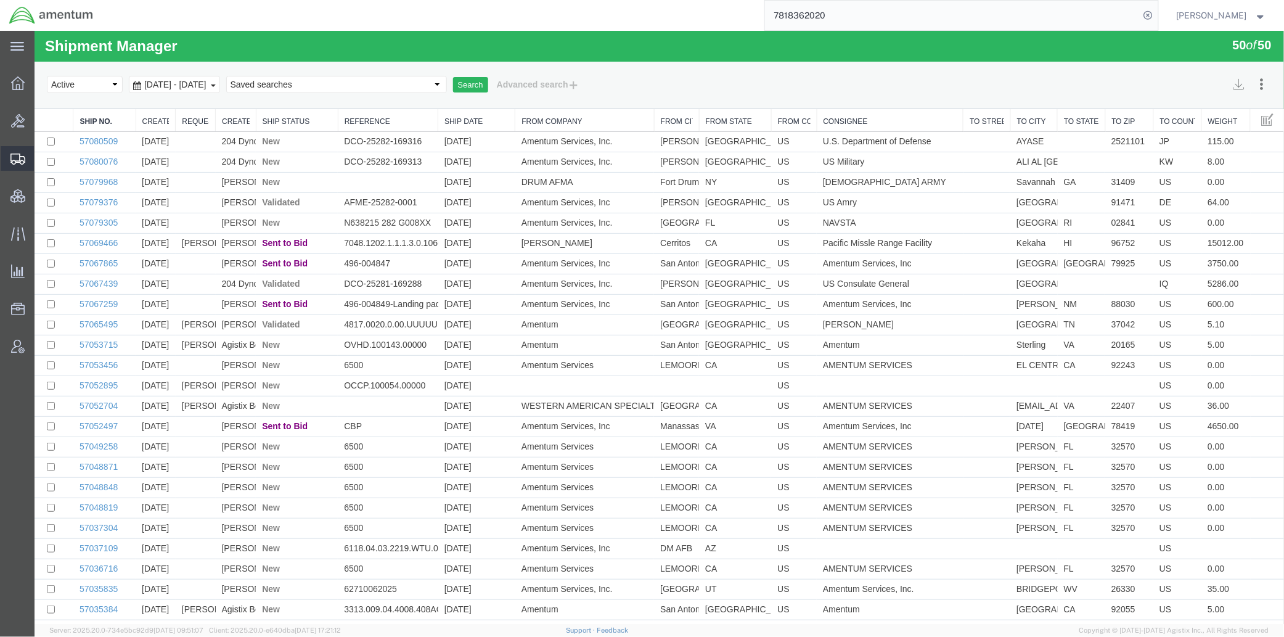
click at [0, 0] on span "Simple Shipment" at bounding box center [0, 0] width 0 height 0
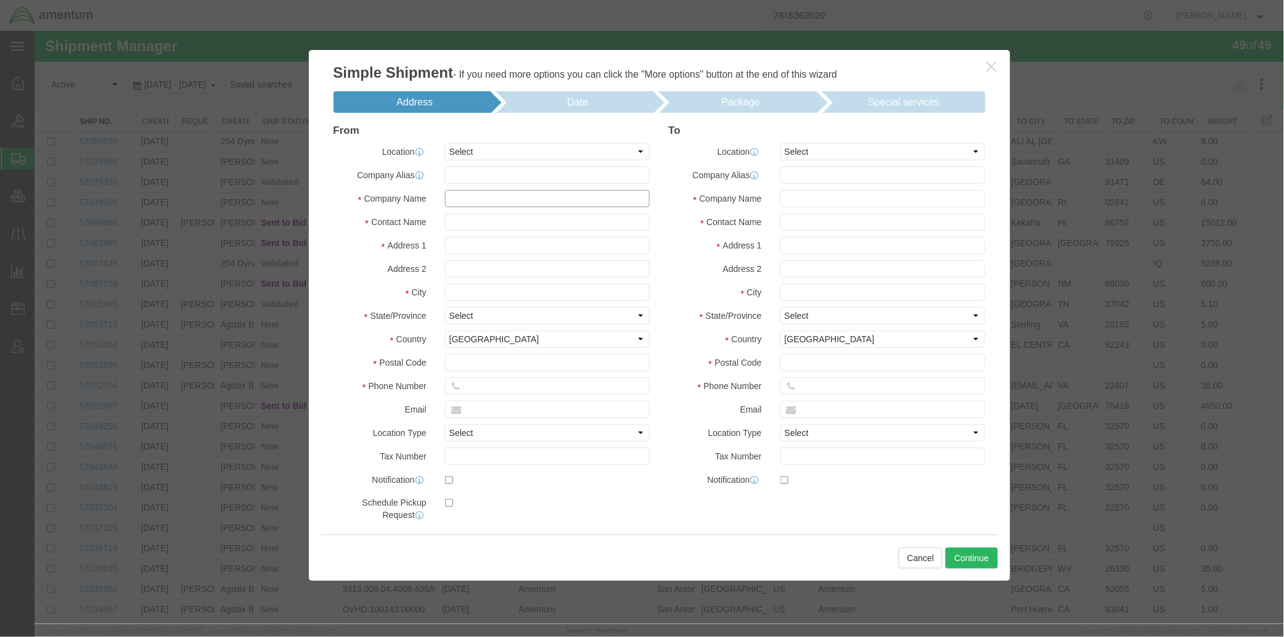
click at [493, 195] on input "text" at bounding box center [546, 197] width 205 height 17
paste input "BOEING DISTRIBUTION INC"
type input "BOEING DISTRIBUTION INC"
click at [491, 219] on input "text" at bounding box center [546, 221] width 205 height 17
paste input "BOEING DISTRIBUTION INC"
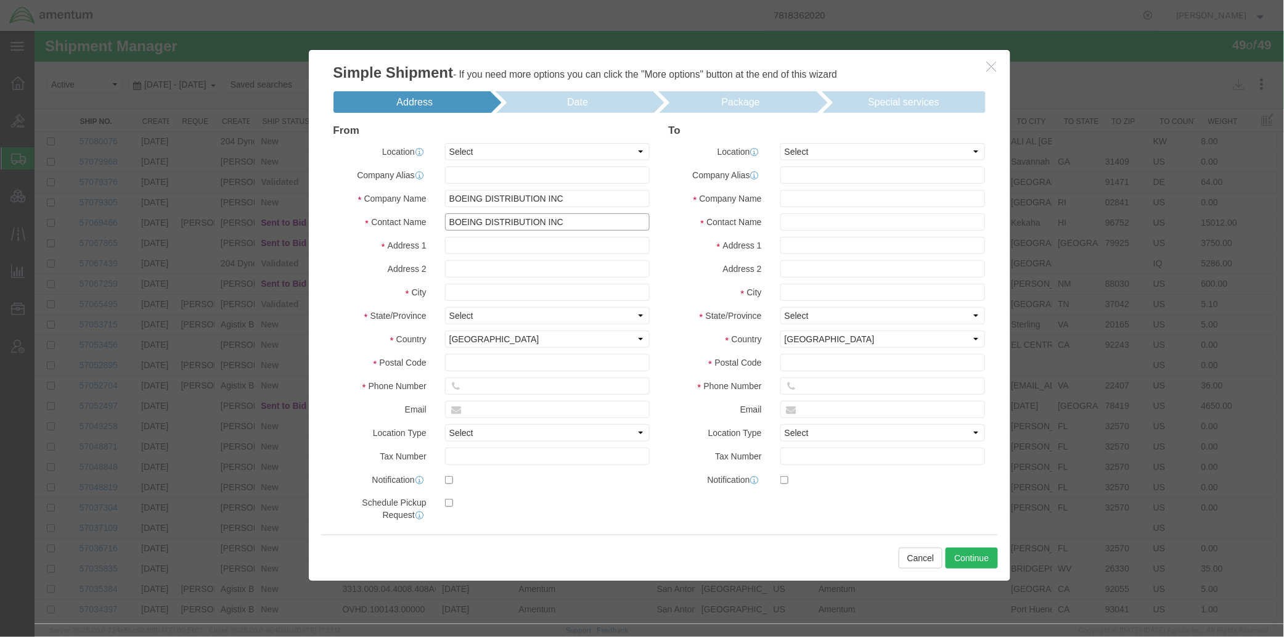
type input "BOEING DISTRIBUTION INC"
click at [488, 240] on input "text" at bounding box center [546, 244] width 205 height 17
paste input "100 S ROYAL LN"
type input "100 S ROYAL LN"
click at [487, 297] on input "text" at bounding box center [546, 291] width 205 height 17
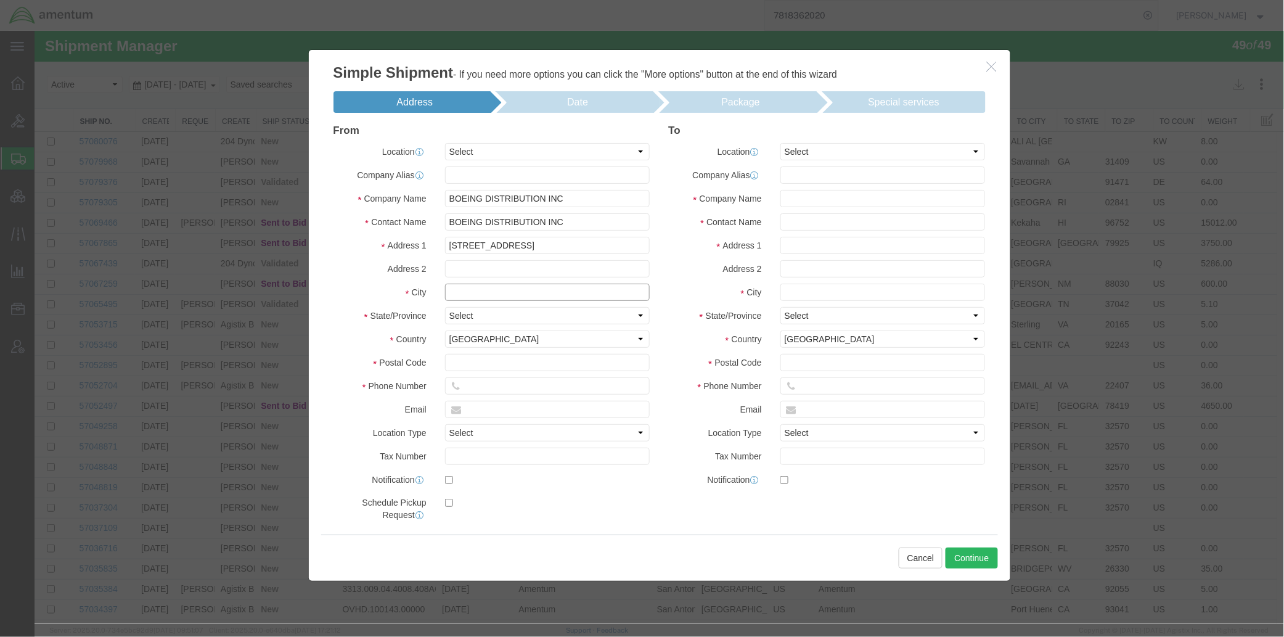
paste input "COPPELL"
type input "COPPELL"
select select "TX"
type input "75019"
type input "9725551111"
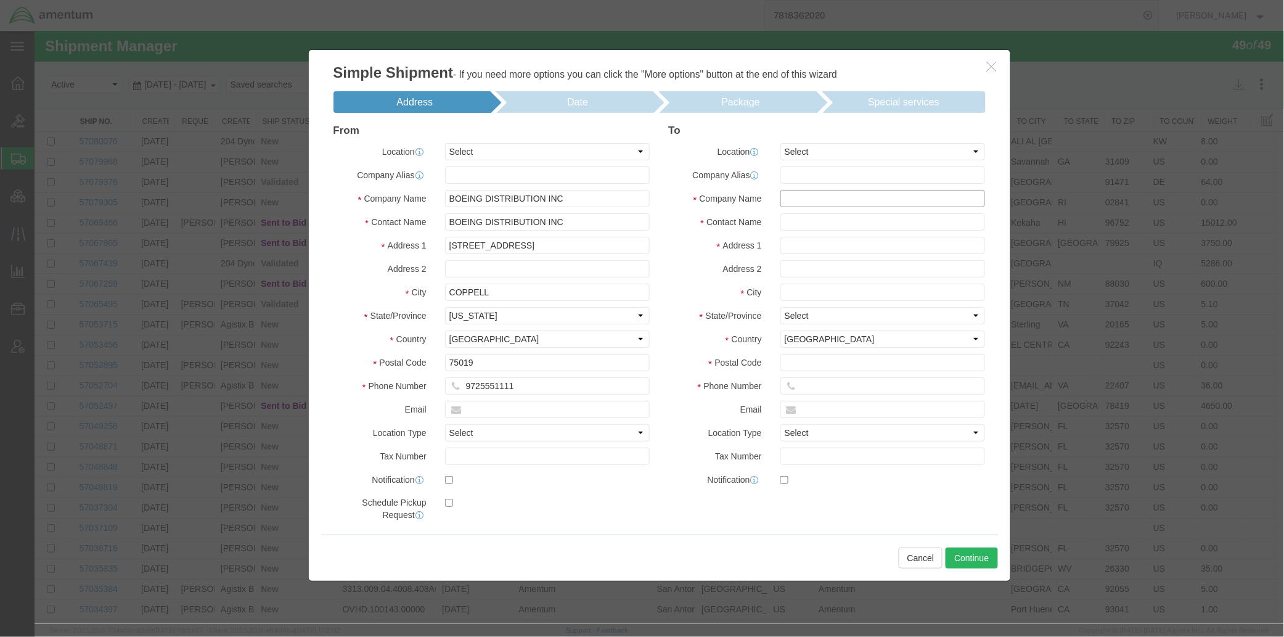
drag, startPoint x: 802, startPoint y: 201, endPoint x: 824, endPoint y: 203, distance: 22.3
click at [802, 201] on input "text" at bounding box center [882, 197] width 205 height 17
paste input "AMENTUM SERVICES"
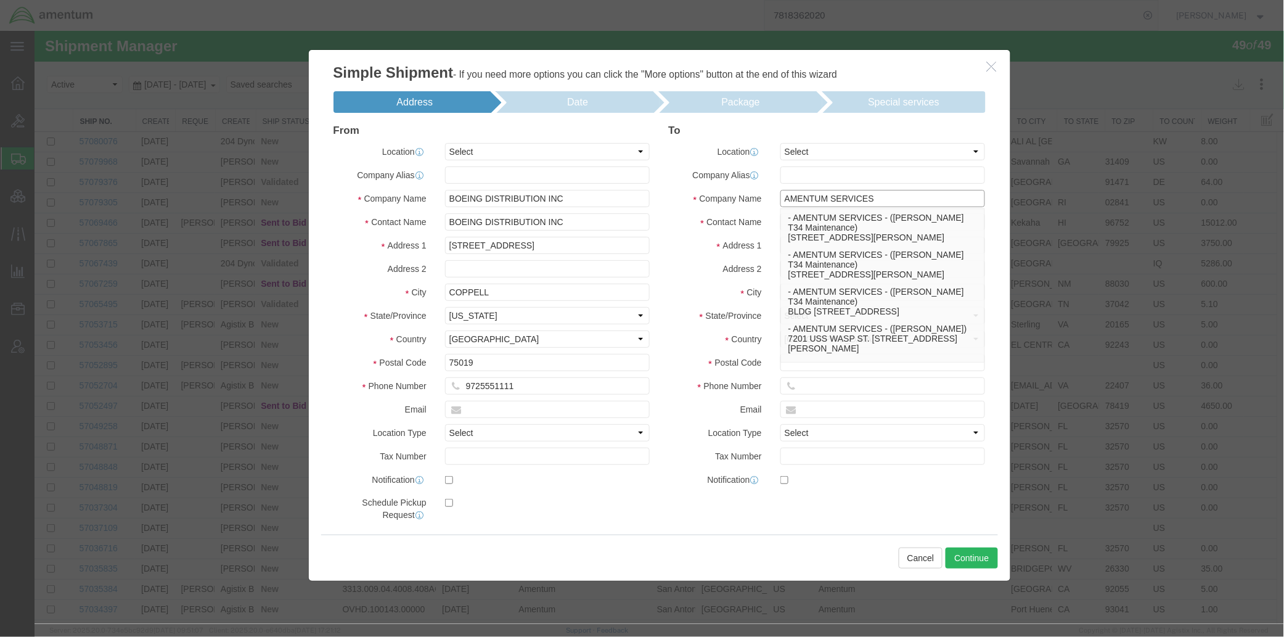
drag, startPoint x: 827, startPoint y: 200, endPoint x: 1153, endPoint y: 188, distance: 326.2
click at [1153, 188] on div "Simple Shipment - If you need more options you can click the "More options" but…" at bounding box center [658, 326] width 1249 height 593
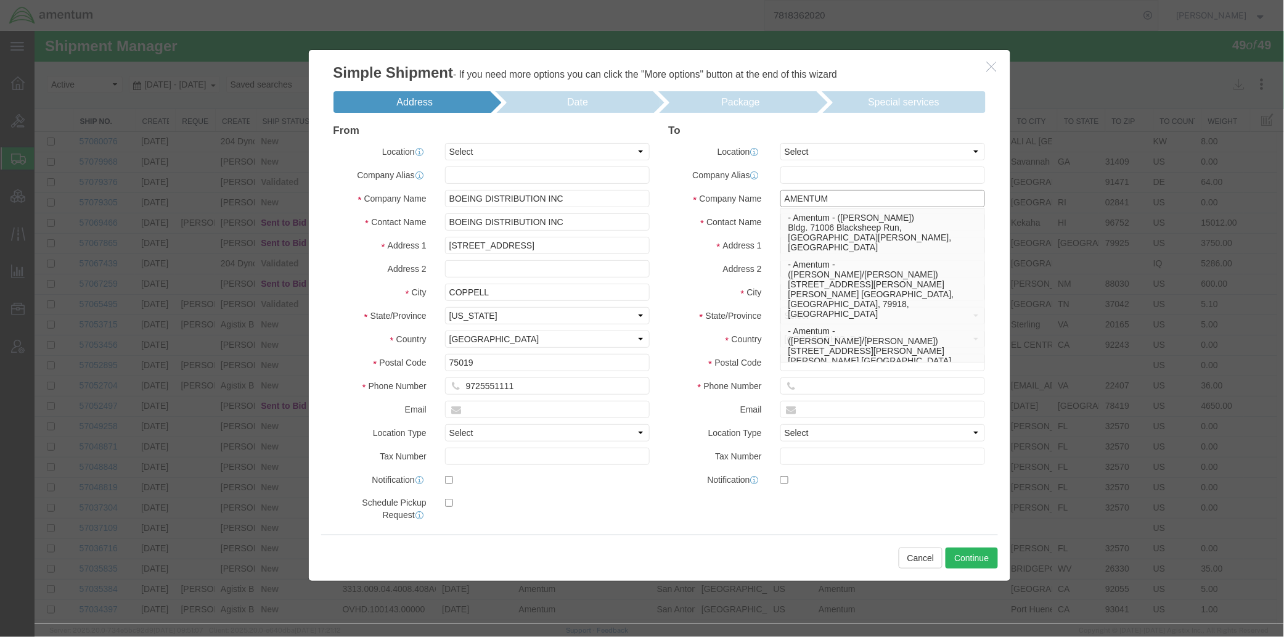
type input "AMENTUM"
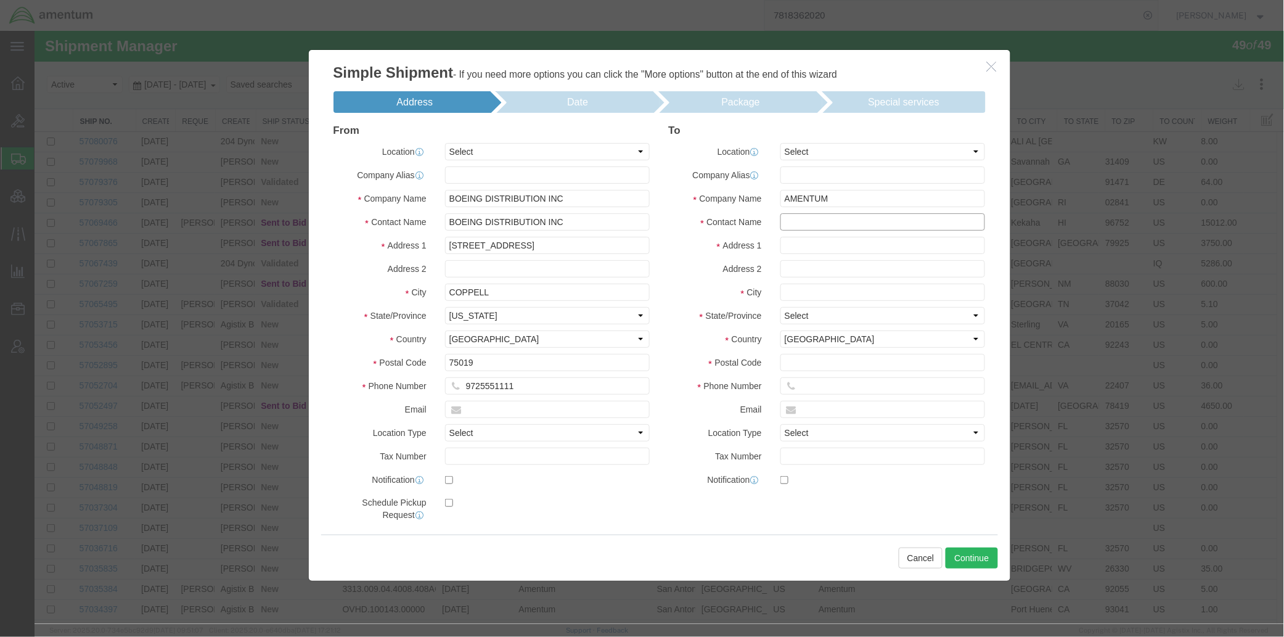
click at [871, 224] on input "text" at bounding box center [882, 221] width 205 height 17
paste input "AMENTUM SERVICES"
drag, startPoint x: 871, startPoint y: 224, endPoint x: 823, endPoint y: 220, distance: 48.3
click at [823, 220] on input "AMENTUM SERVICES" at bounding box center [882, 221] width 205 height 17
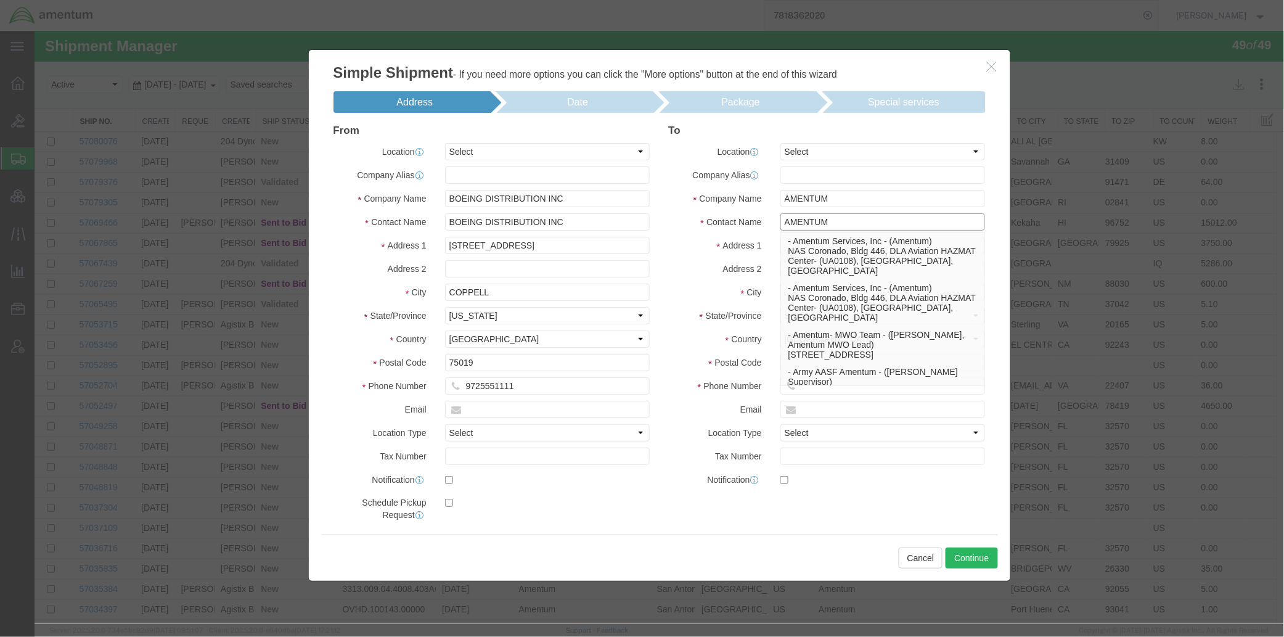
type input "AMENTUM"
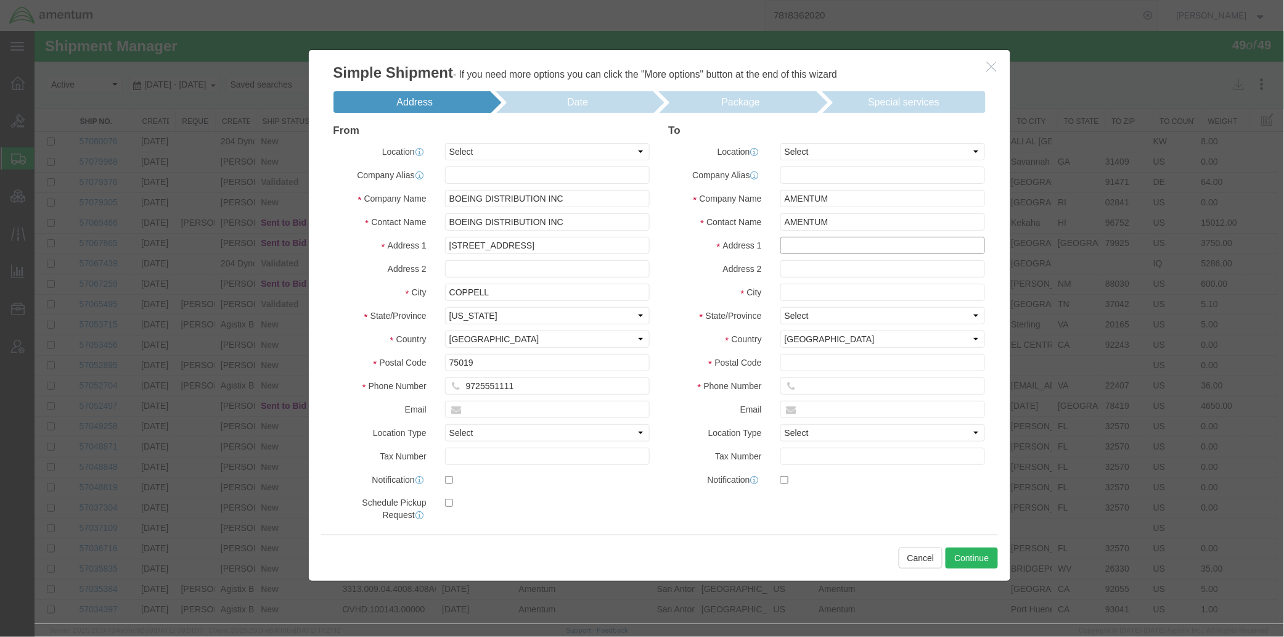
click at [857, 250] on input "text" at bounding box center [882, 244] width 205 height 17
paste input "1141 AIRCRAFT TOW WAY"
type input "1141 AIRCRAFT TOW WAY"
click at [780, 261] on input "text" at bounding box center [882, 267] width 205 height 17
paste input "HANGAR V 147"
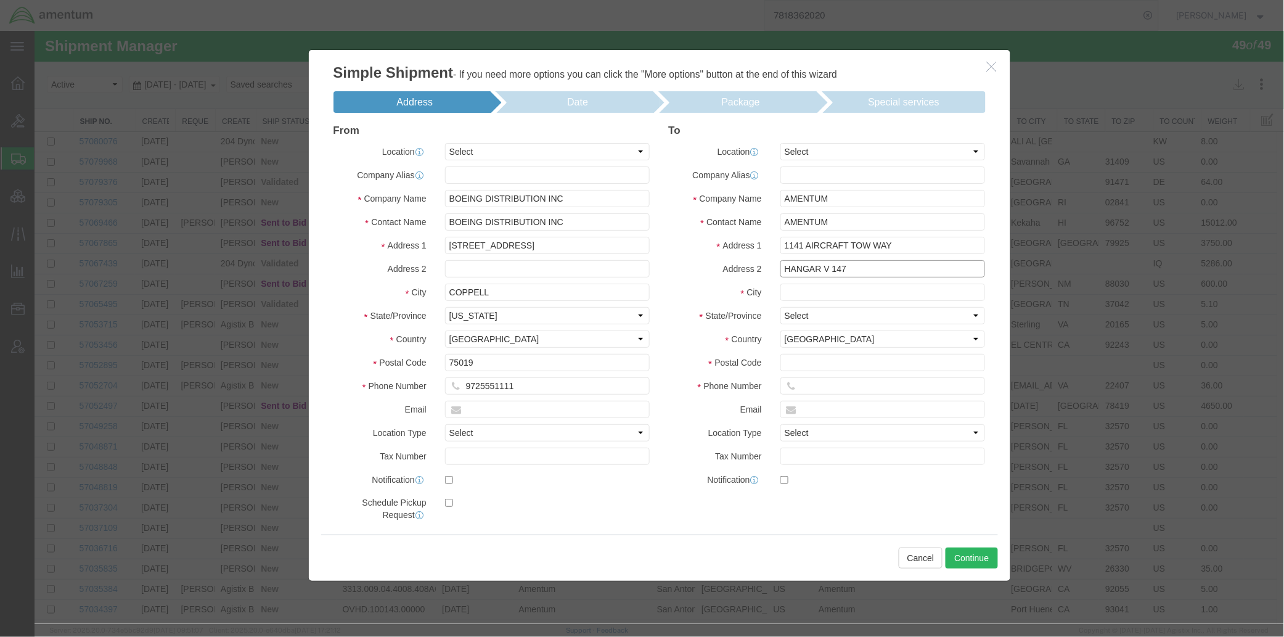
type input "HANGAR V 147"
click at [819, 294] on input "text" at bounding box center [882, 291] width 205 height 17
paste input "NORFOLK"
type input "NORFOLK"
select select "VA"
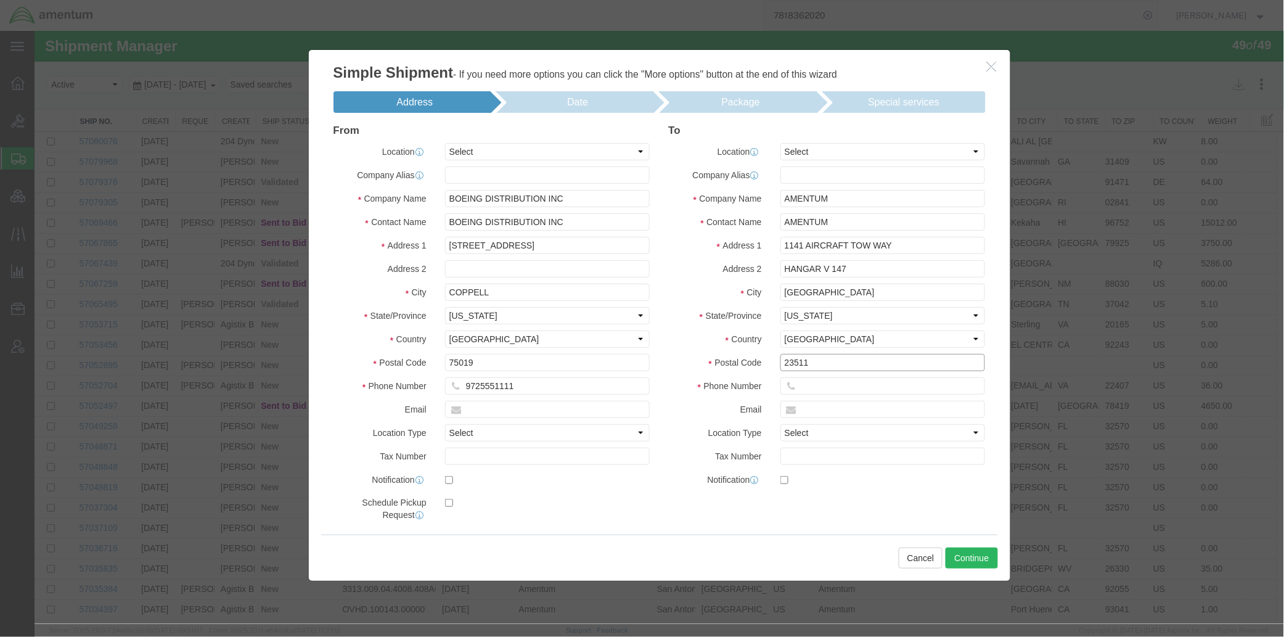
type input "23511"
type input "8001112222"
click at [984, 562] on button "Continue" at bounding box center [971, 557] width 52 height 21
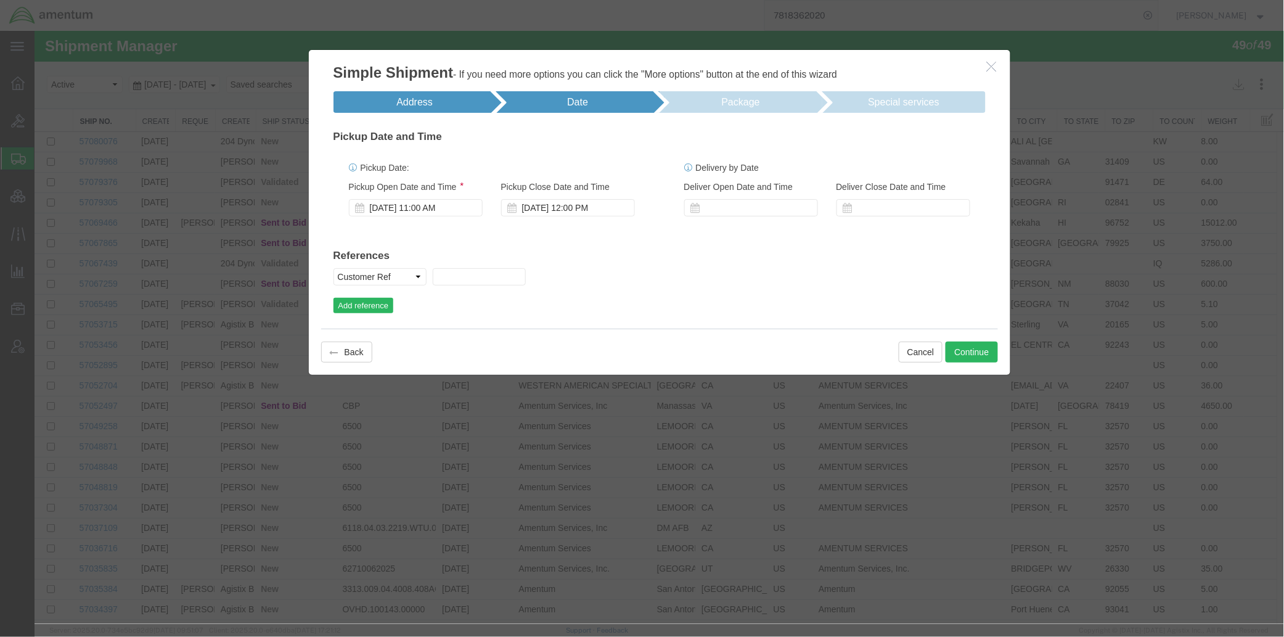
click at [450, 265] on div "References Select Account Type Activity ID Airline Appointment Number ASN Batch…" at bounding box center [659, 274] width 652 height 75
click at [447, 275] on input "text" at bounding box center [478, 275] width 93 height 17
drag, startPoint x: 394, startPoint y: 275, endPoint x: 144, endPoint y: 247, distance: 251.2
click at [144, 247] on div "Simple Shipment - If you need more options you can click the "More options" but…" at bounding box center [658, 326] width 1249 height 593
type input "TEST"
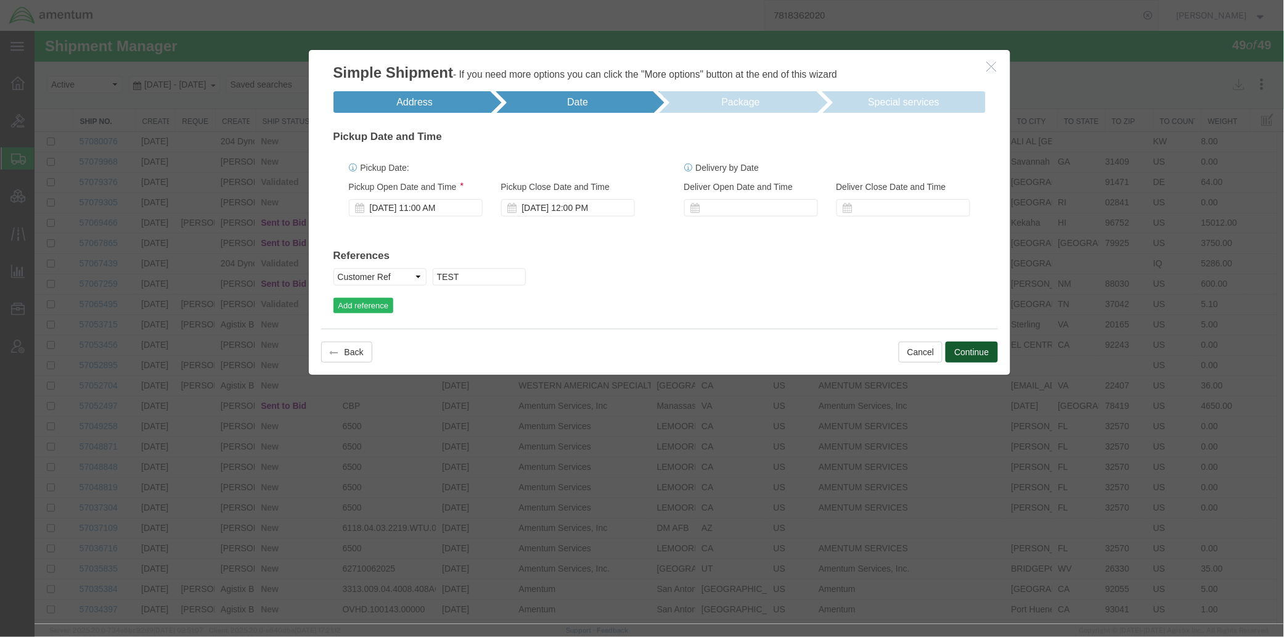
click at [972, 357] on button "Continue" at bounding box center [971, 351] width 52 height 21
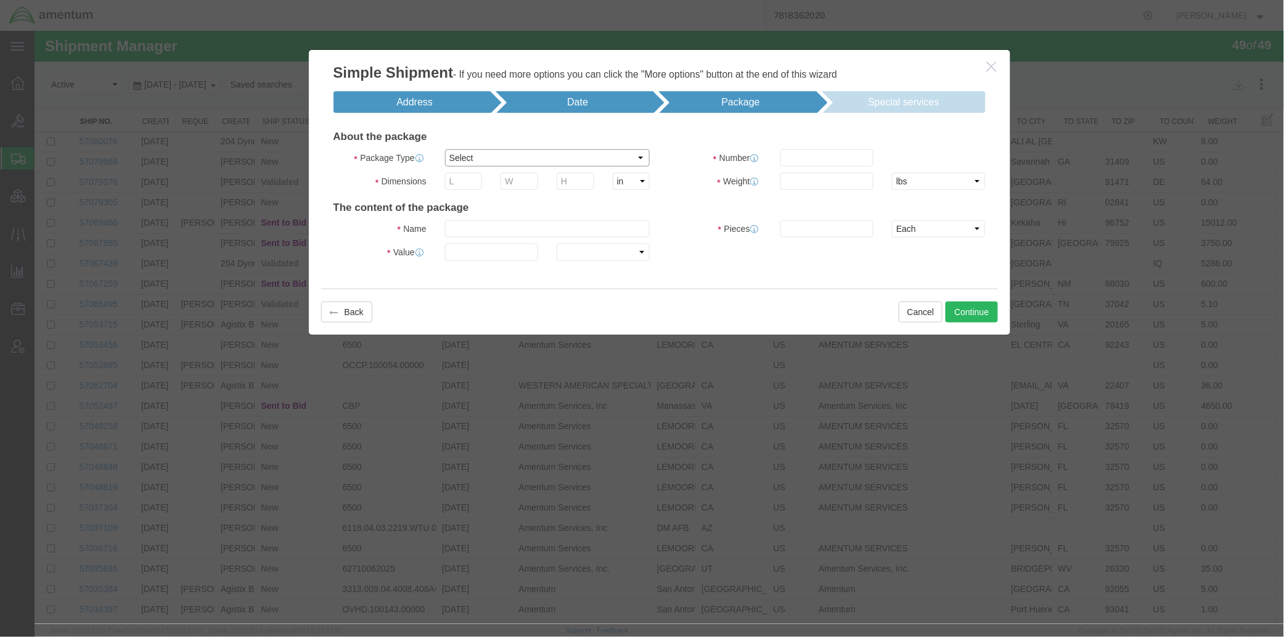
click at [481, 155] on select "Select BCK Boxes Bale(s) Basket(s) Bolt(s) Bottle(s) Buckets Bulk Bundle(s) Can…" at bounding box center [546, 157] width 205 height 17
select select "PSNS"
click at [444, 149] on select "Select BCK Boxes Bale(s) Basket(s) Bolt(s) Bottle(s) Buckets Bulk Bundle(s) Can…" at bounding box center [546, 157] width 205 height 17
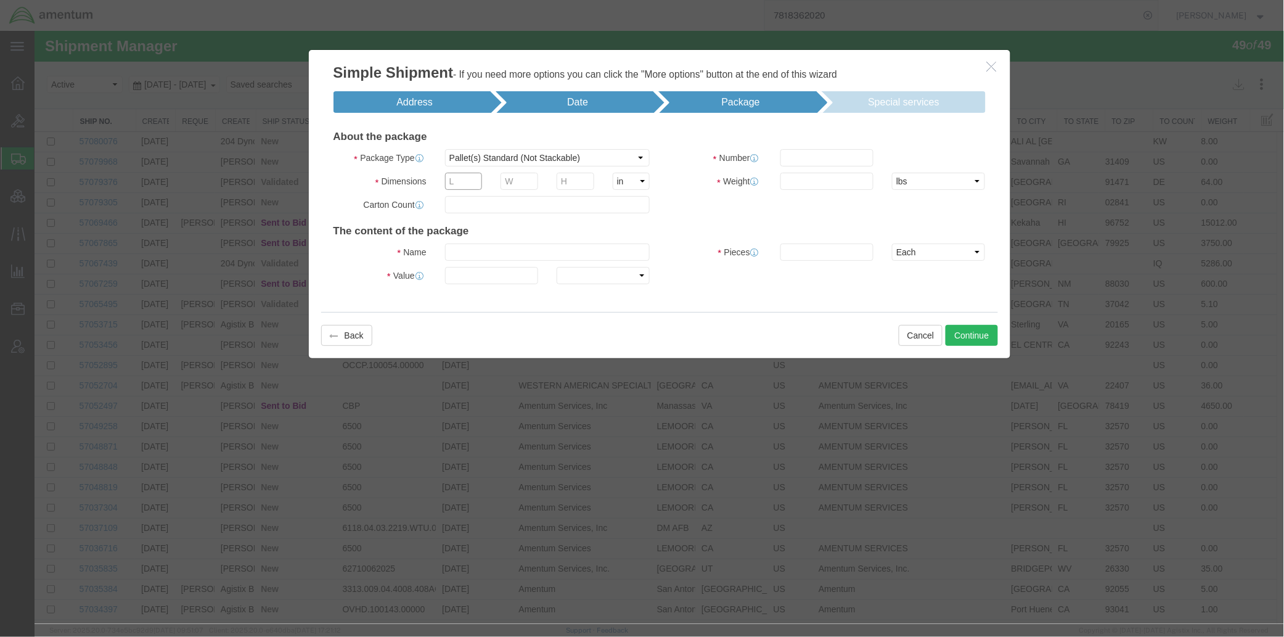
click at [462, 185] on input "text" at bounding box center [463, 180] width 38 height 17
type input "40"
type input "48"
type input "40"
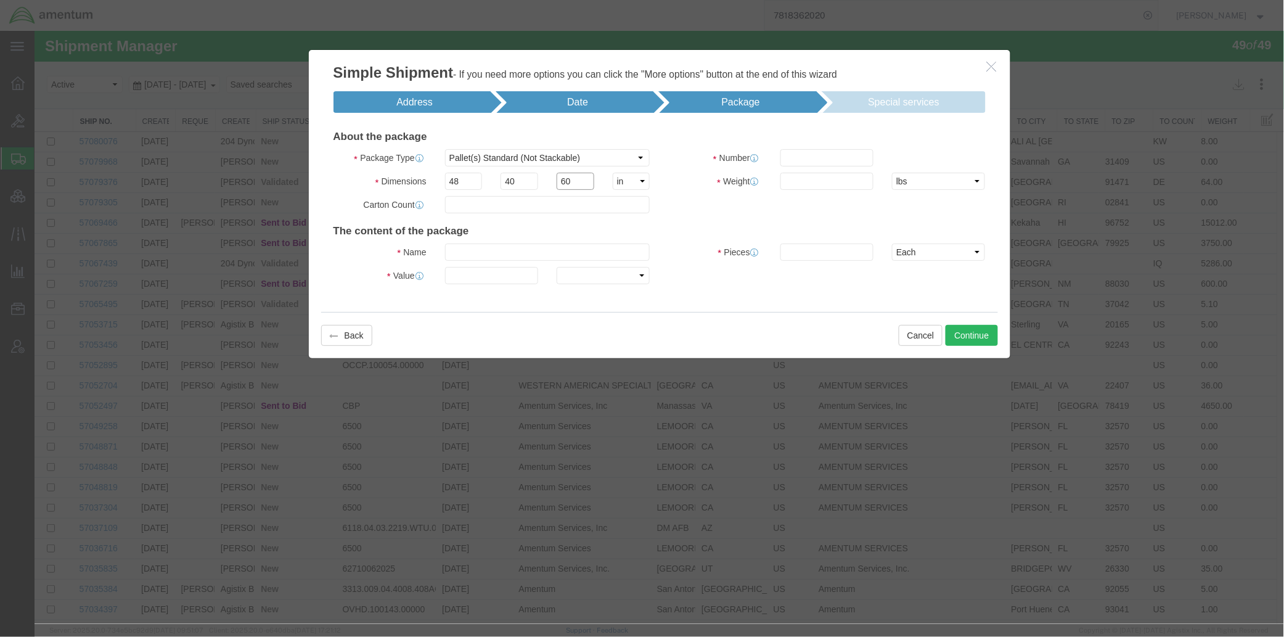
type input "60"
click at [822, 161] on input "text" at bounding box center [826, 157] width 93 height 17
type input "1"
type input "161"
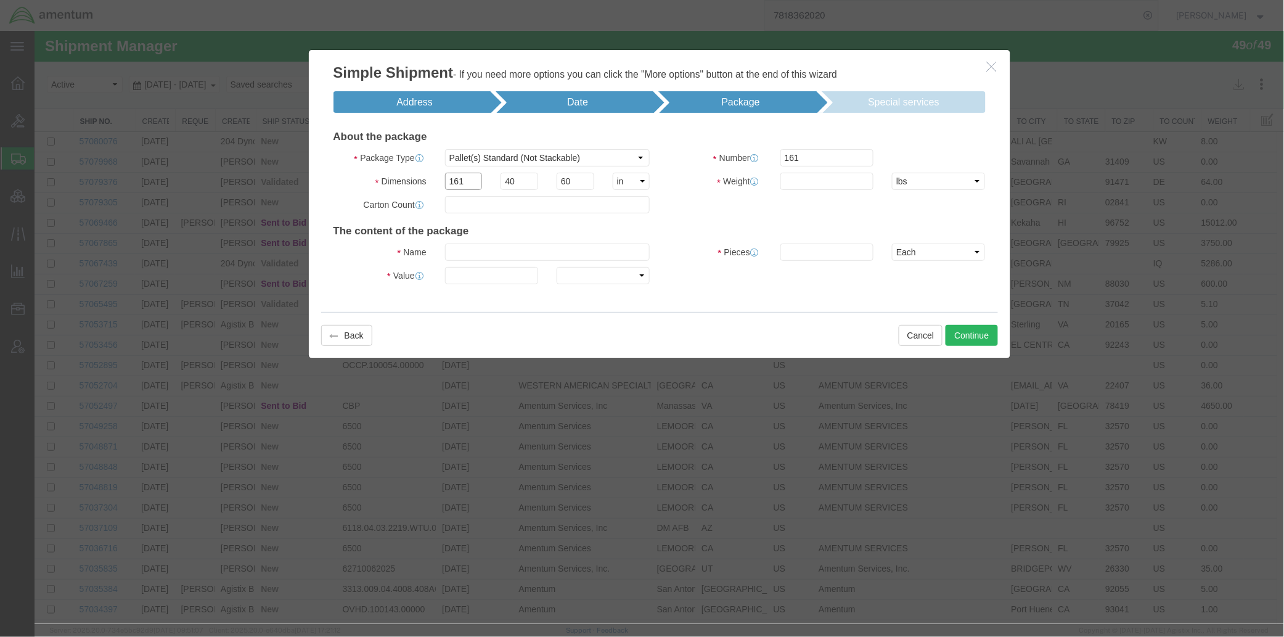
drag, startPoint x: 463, startPoint y: 182, endPoint x: 265, endPoint y: 158, distance: 199.3
click at [265, 158] on div "Simple Shipment - If you need more options you can click the "More options" but…" at bounding box center [658, 326] width 1249 height 593
type input "48"
click at [844, 149] on input "161" at bounding box center [826, 157] width 93 height 17
drag, startPoint x: 841, startPoint y: 151, endPoint x: 559, endPoint y: 136, distance: 282.7
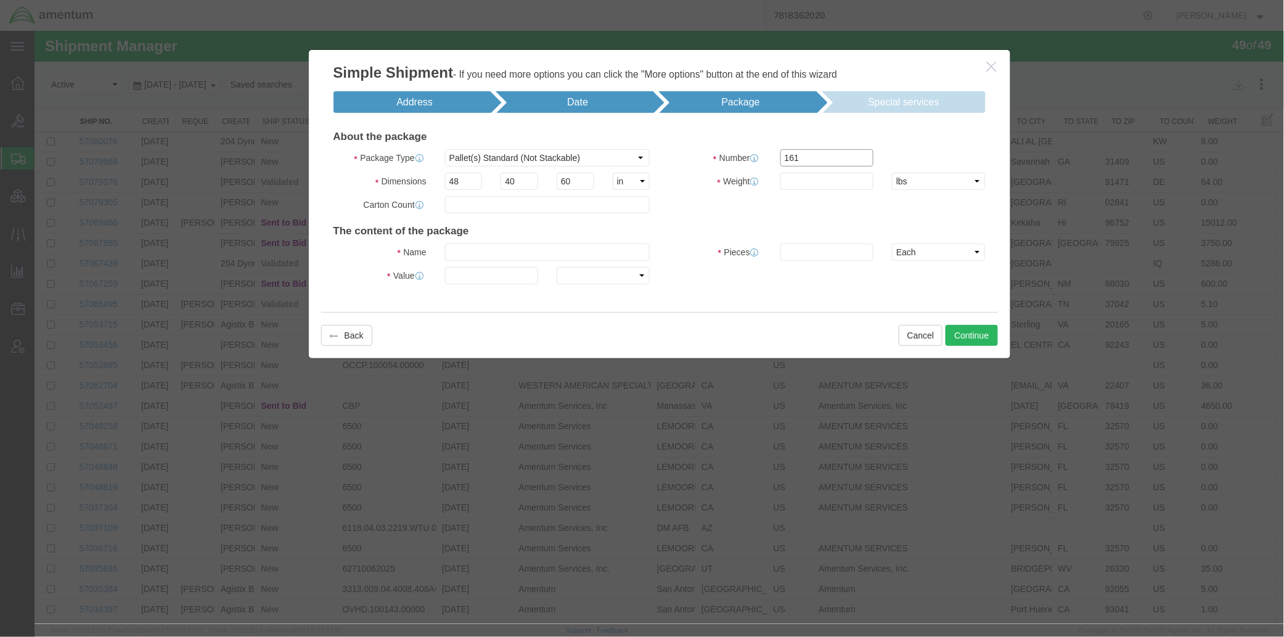
click at [559, 136] on form "About the package Package Type Select BCK Boxes Bale(s) Basket(s) Bolt(s) Bottl…" at bounding box center [659, 209] width 652 height 171
type input "1"
click at [837, 180] on input "text" at bounding box center [826, 180] width 93 height 17
type input "161"
click at [833, 246] on input "text" at bounding box center [826, 251] width 93 height 17
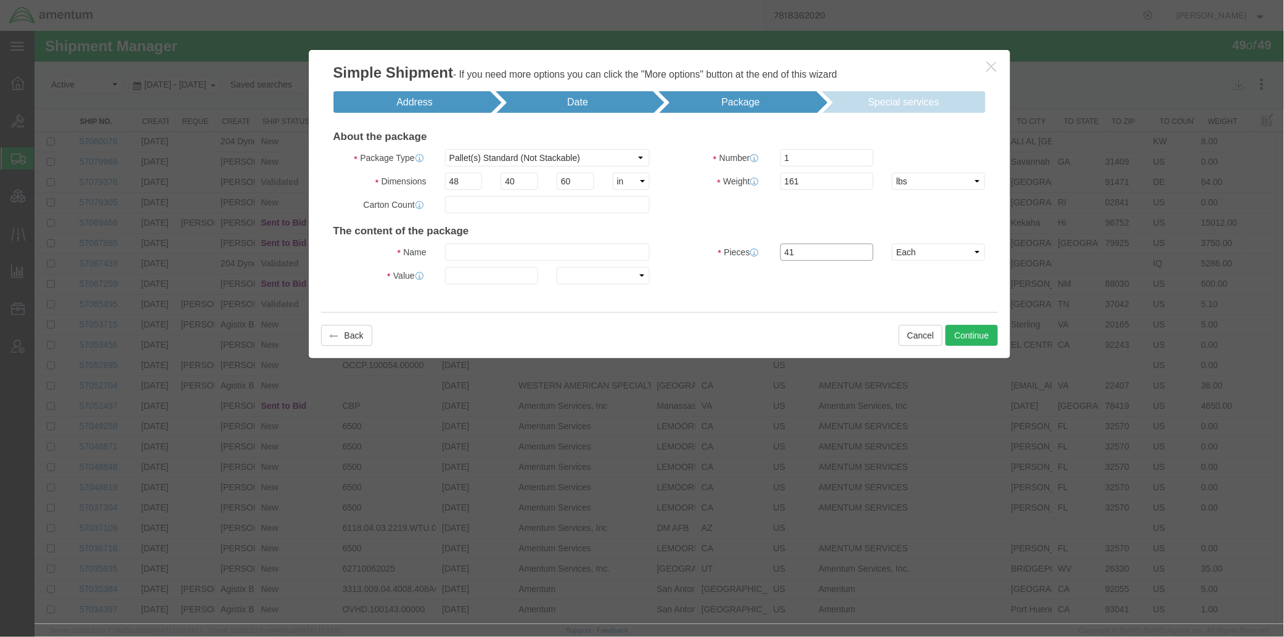
type input "41"
click at [465, 253] on input "text" at bounding box center [546, 251] width 205 height 17
type input "widget"
type input "1000"
click at [963, 333] on button "Continue" at bounding box center [971, 334] width 52 height 21
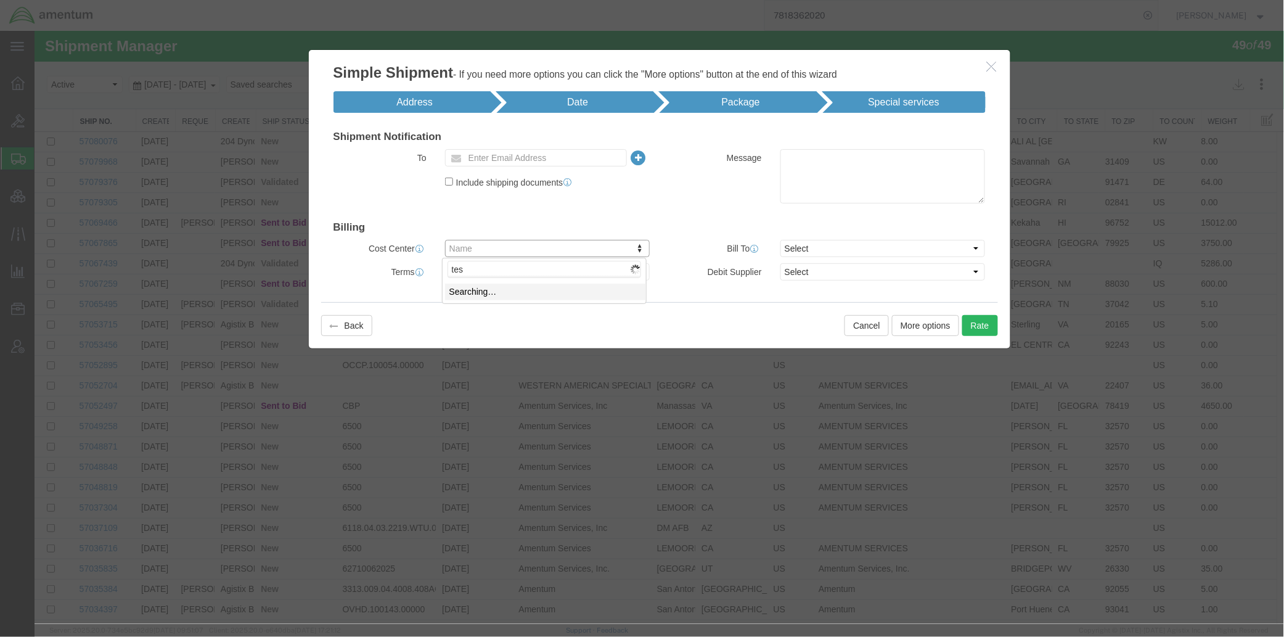
type input "test"
click at [951, 246] on select "Select Recipient Account Sender/Shipper Third Party Account" at bounding box center [882, 247] width 205 height 17
select select "SHIP"
click at [780, 239] on select "Select Recipient Account Sender/Shipper Third Party Account" at bounding box center [882, 247] width 205 height 17
click at [978, 326] on button "Rate" at bounding box center [979, 324] width 36 height 21
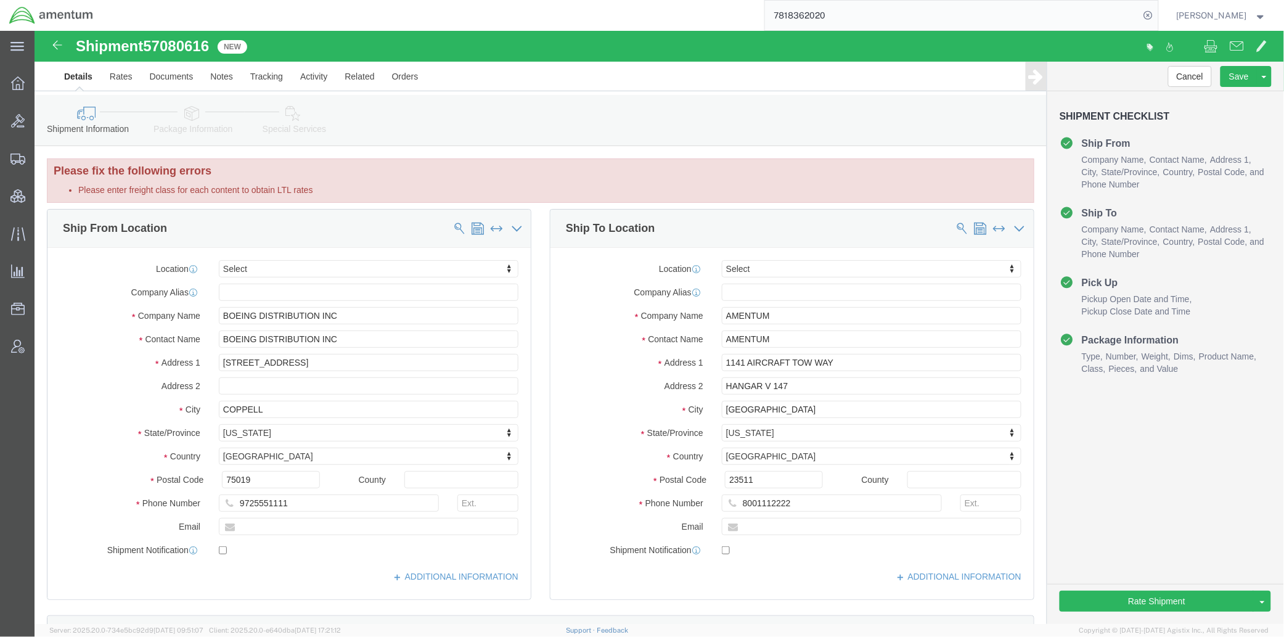
click link "Package Information"
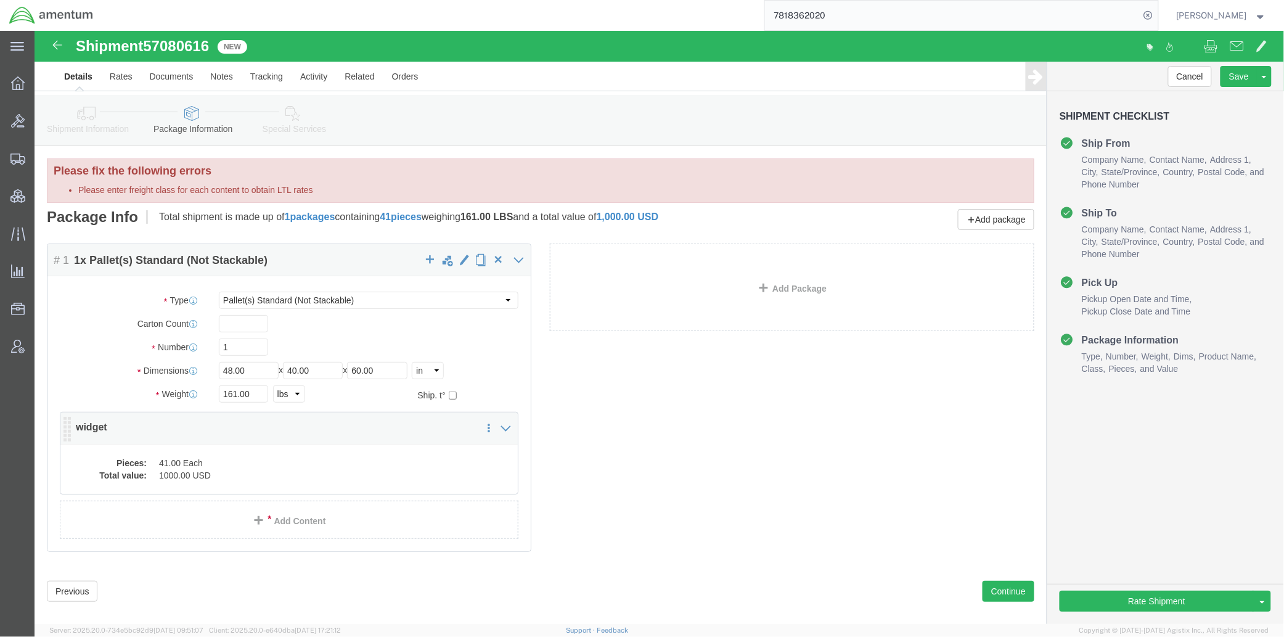
click dd "1000.00 USD"
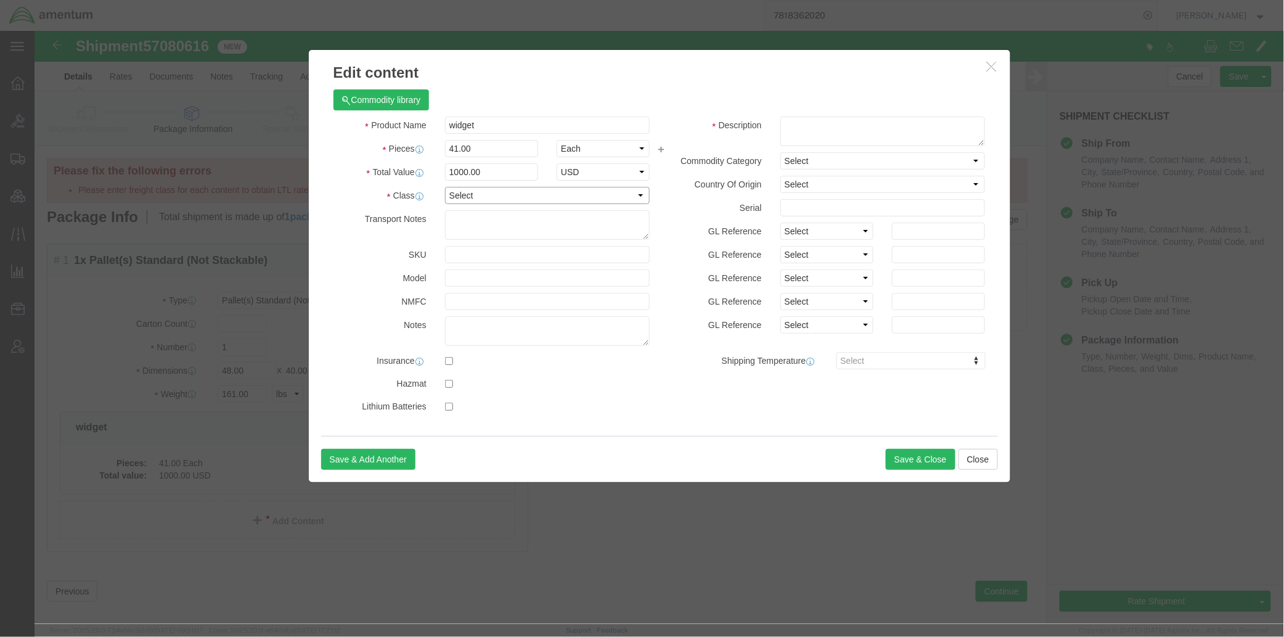
click select "Select 50 55 60 65 70 85 92.5 100 125 175 250 300 400"
select select "85"
click select "Select 50 55 60 65 70 85 92.5 100 125 175 250 300 400"
drag, startPoint x: 471, startPoint y: 94, endPoint x: 139, endPoint y: 88, distance: 332.2
click div "Edit content Commodity library Product Name widget Pieces 41.00 Select Bag Barr…"
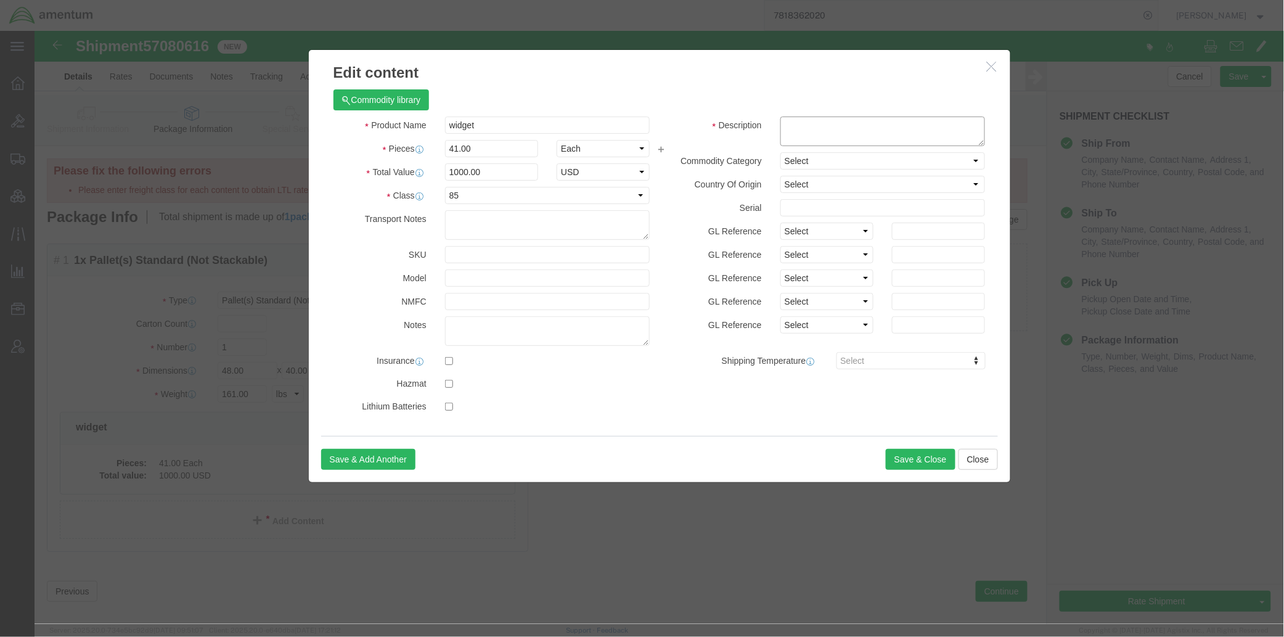
click textarea
paste textarea "widget"
type textarea "widget"
click button "Save & Close"
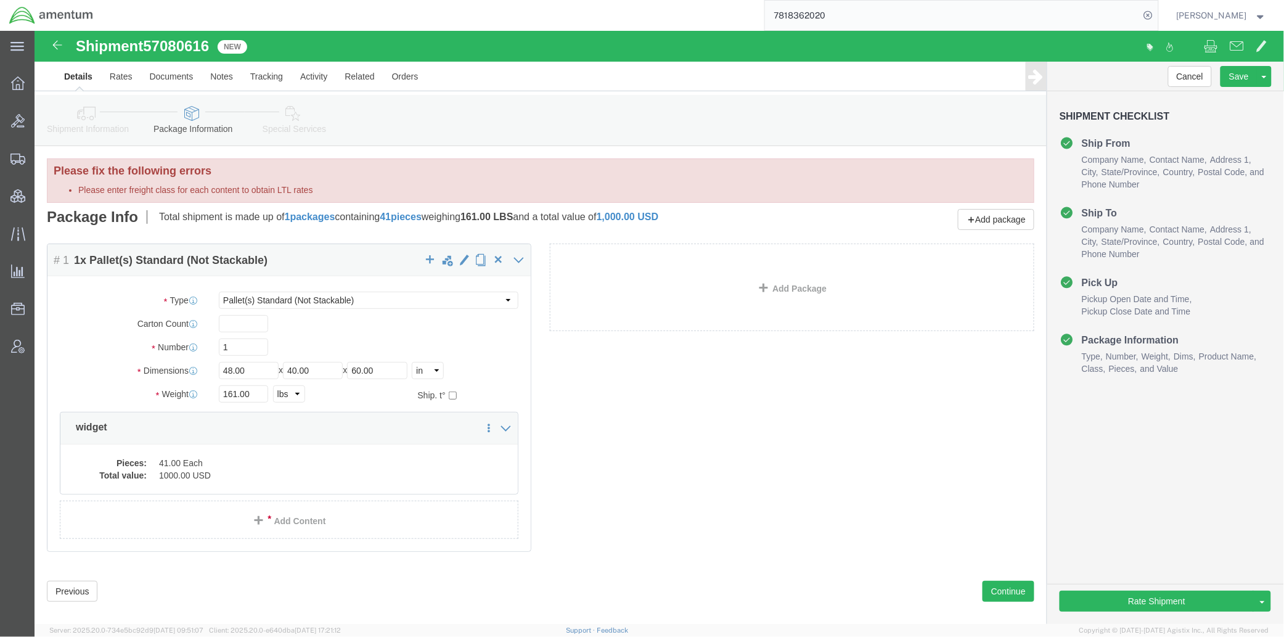
click icon
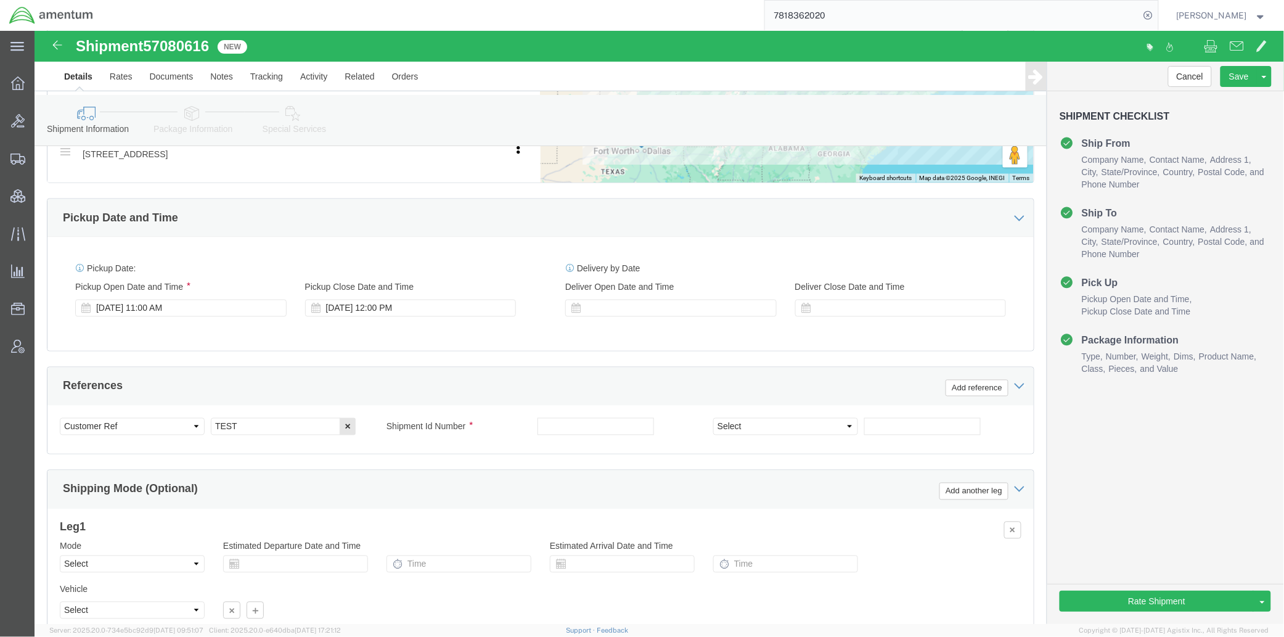
scroll to position [720, 0]
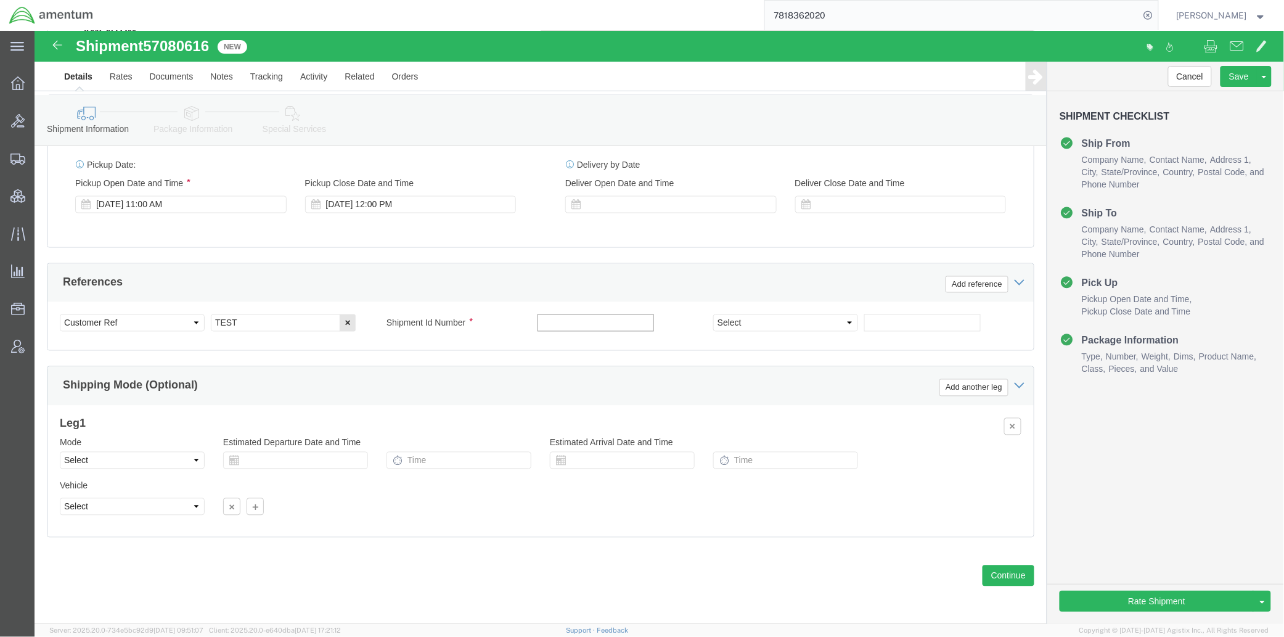
click input "text"
type input "TEST"
click select "Select Air Less than Truckload Multi-Leg Ocean Freight Rail Small Parcel Truckl…"
select select "LTL"
click select "Select Air Less than Truckload Multi-Leg Ocean Freight Rail Small Parcel Truckl…"
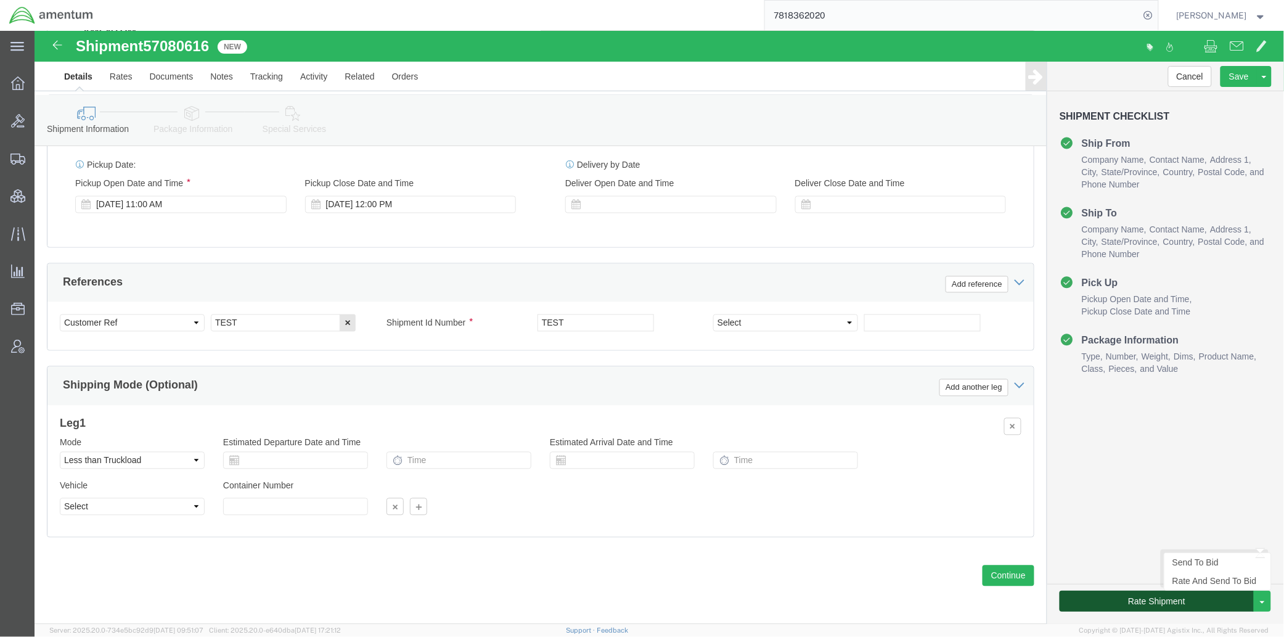
drag, startPoint x: 1085, startPoint y: 568, endPoint x: 17, endPoint y: 461, distance: 1073.9
click button "Rate Shipment"
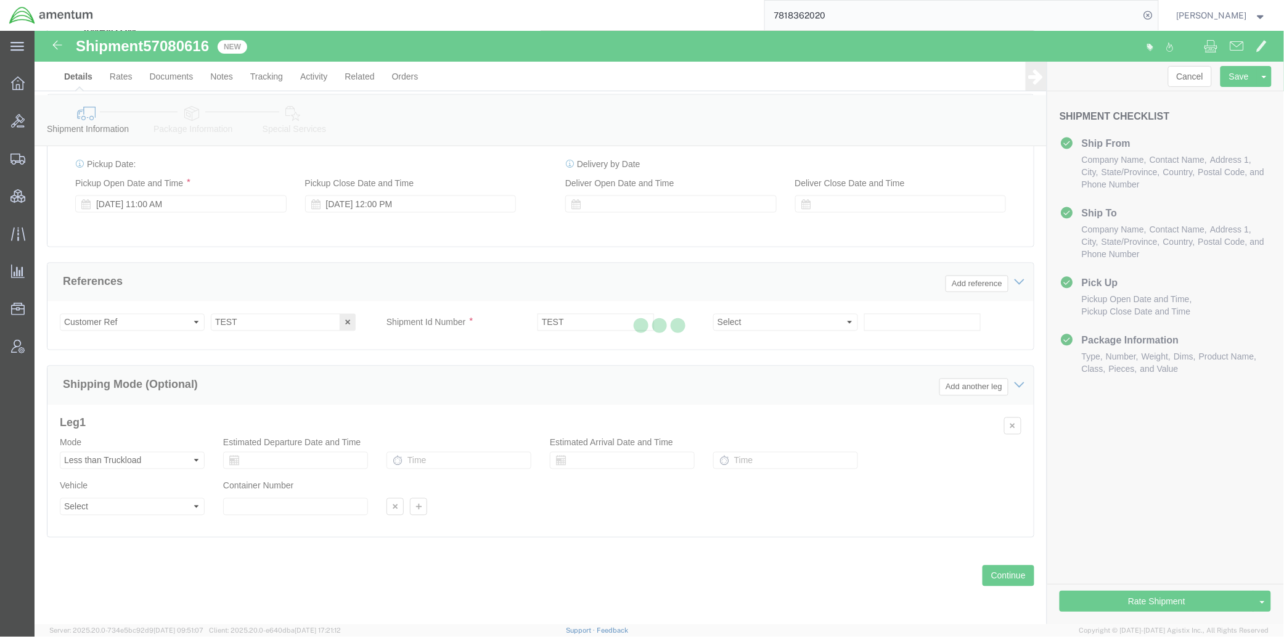
scroll to position [669, 0]
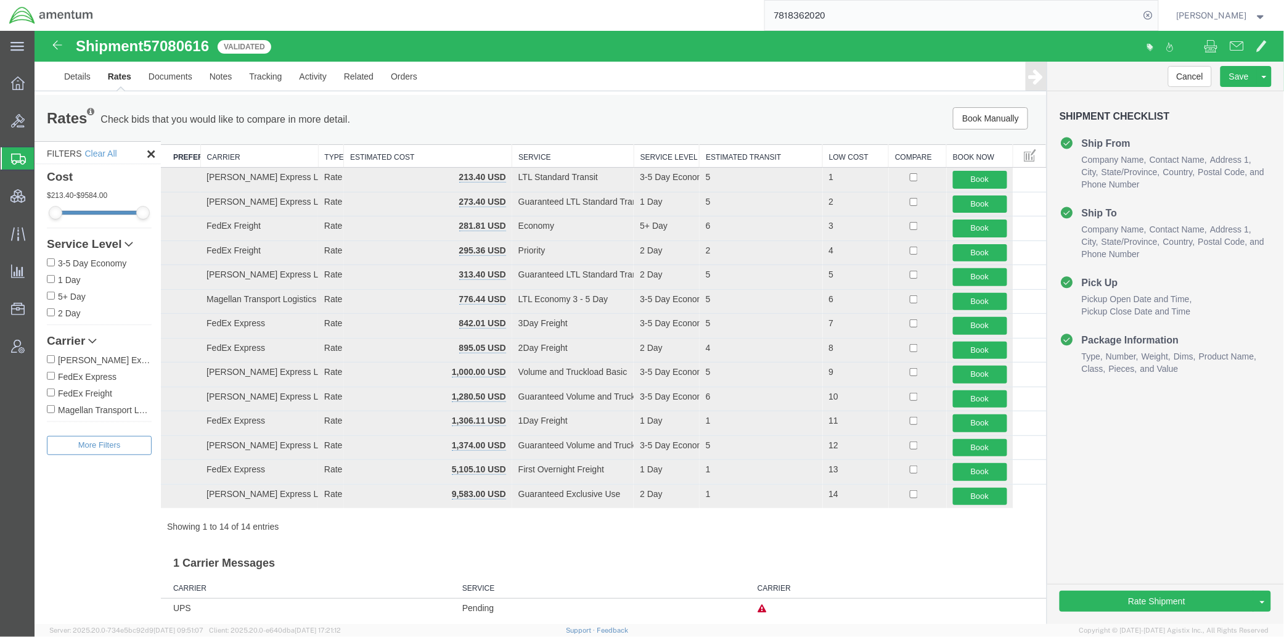
click at [49, 392] on input "FedEx Freight" at bounding box center [50, 392] width 8 height 8
checkbox input "true"
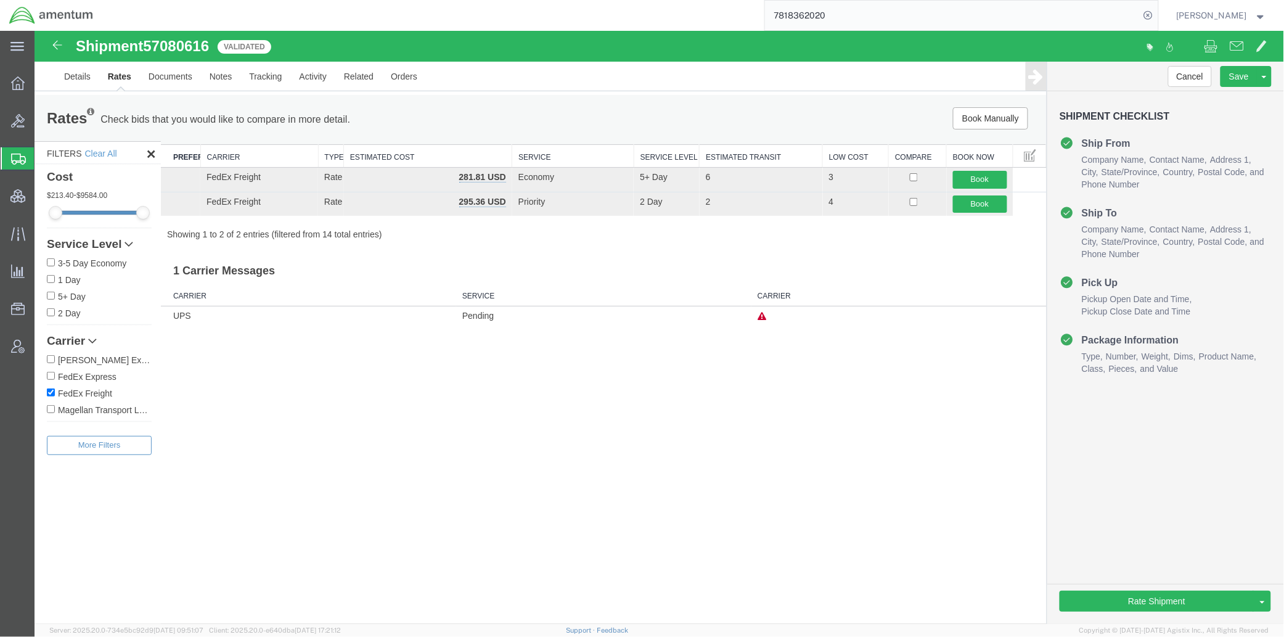
click at [574, 463] on div "Shipment 57080616 14 of 14 Validated Details Rates Documents Notes Tracking Act…" at bounding box center [658, 326] width 1249 height 593
drag, startPoint x: 59, startPoint y: 542, endPoint x: 68, endPoint y: 531, distance: 14.0
click at [59, 542] on div "Filters Clear All Cost 213.40 - 9584.00 Service Level 3-5 Day Economy 1 Day 5+ …" at bounding box center [97, 382] width 126 height 483
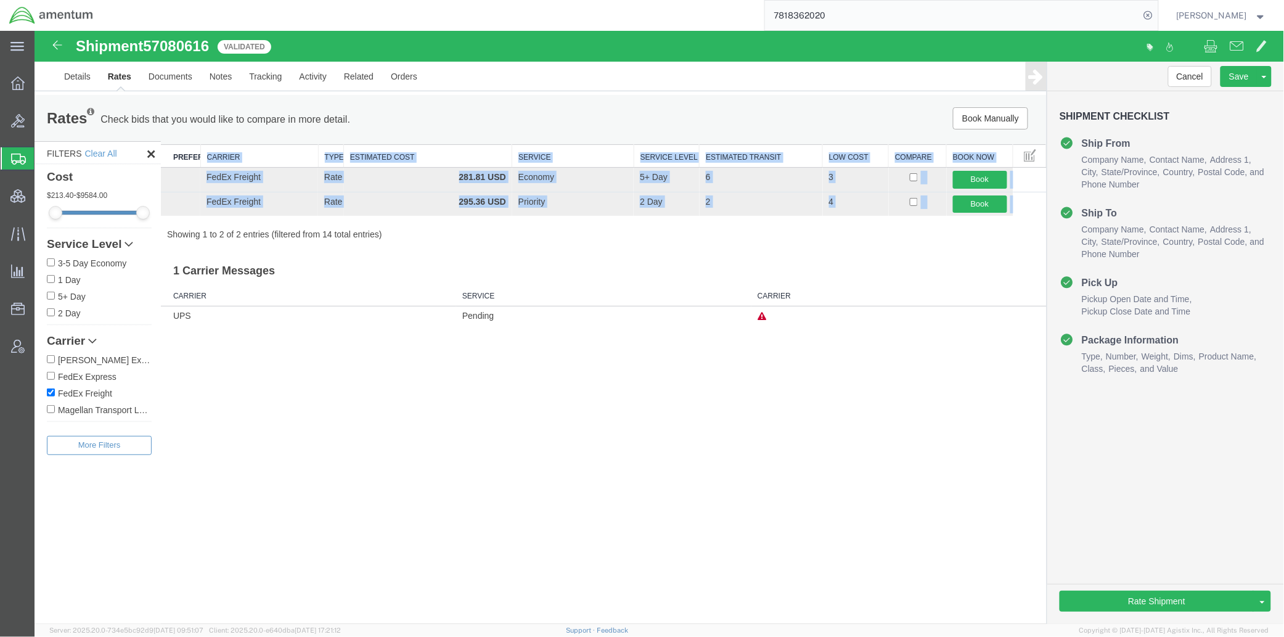
drag, startPoint x: 1014, startPoint y: 208, endPoint x: 209, endPoint y: 161, distance: 806.8
click at [209, 161] on table "Preferred Carrier Carrier Type Estimated Cost Service Service Level Estimated T…" at bounding box center [603, 179] width 886 height 71
copy table "Carrier Type Estimated Cost Service Service Level Estimated Transit Low Cost Co…"
click at [1186, 71] on button "Cancel" at bounding box center [1189, 75] width 44 height 21
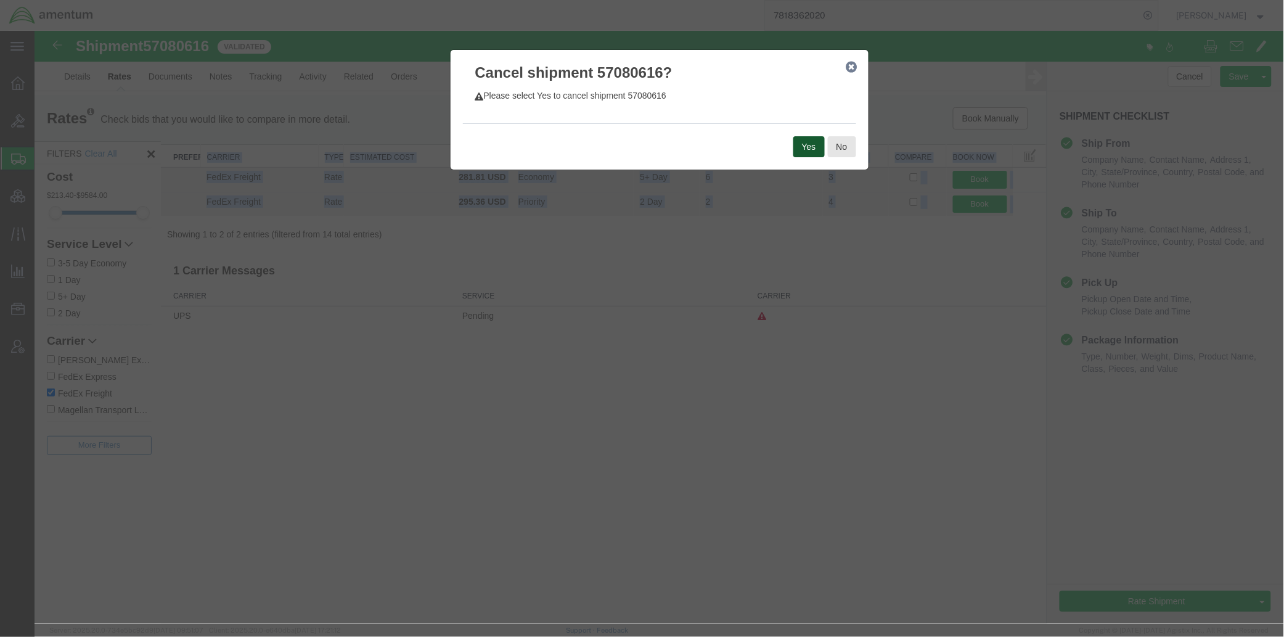
click at [805, 137] on button "Yes" at bounding box center [807, 146] width 31 height 21
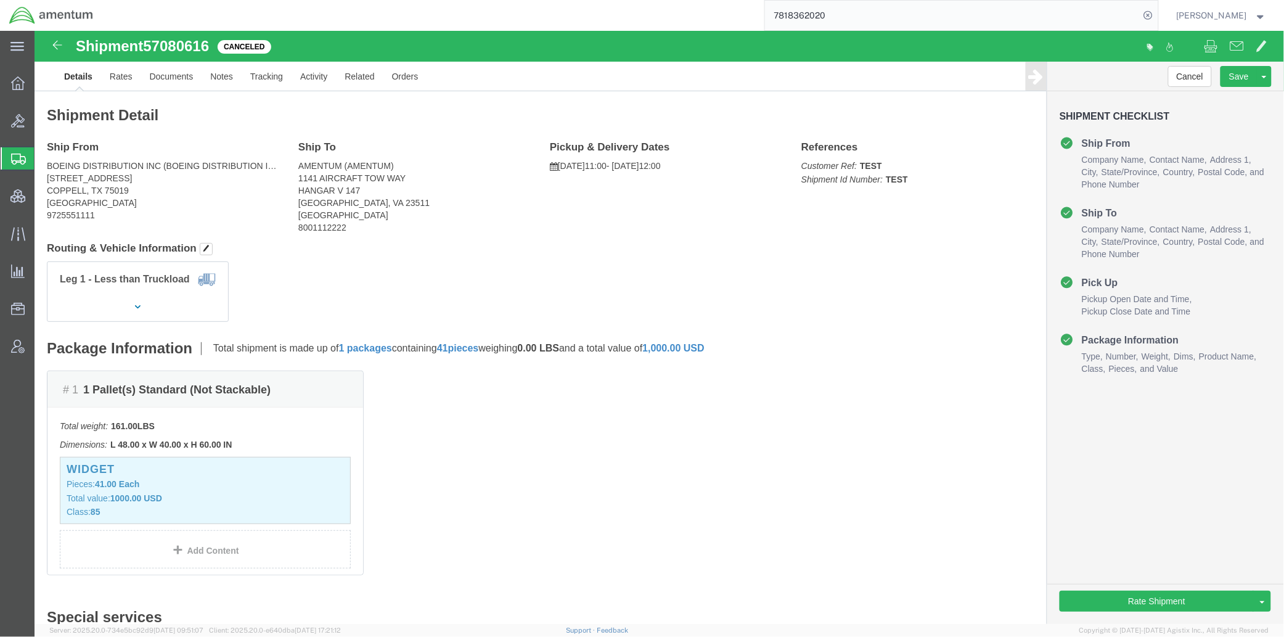
click at [44, 158] on span "Shipments" at bounding box center [39, 158] width 10 height 25
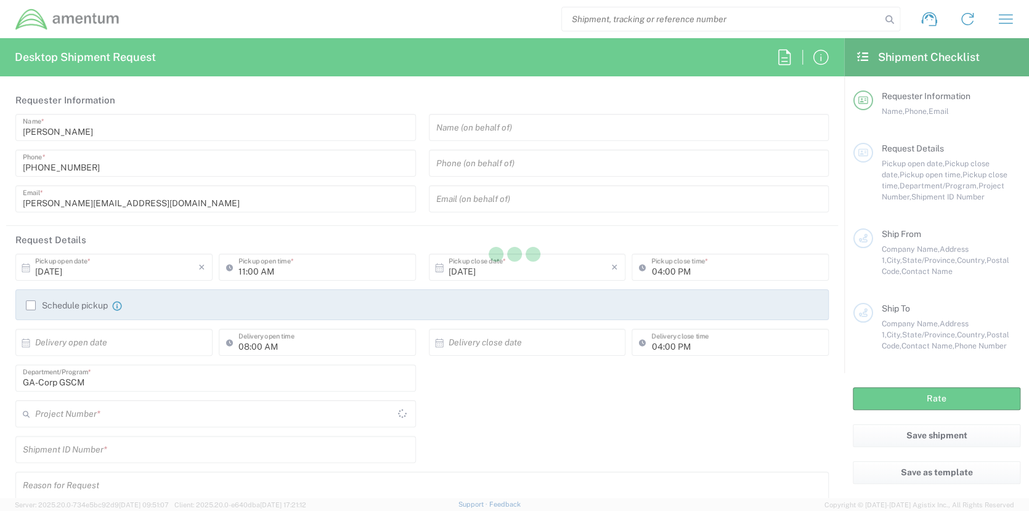
type input "[GEOGRAPHIC_DATA]"
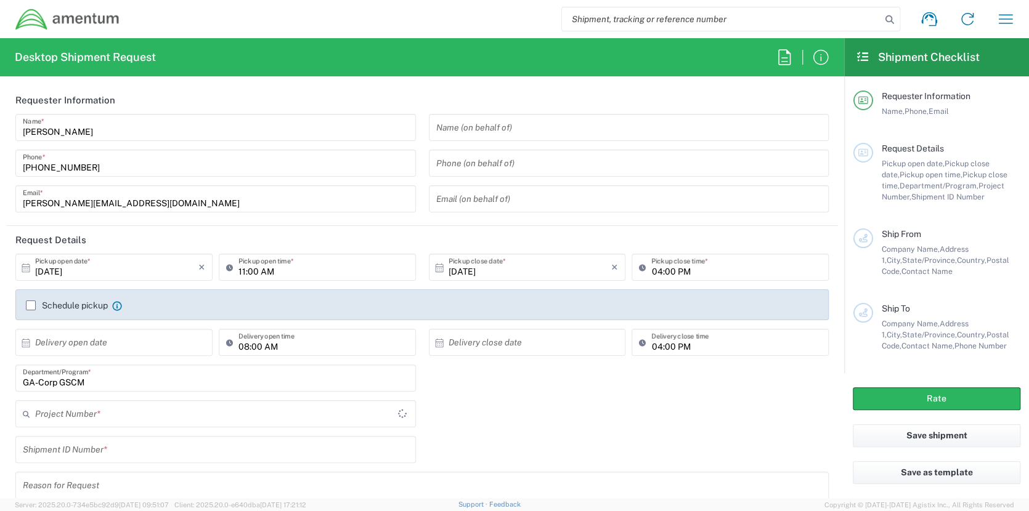
type input "ADMN.600294.MHMGT"
drag, startPoint x: 292, startPoint y: 35, endPoint x: 304, endPoint y: 19, distance: 19.8
click at [292, 35] on agx-form-navbar "Shipment request Shipment tracking Shipment estimator Desktop shipment request …" at bounding box center [513, 19] width 1027 height 38
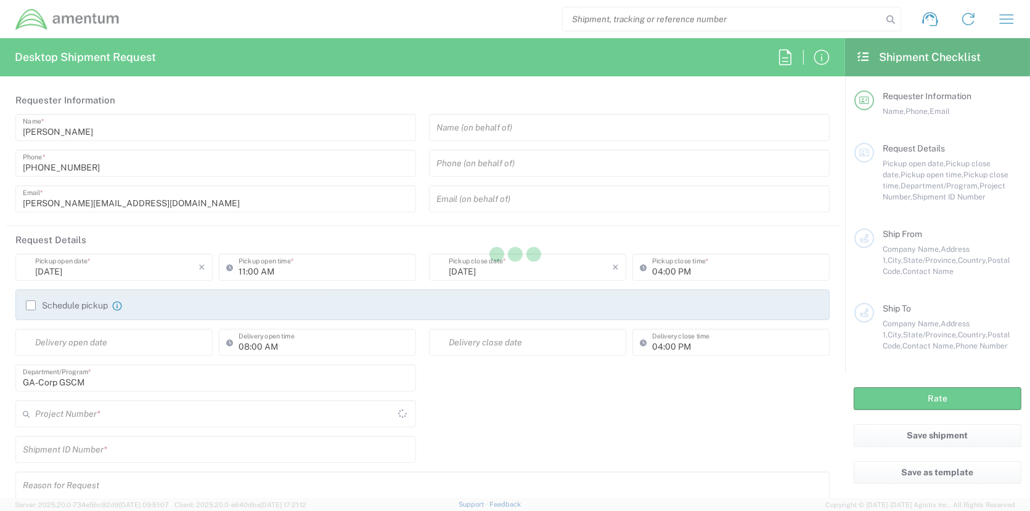
type input "United States"
type input "ADMN.600294.MHMGT"
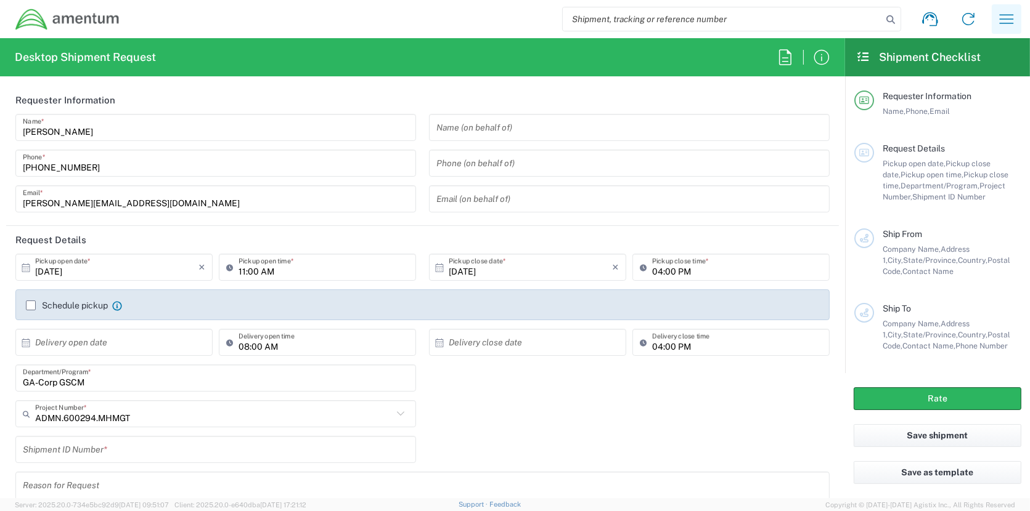
click at [1007, 21] on icon "button" at bounding box center [1006, 19] width 20 height 20
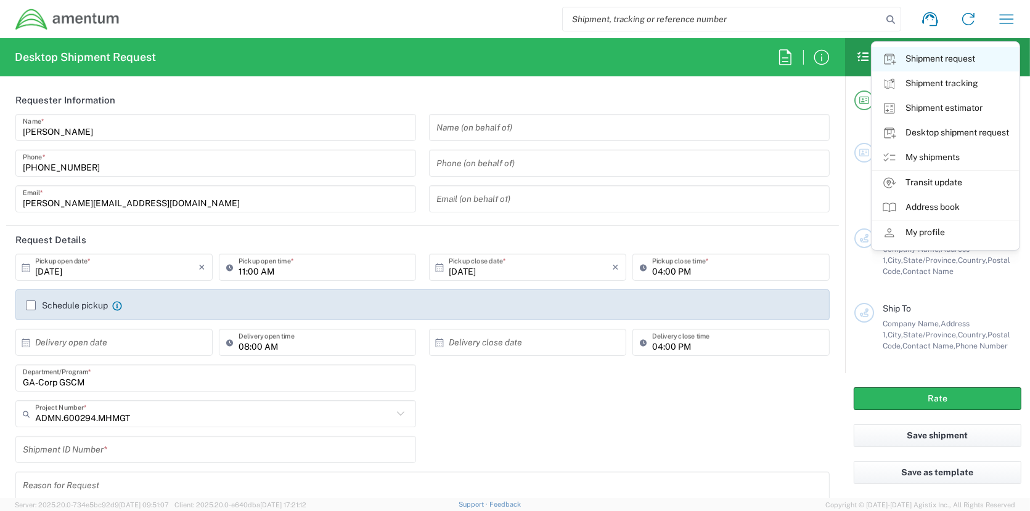
click at [969, 59] on link "Shipment request" at bounding box center [945, 59] width 147 height 25
